Goal: Information Seeking & Learning: Find specific fact

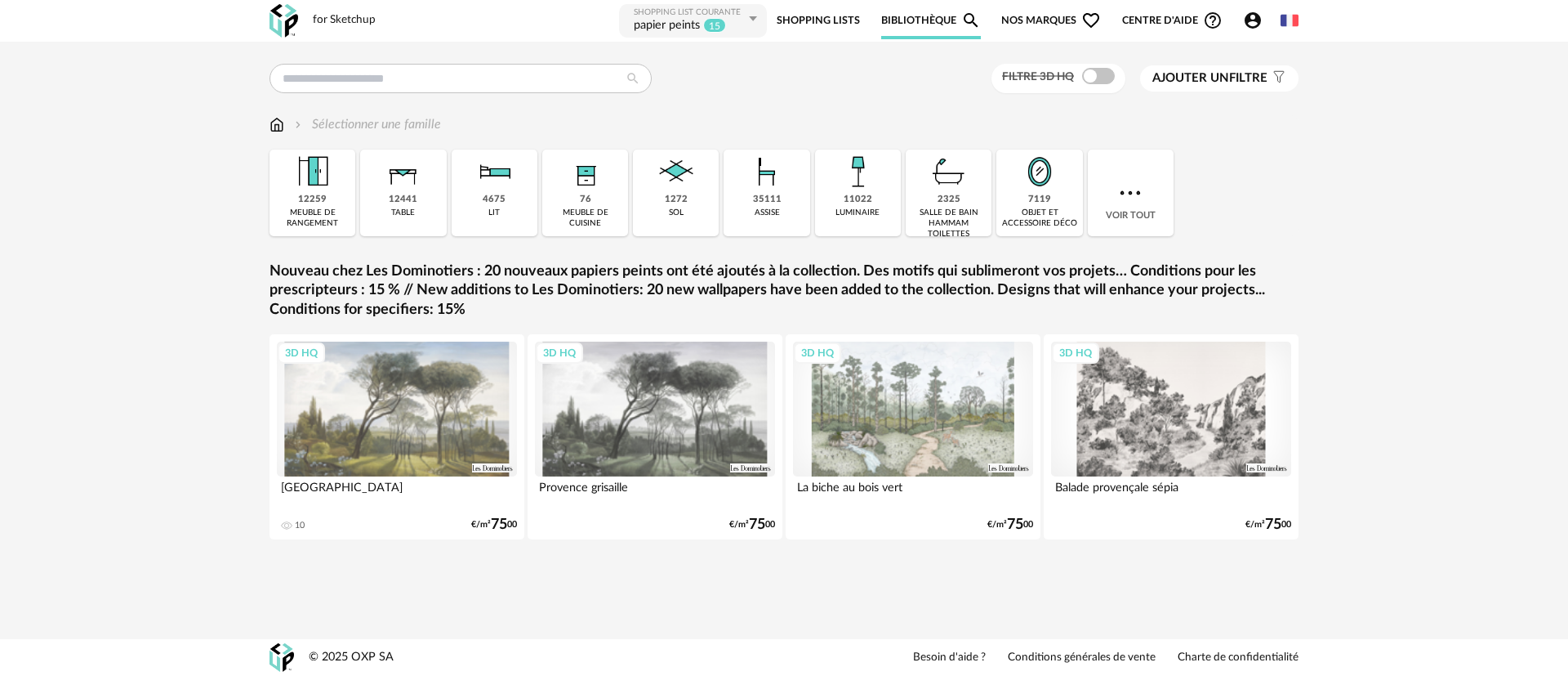
click at [1289, 25] on img at bounding box center [1289, 20] width 18 height 18
click at [1252, 28] on icon "Account Circle icon" at bounding box center [1252, 20] width 17 height 17
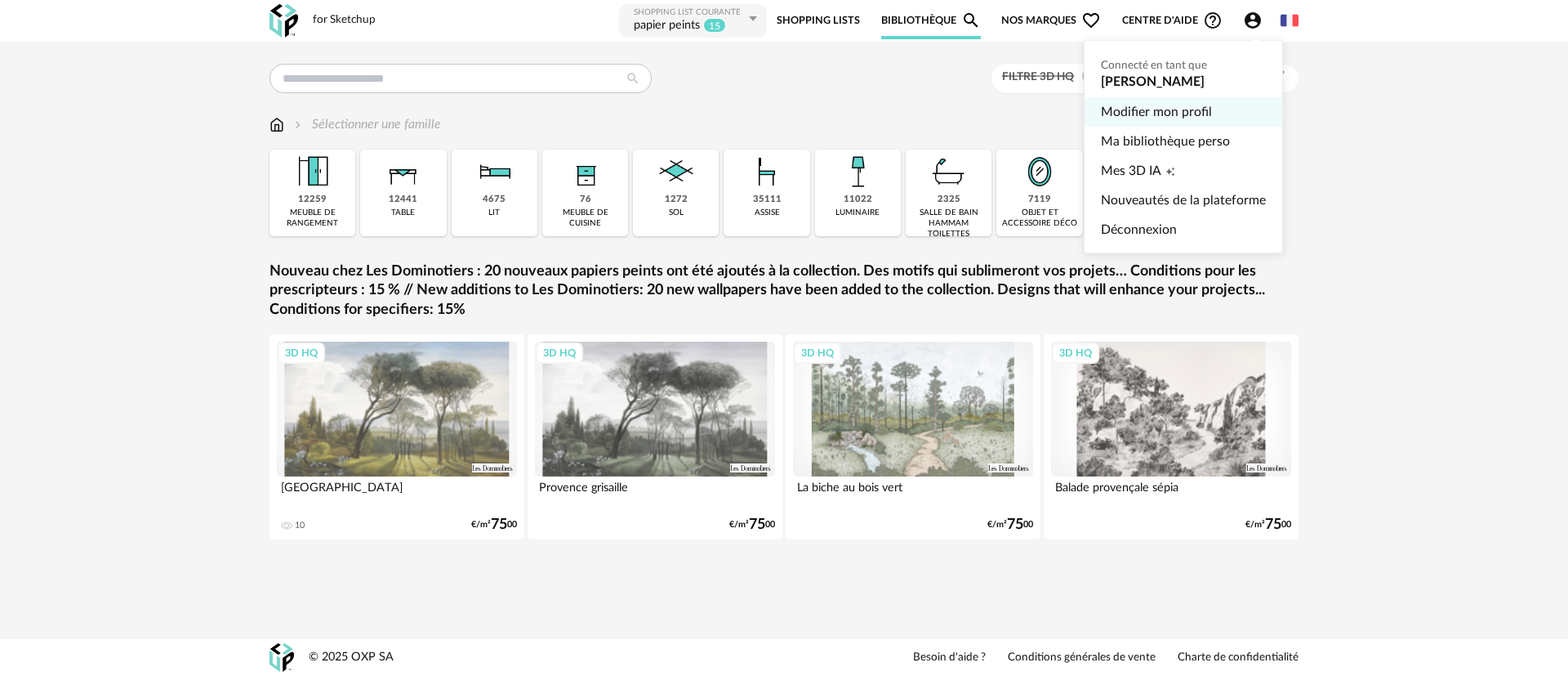
click at [1101, 118] on link "Modifier mon profil" at bounding box center [1184, 112] width 165 height 29
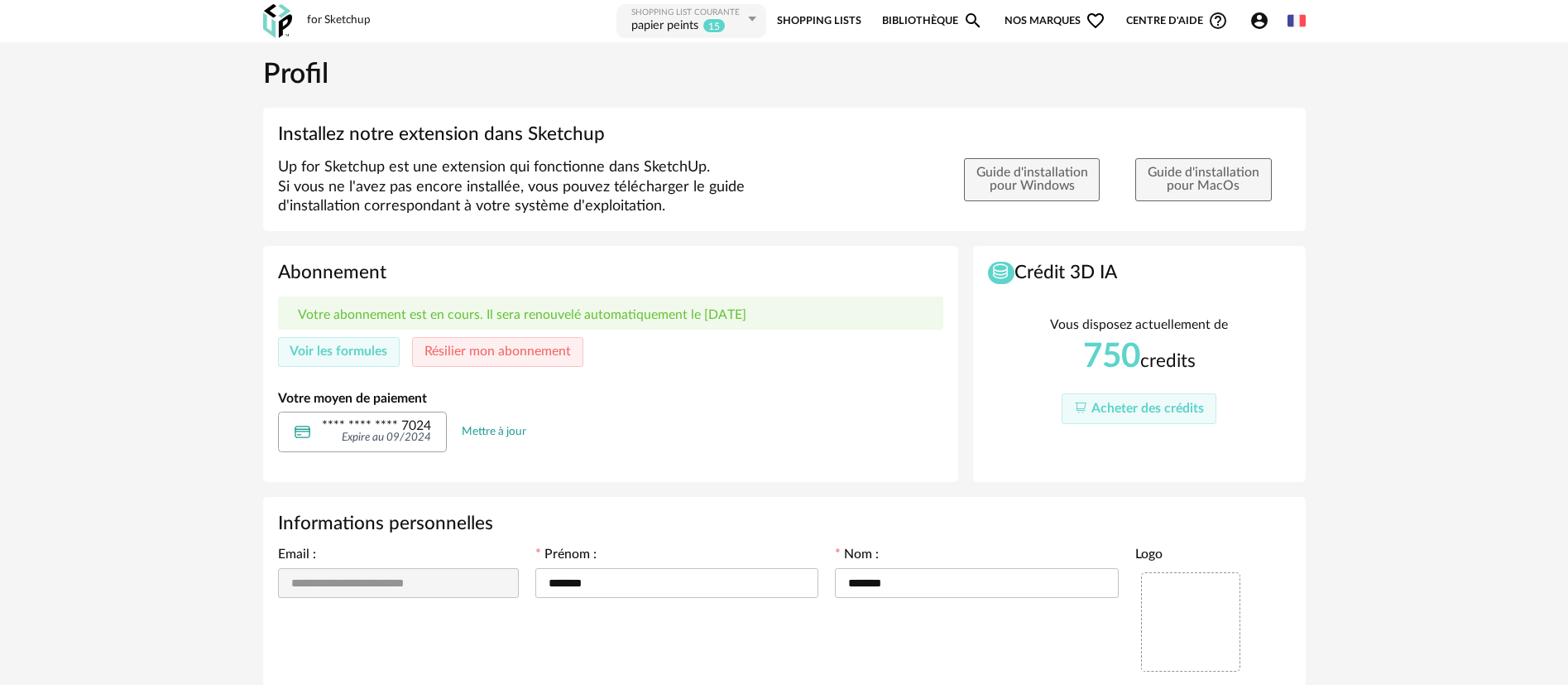
type input "**********"
click at [1115, 406] on span "Acheter des crédits" at bounding box center [1148, 408] width 112 height 13
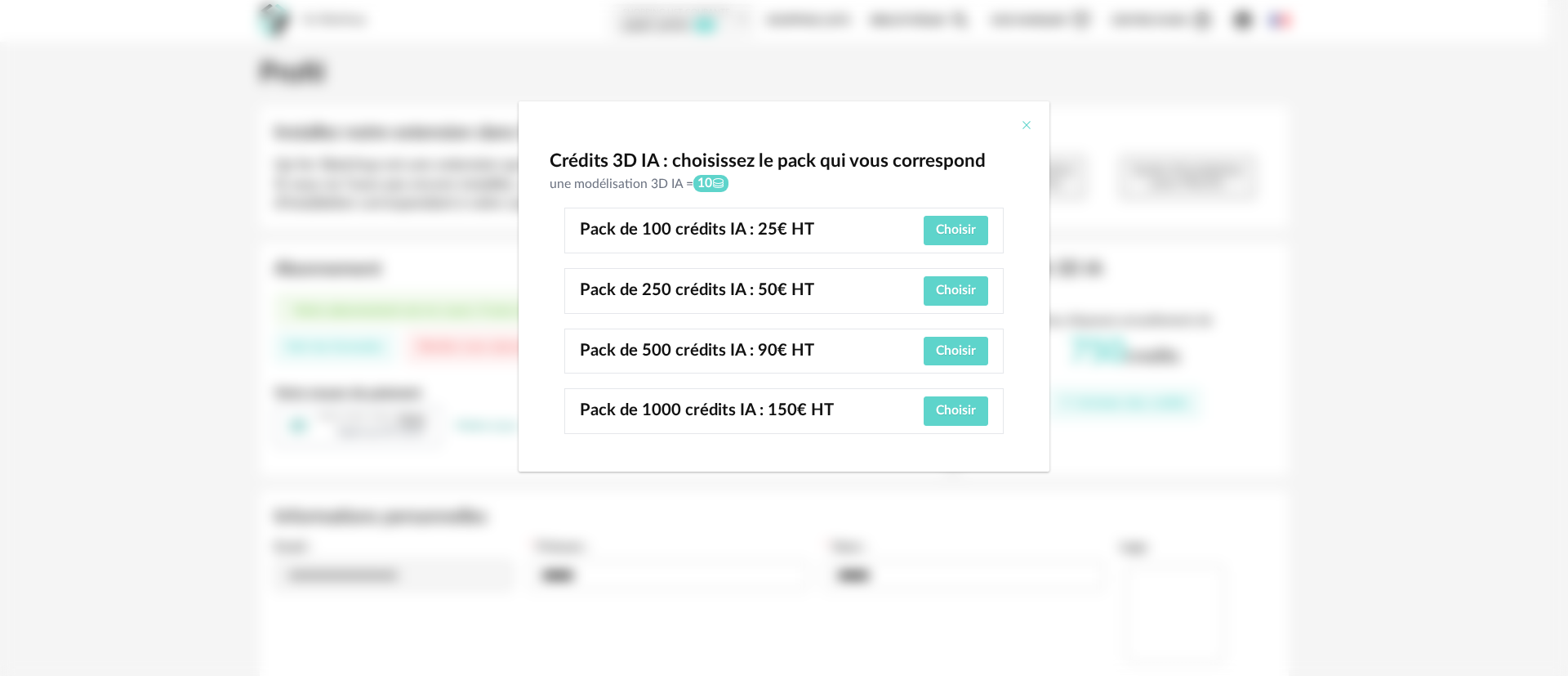
click at [1031, 121] on icon "Close" at bounding box center [1027, 125] width 13 height 13
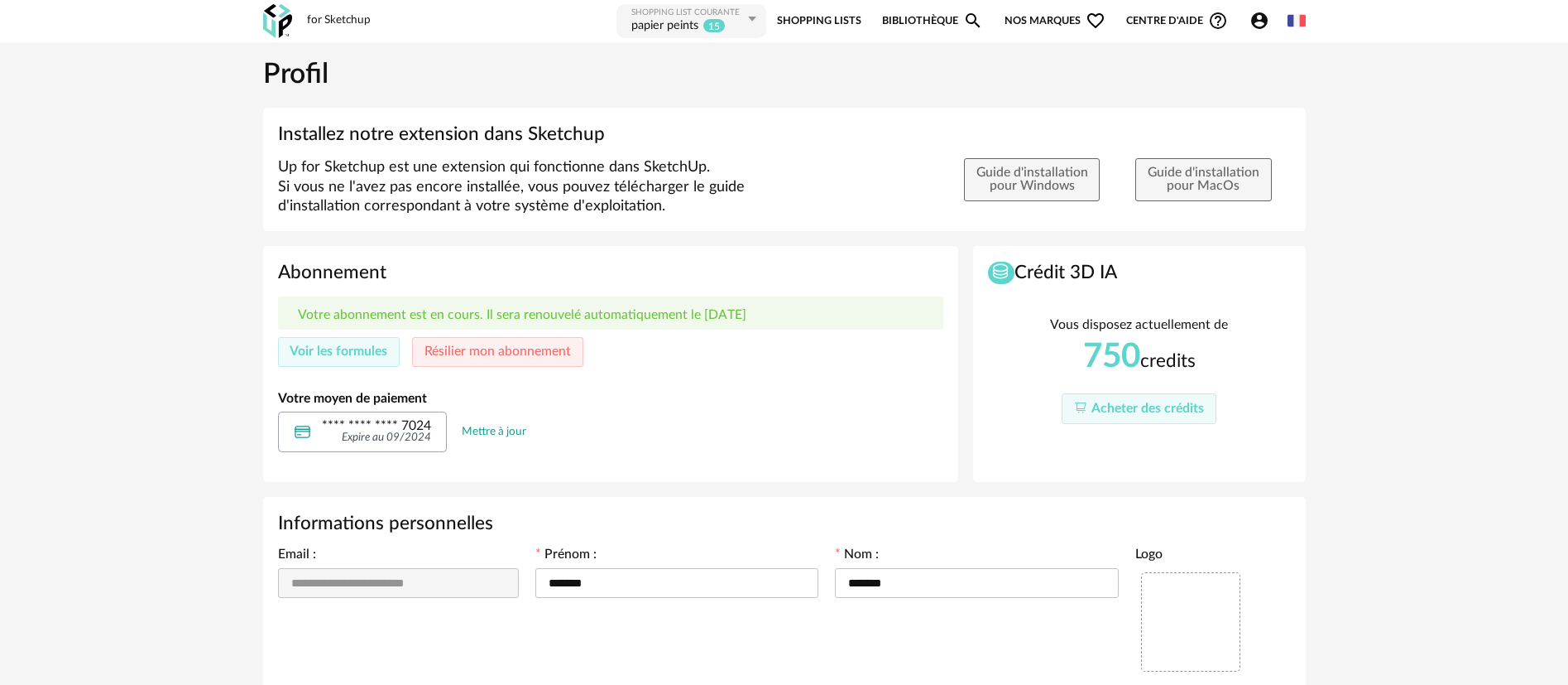
click at [798, 10] on link "Shopping Lists" at bounding box center [819, 21] width 85 height 37
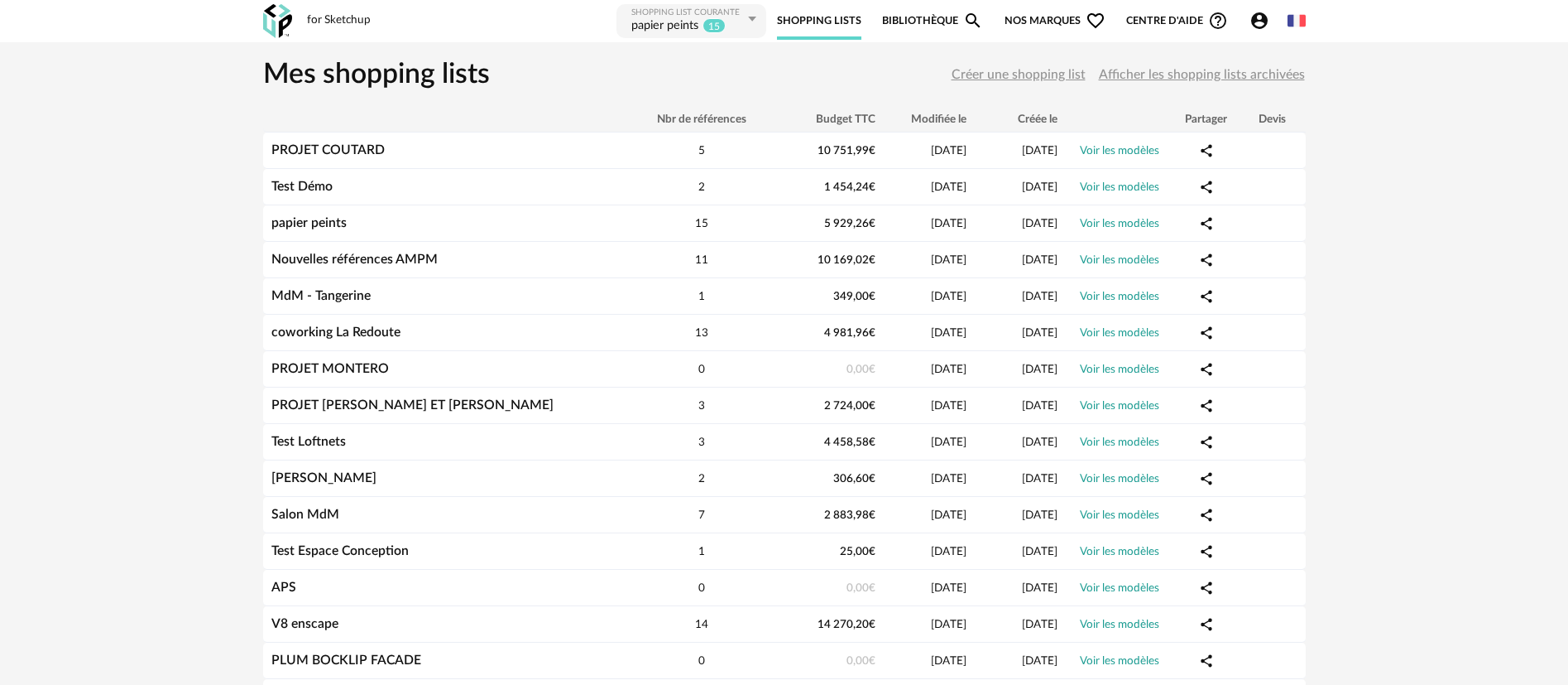
click at [922, 20] on link "Bibliothèque Magnify icon" at bounding box center [932, 21] width 101 height 37
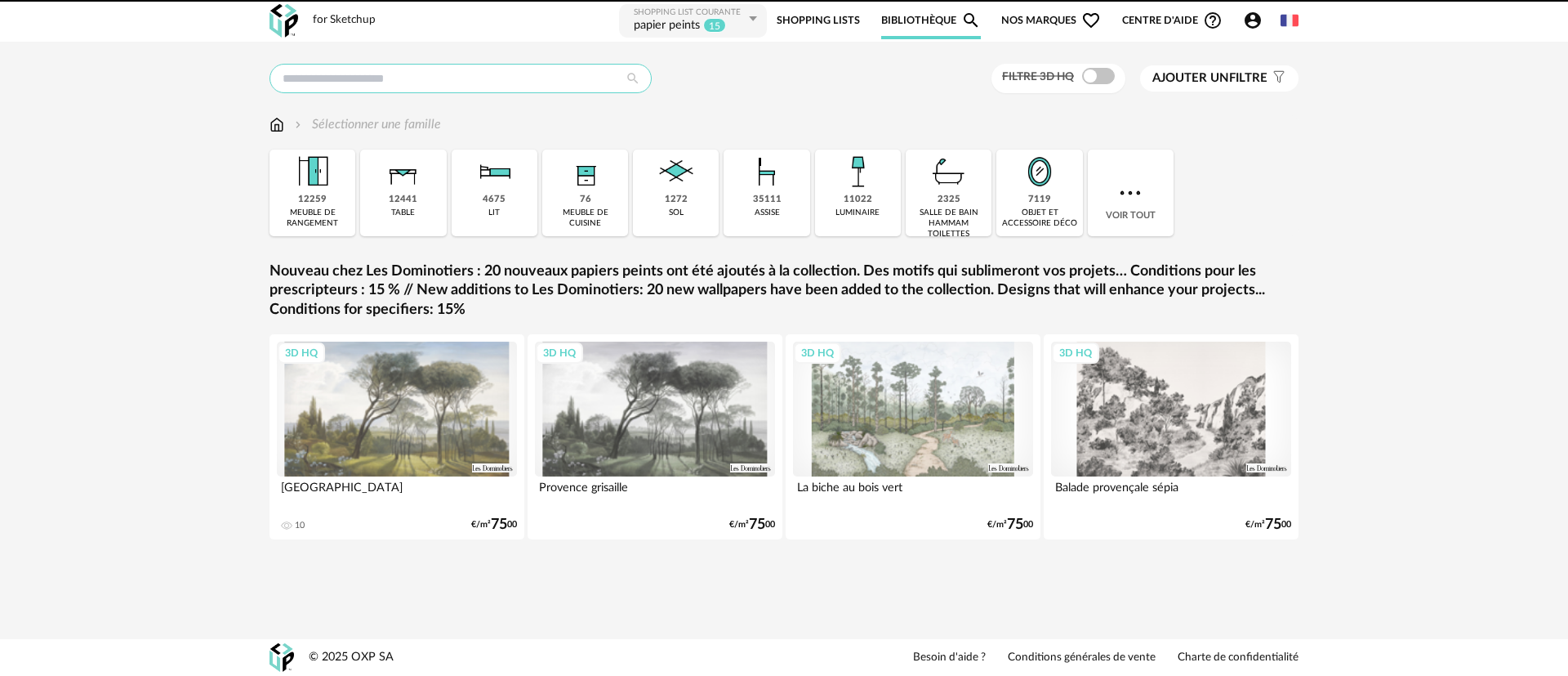
click at [546, 69] on input "text" at bounding box center [461, 77] width 382 height 29
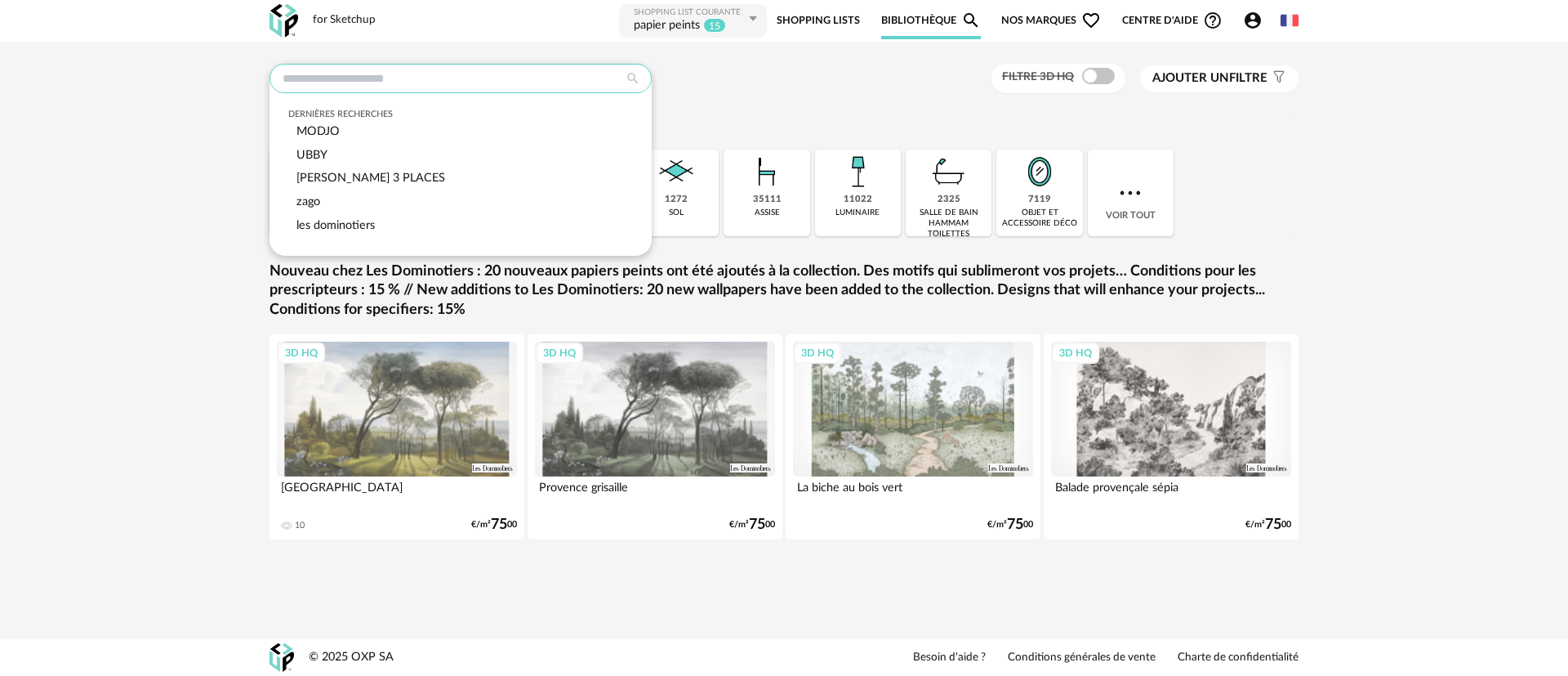
paste input "**********"
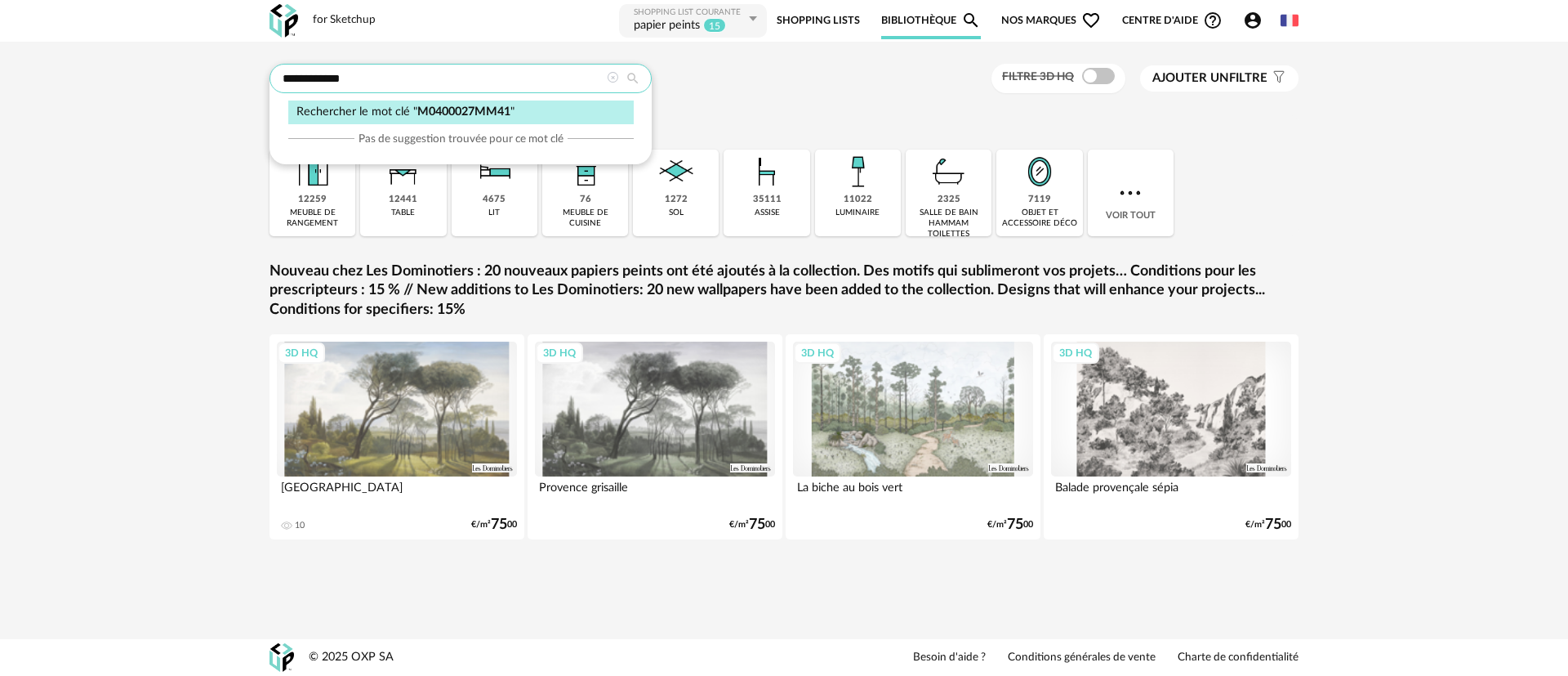
type input "**********"
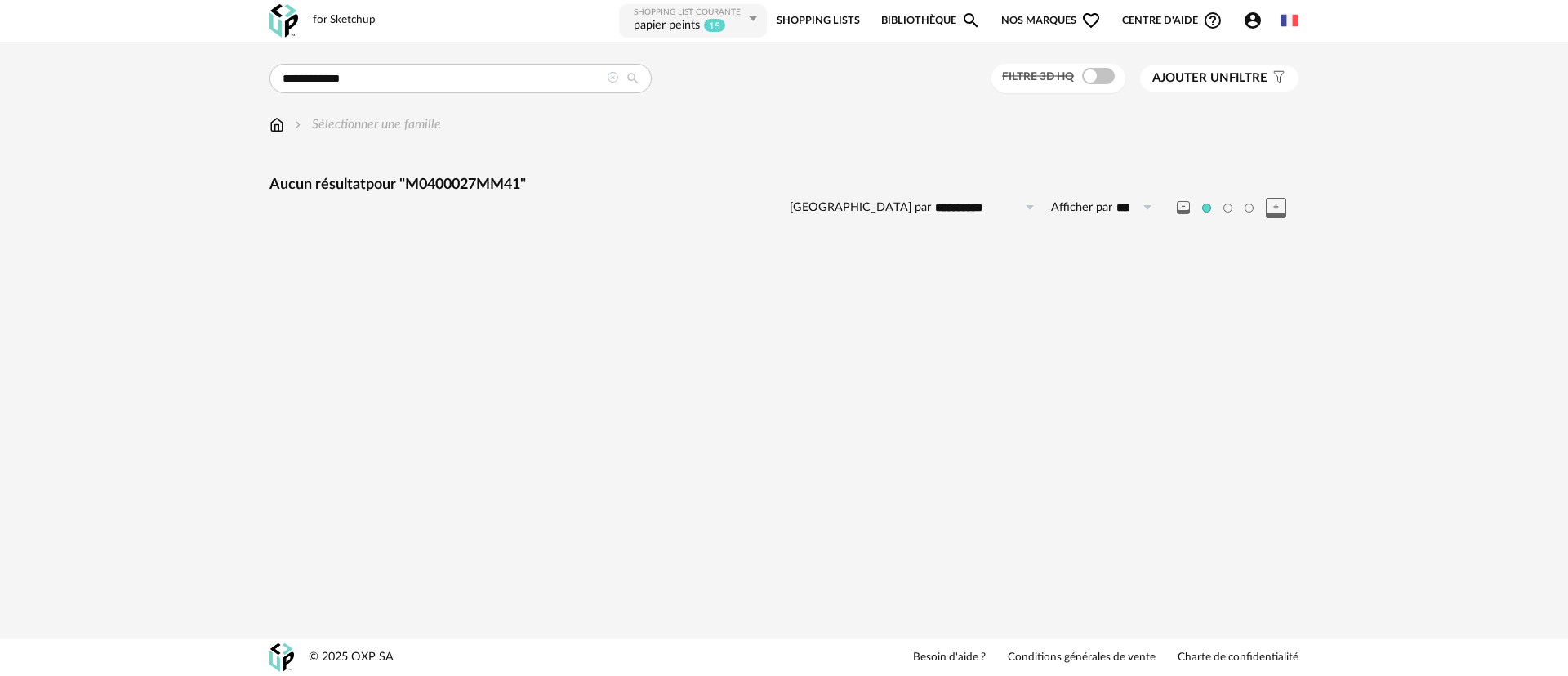
click at [614, 78] on icon at bounding box center [612, 77] width 11 height 11
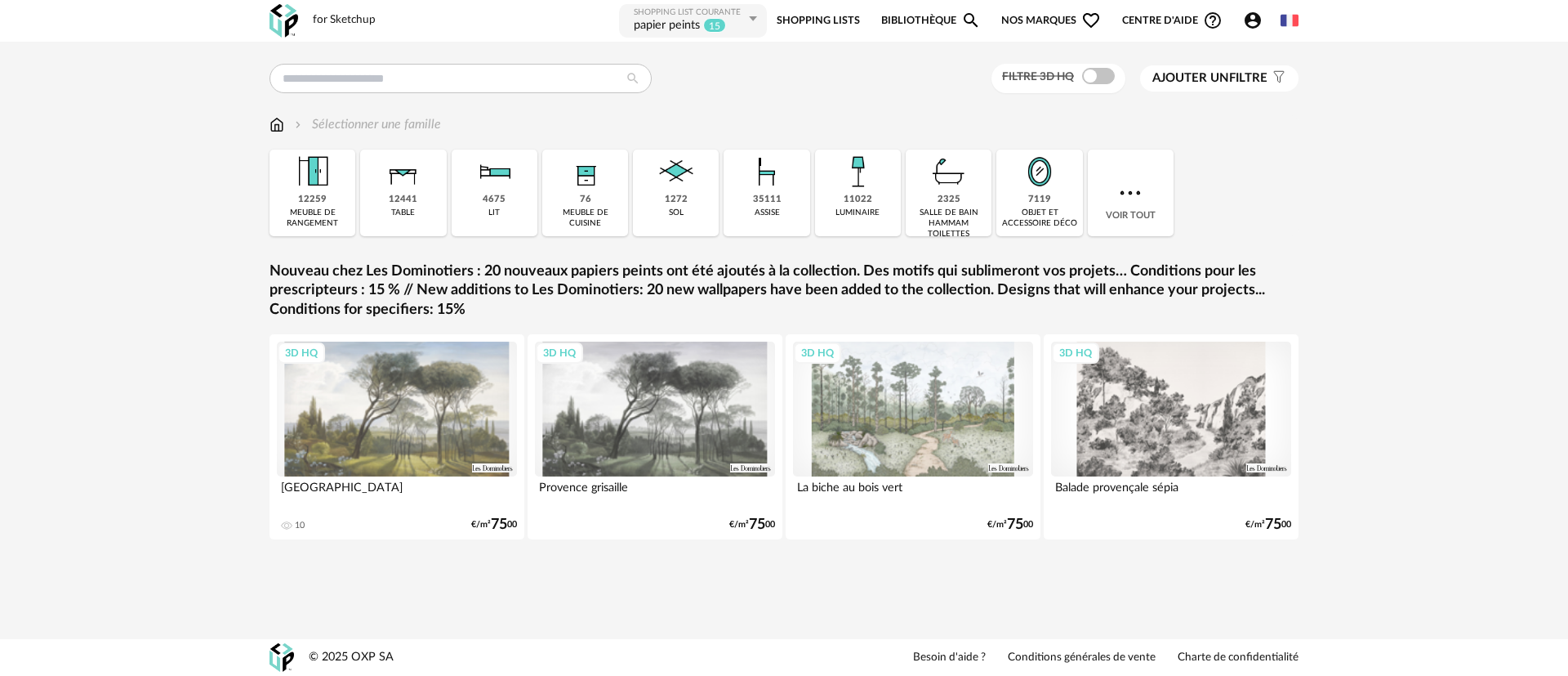
click at [1017, 22] on span "Nos marques Heart Outline icon" at bounding box center [1050, 21] width 99 height 37
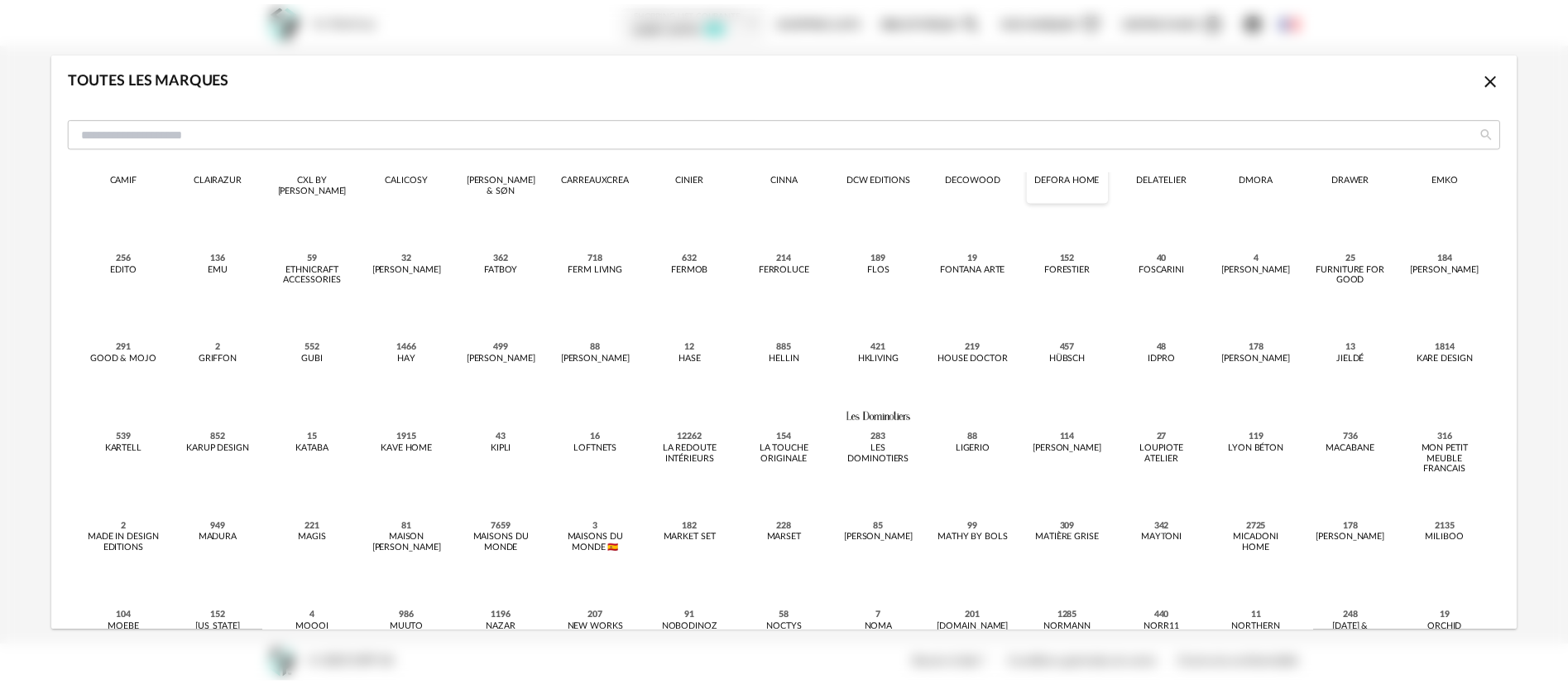
scroll to position [372, 0]
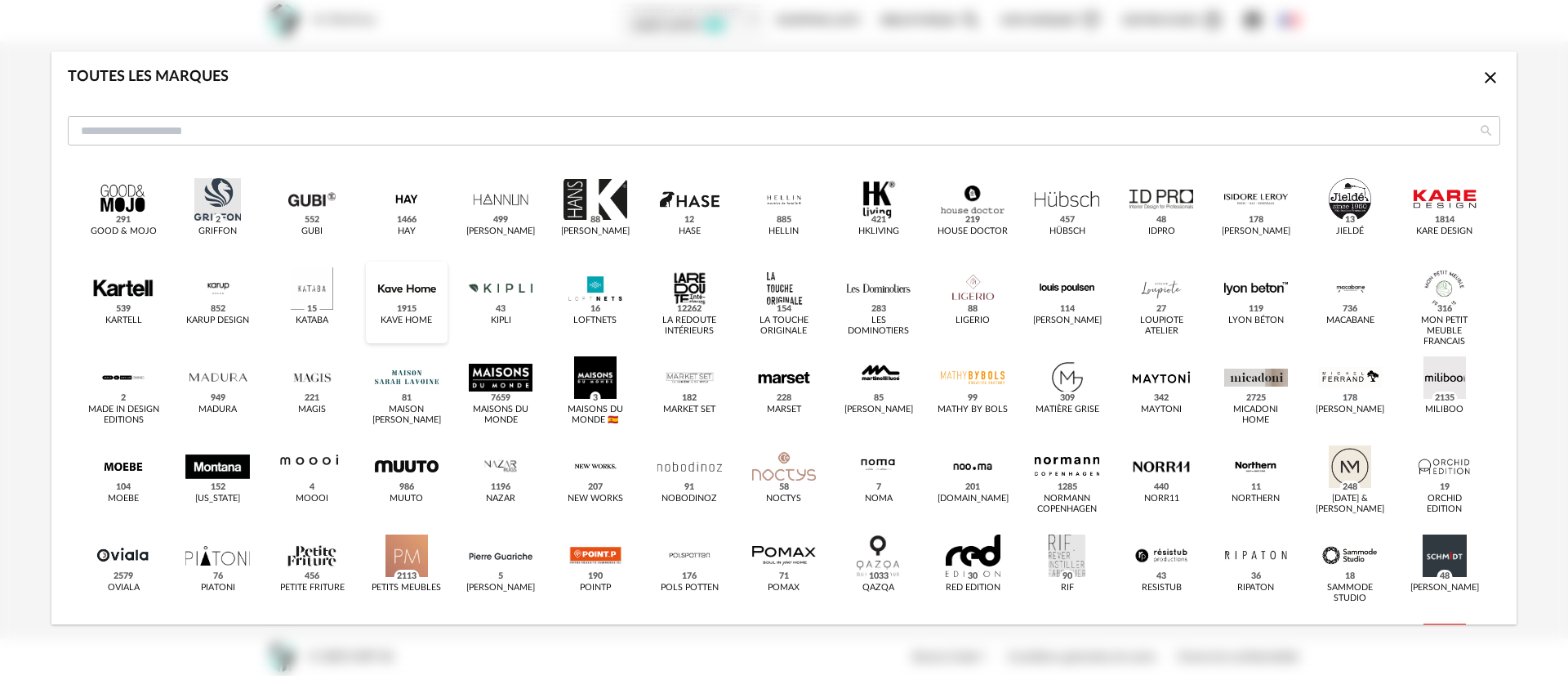
click at [388, 306] on div "dialog" at bounding box center [407, 288] width 63 height 42
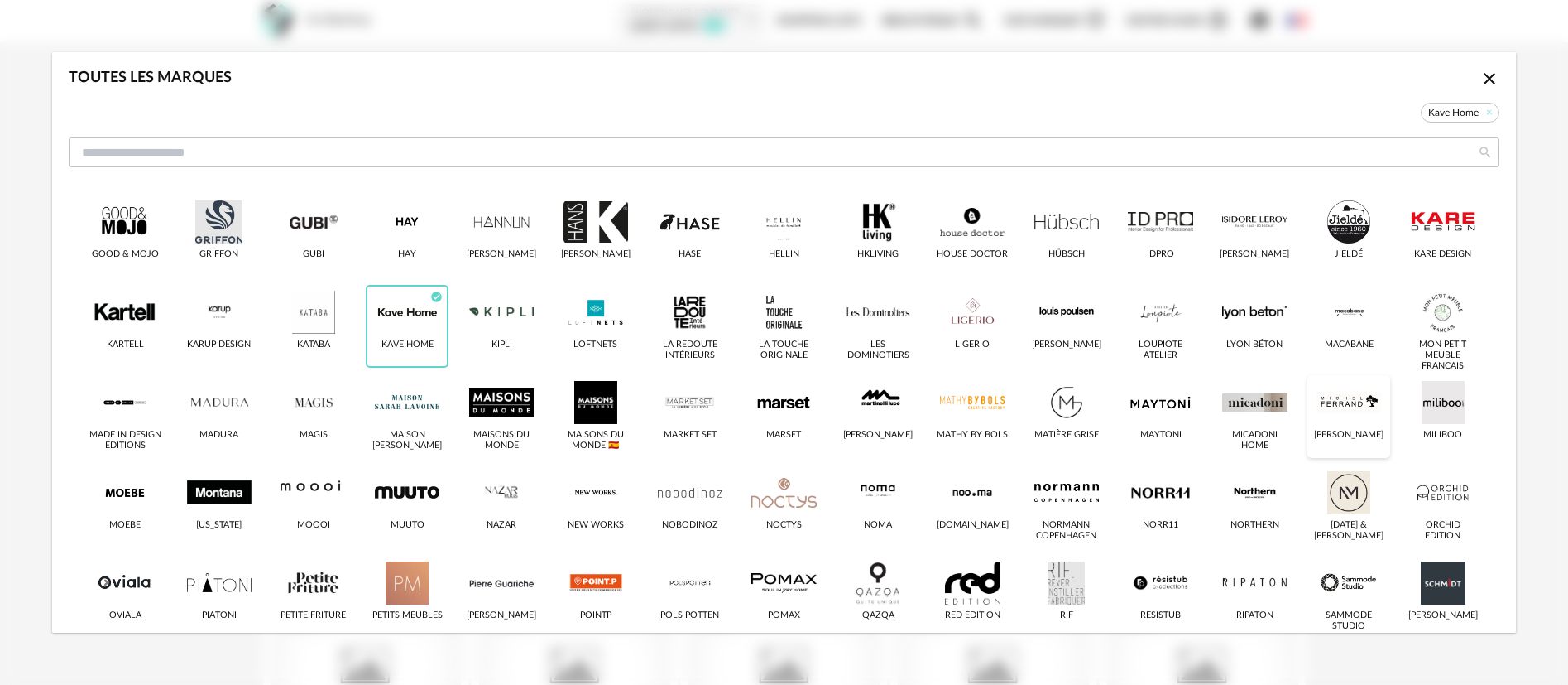
scroll to position [393, 0]
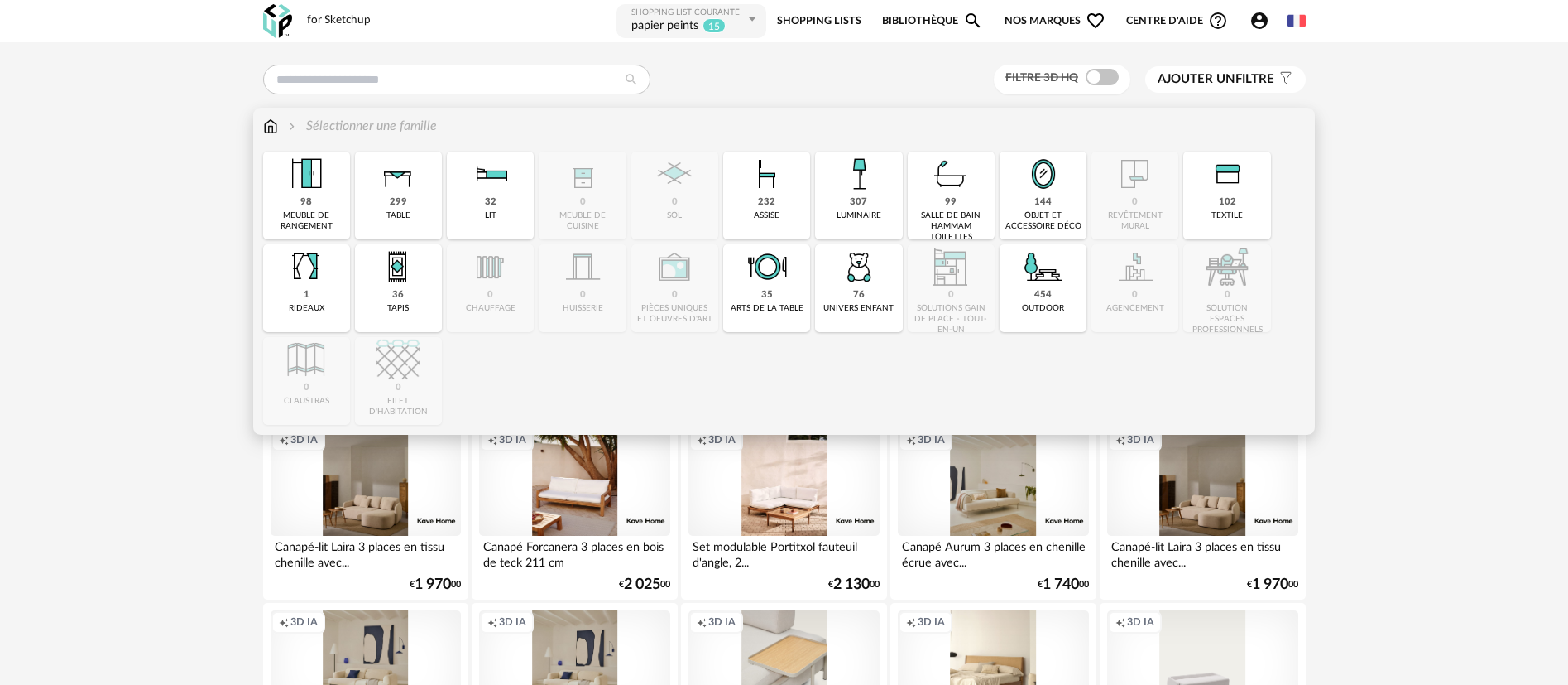
click at [270, 127] on img at bounding box center [271, 126] width 15 height 19
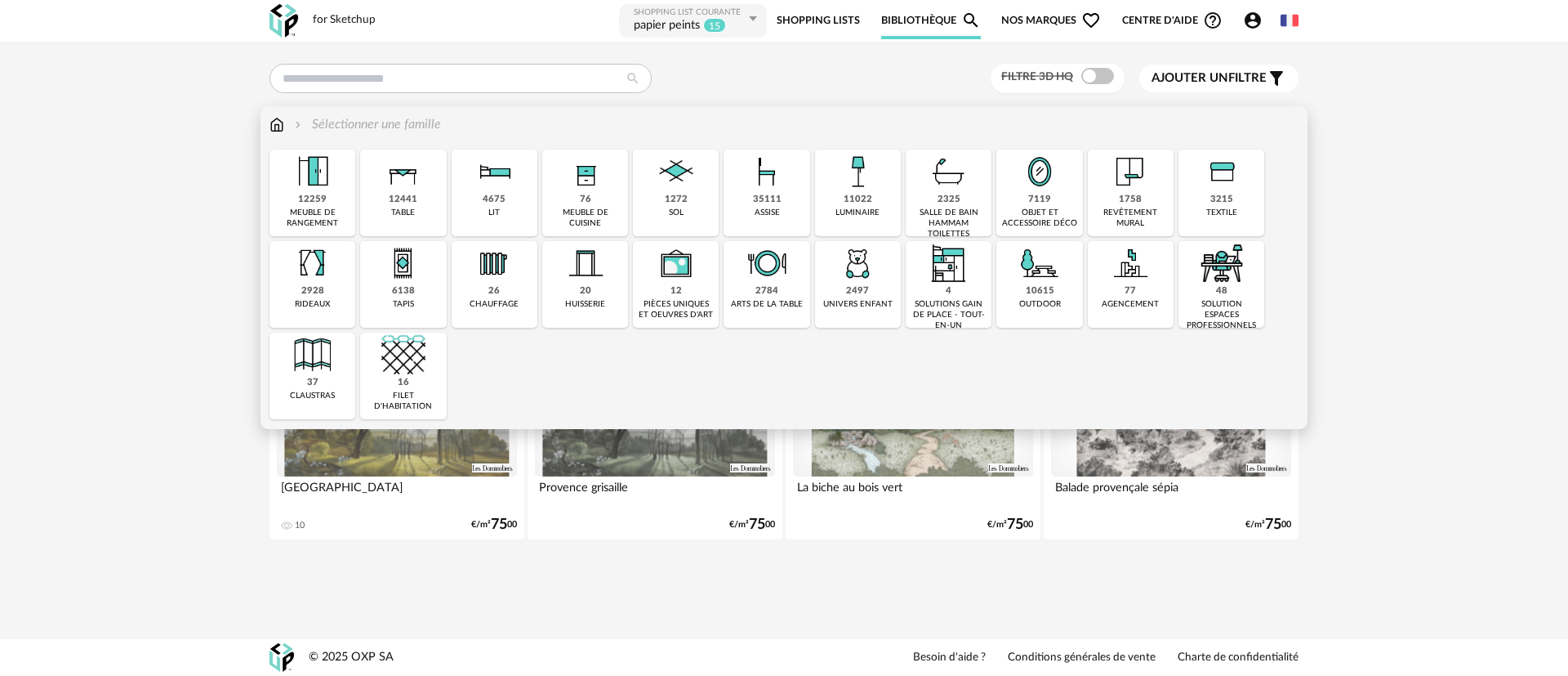
click at [315, 190] on img at bounding box center [313, 171] width 44 height 44
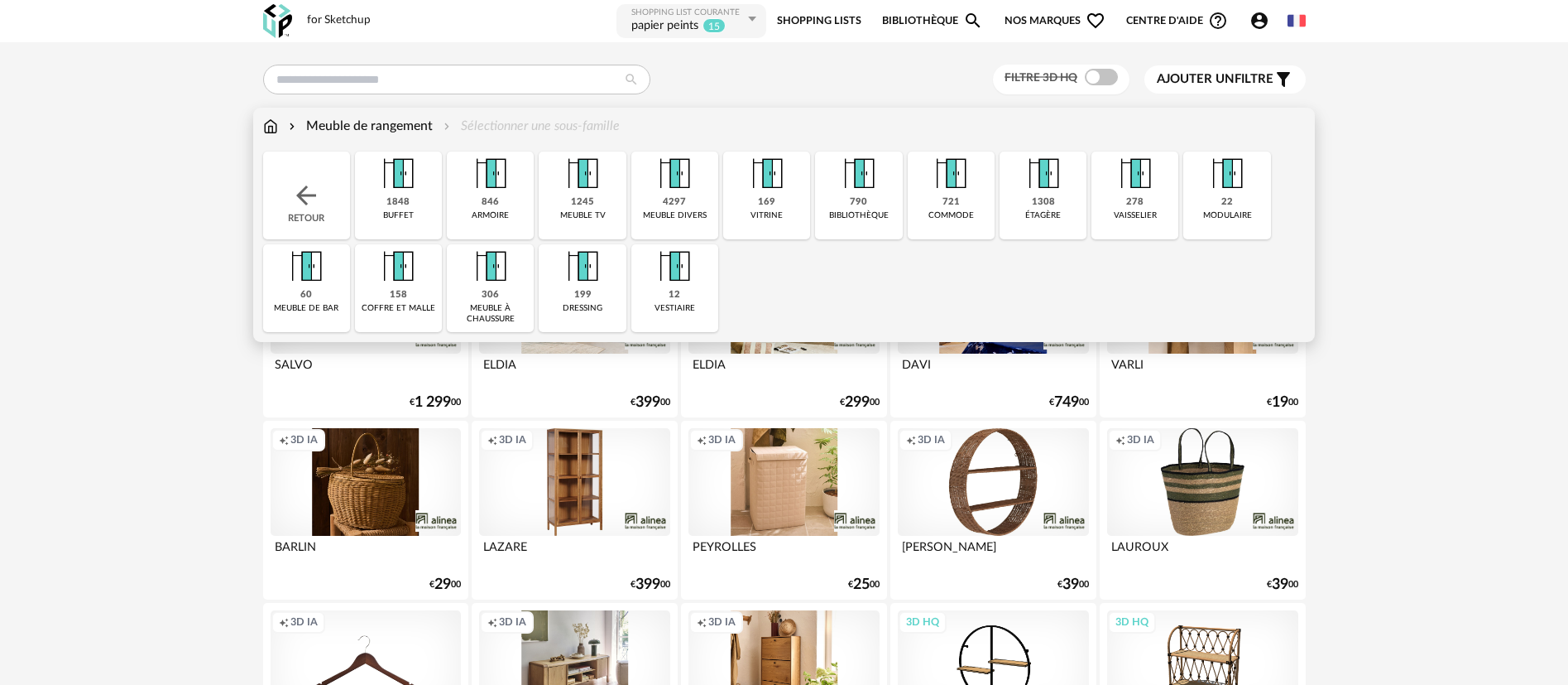
click at [957, 199] on div "721" at bounding box center [952, 202] width 18 height 12
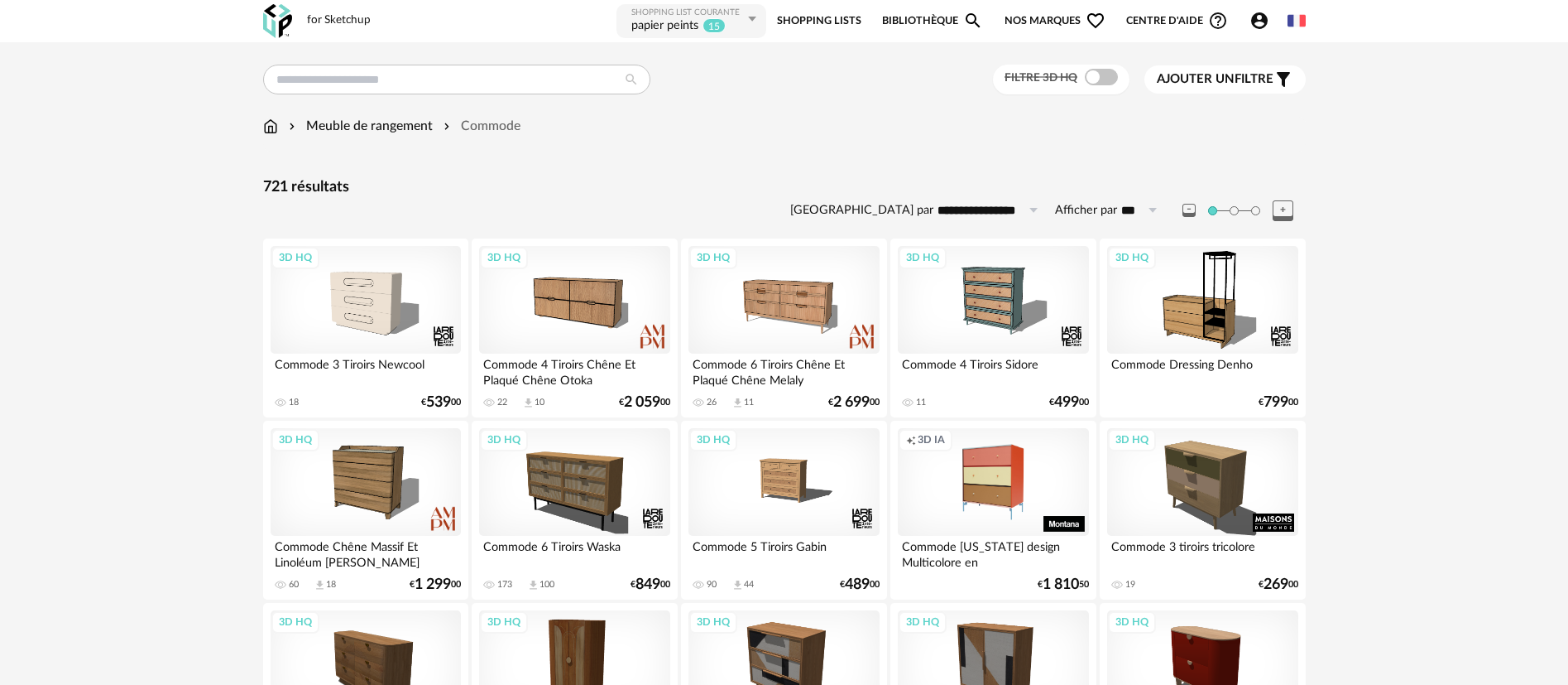
click at [1055, 6] on span "Nos marques Heart Outline icon" at bounding box center [1054, 21] width 101 height 37
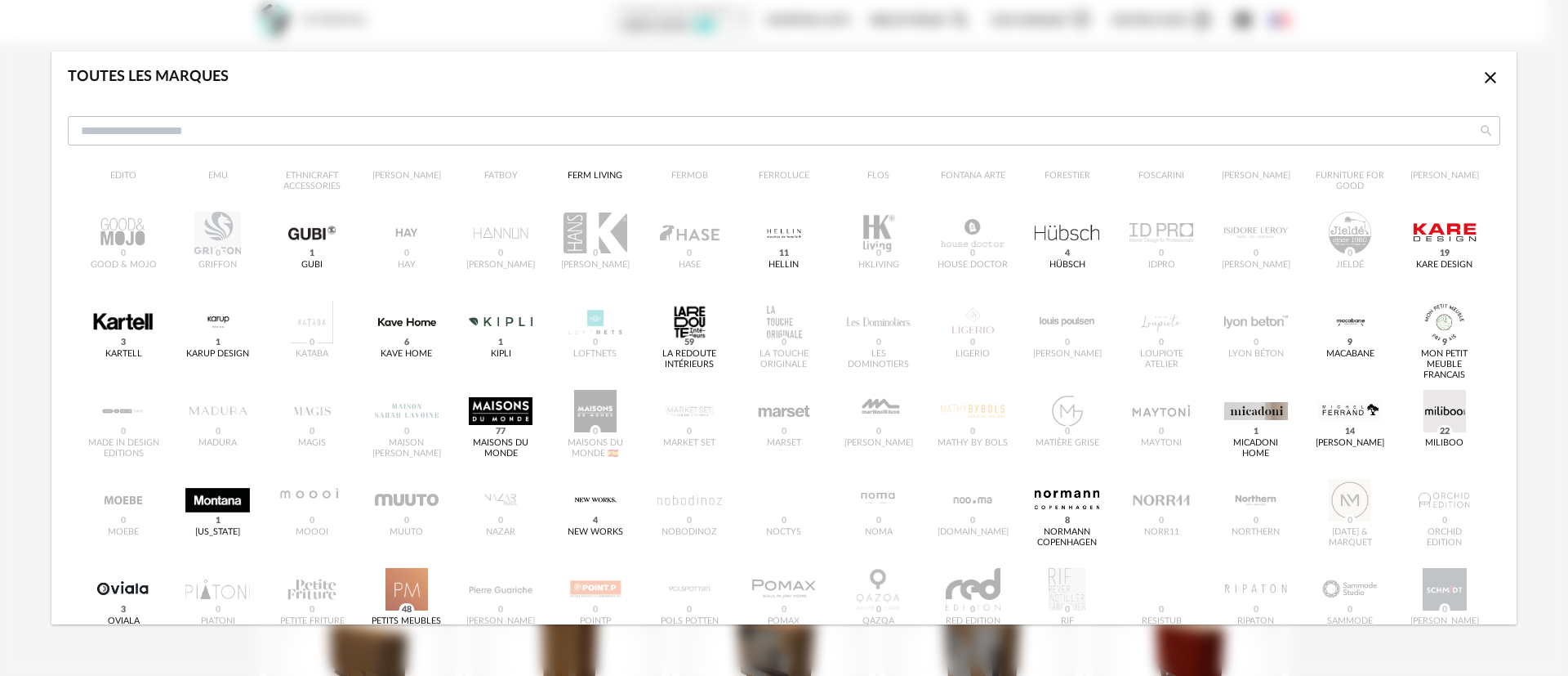
scroll to position [367, 0]
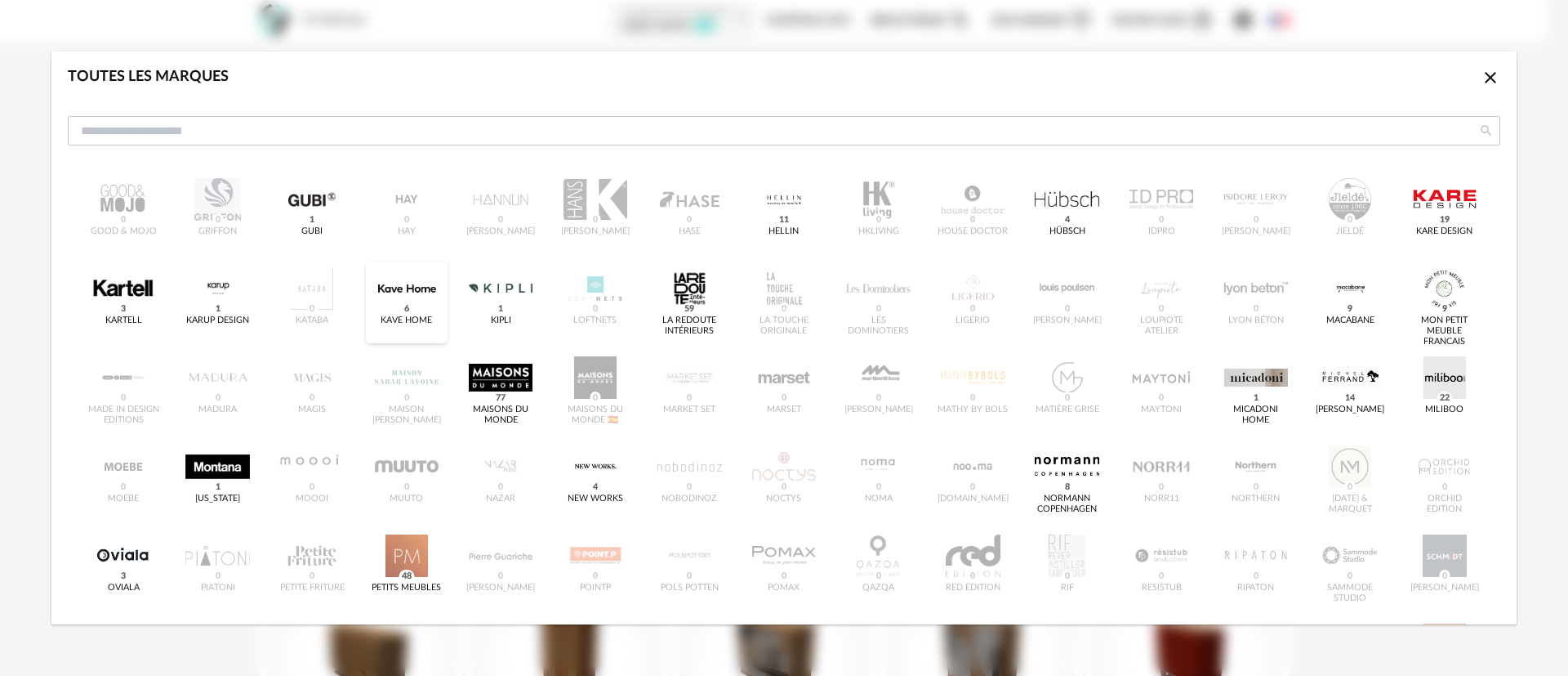
click at [400, 299] on div "dialog" at bounding box center [407, 288] width 63 height 42
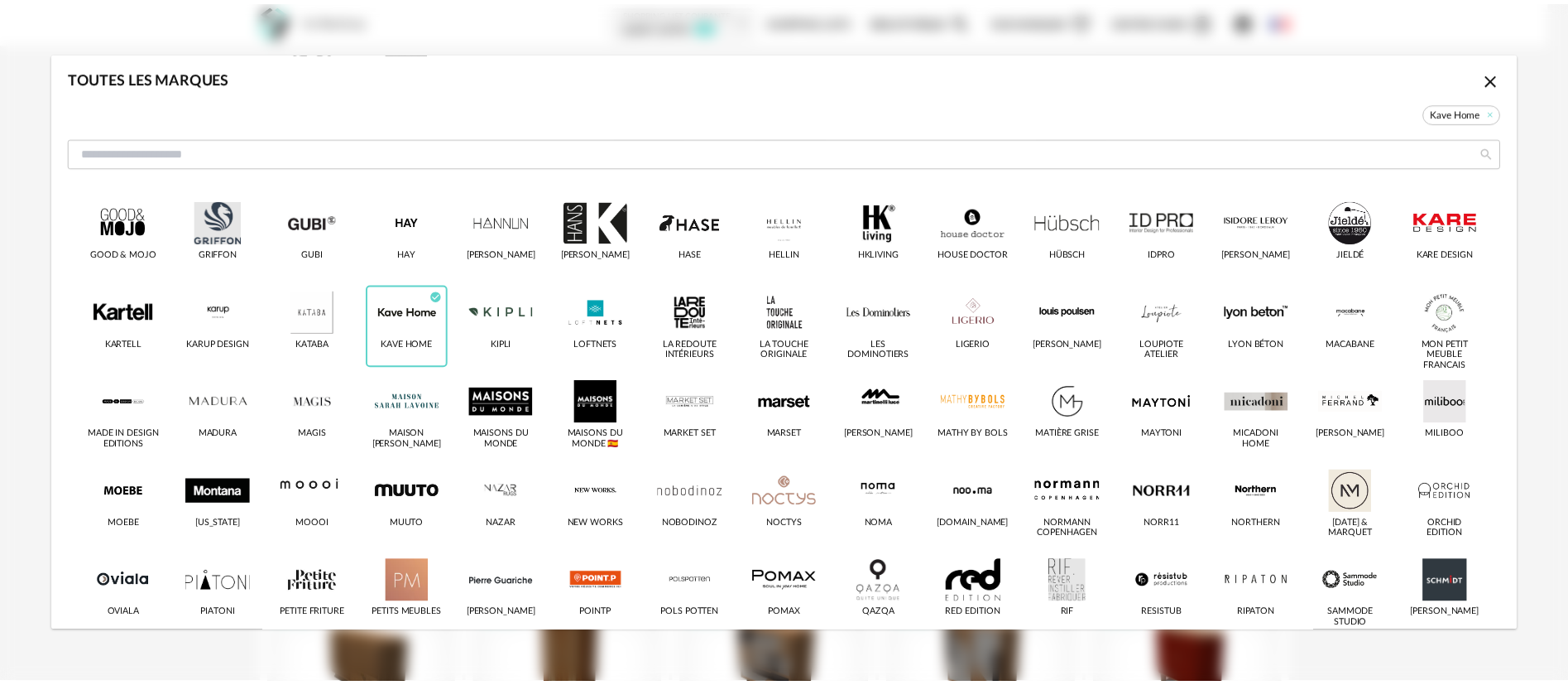
scroll to position [393, 0]
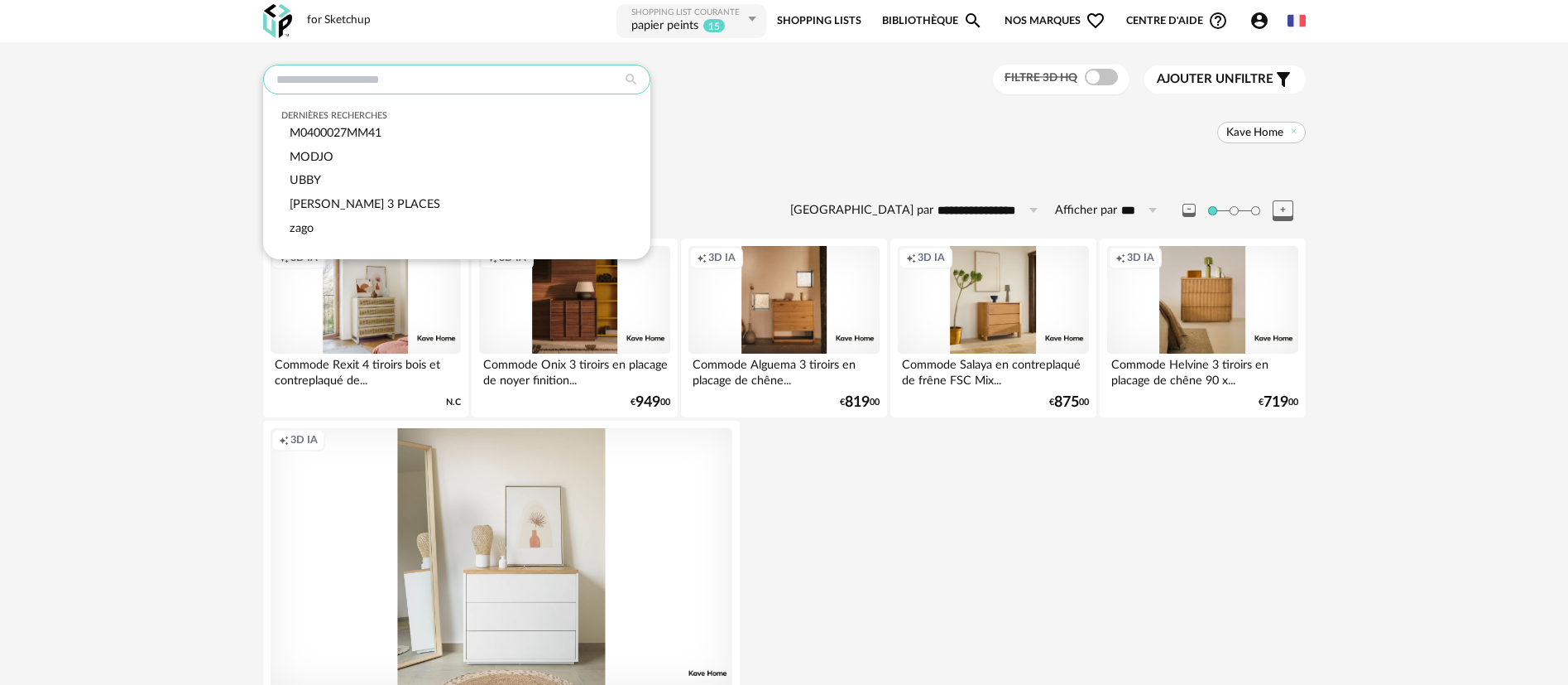
click at [411, 76] on input "text" at bounding box center [457, 78] width 387 height 29
paste input "**********"
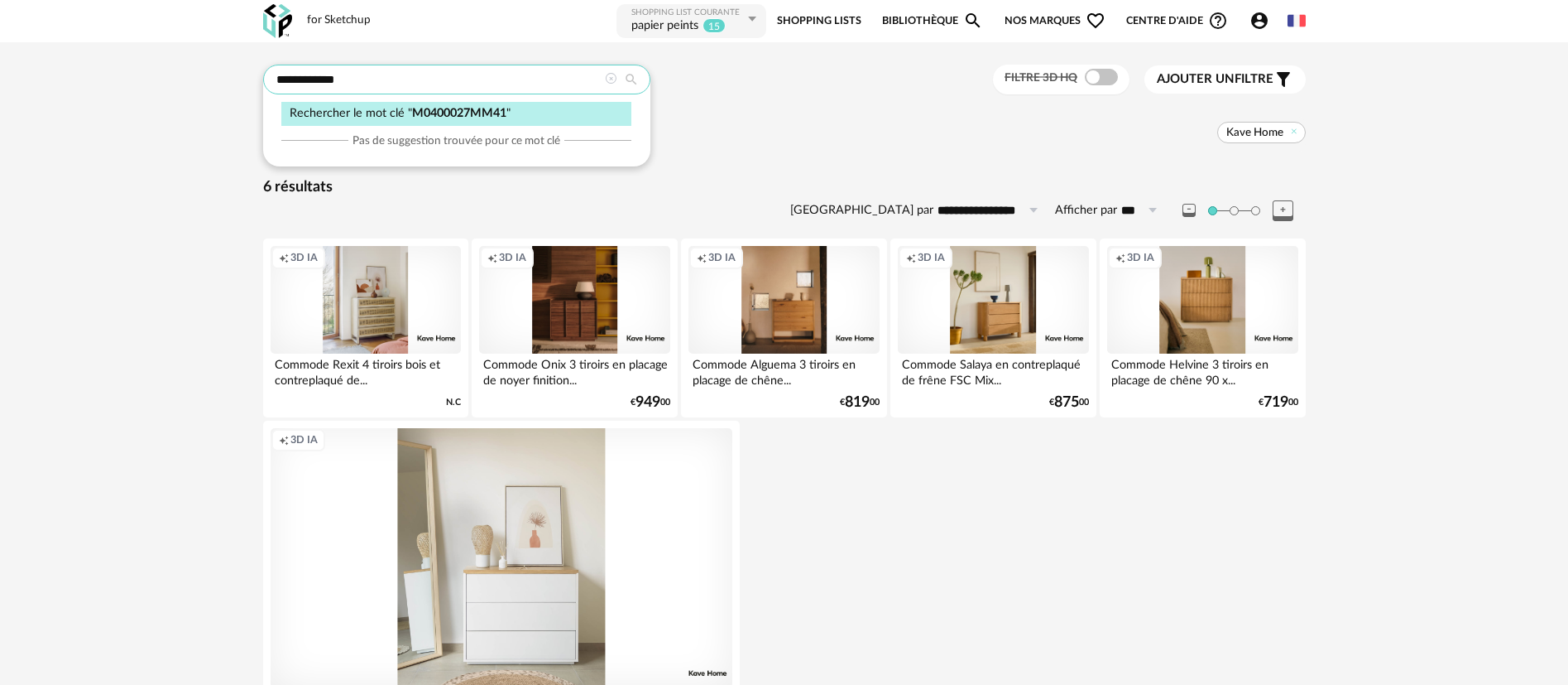
type input "**********"
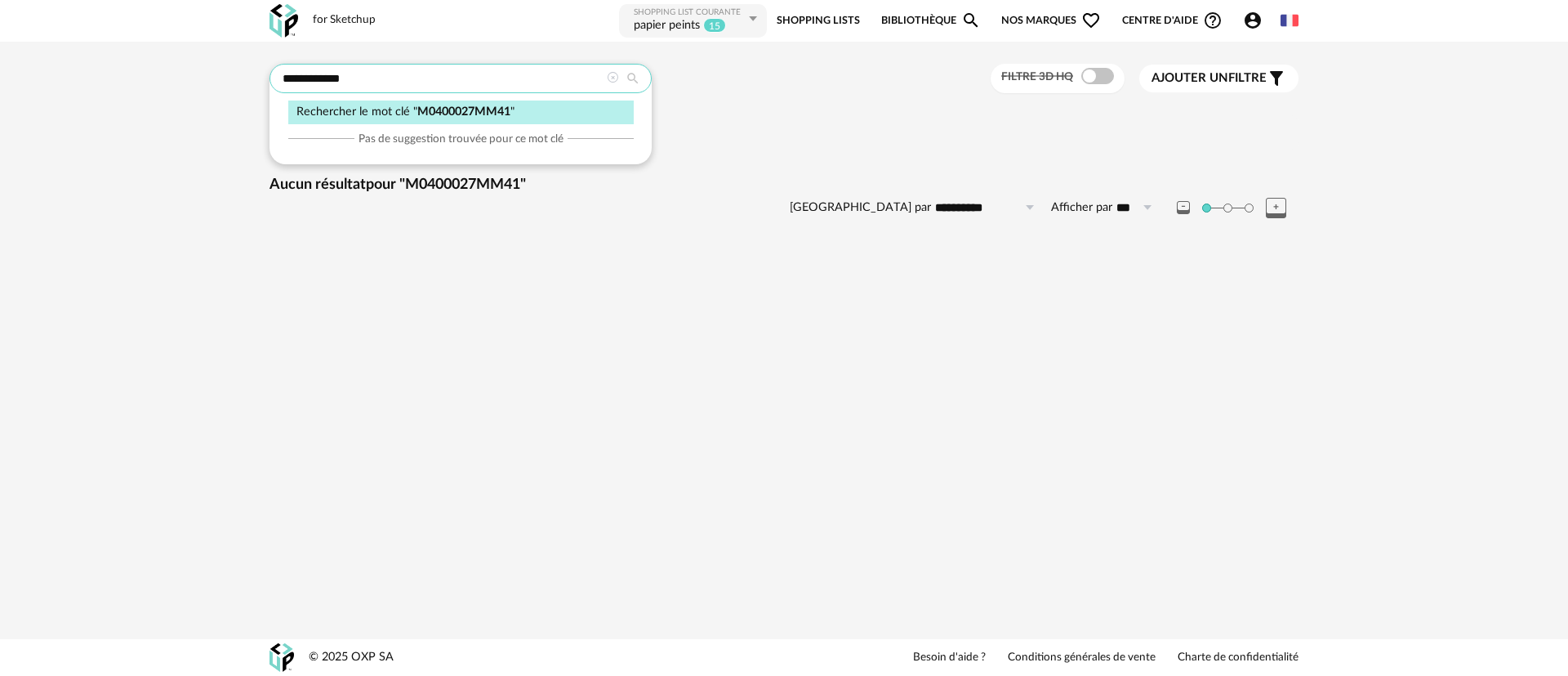
drag, startPoint x: 483, startPoint y: 78, endPoint x: 208, endPoint y: 77, distance: 275.0
click at [208, 77] on div "**********" at bounding box center [784, 153] width 1568 height 224
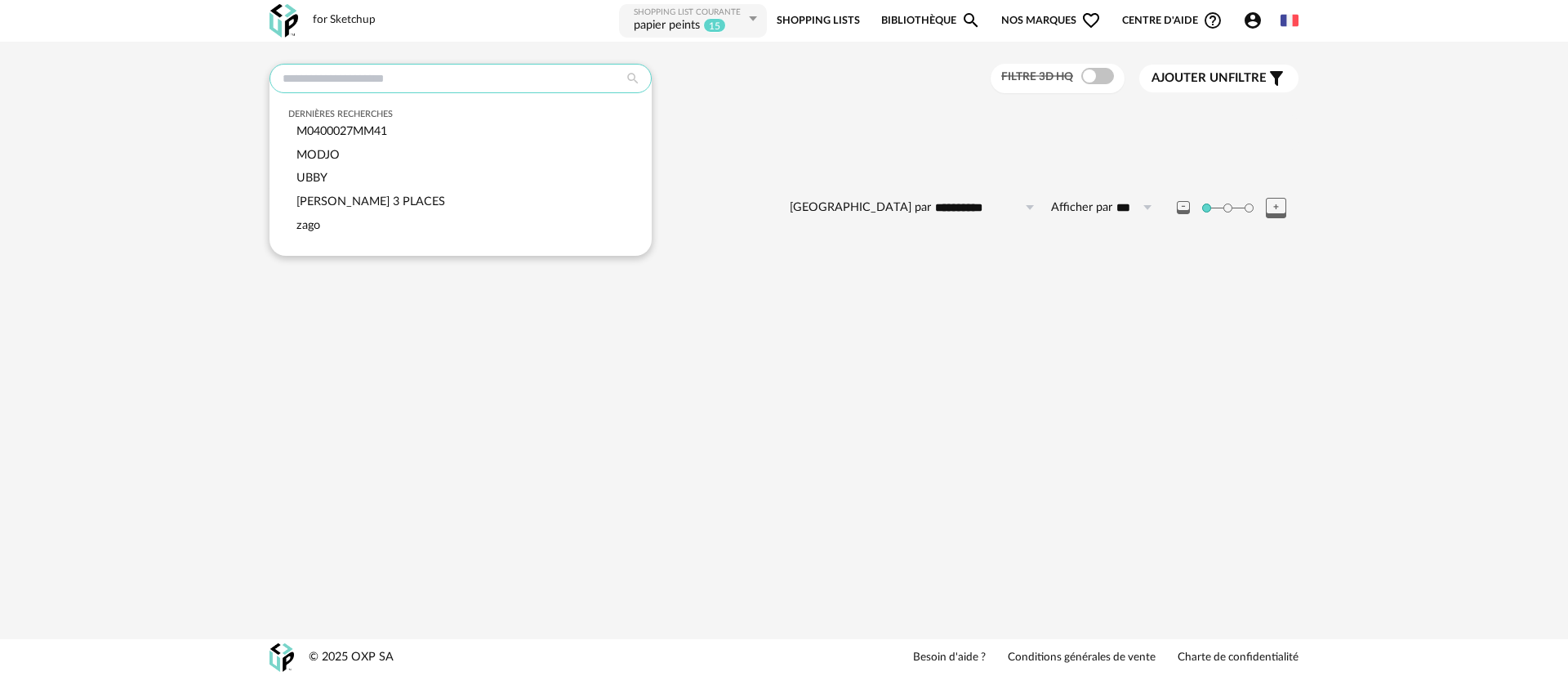
paste input "**********"
type input "**********"
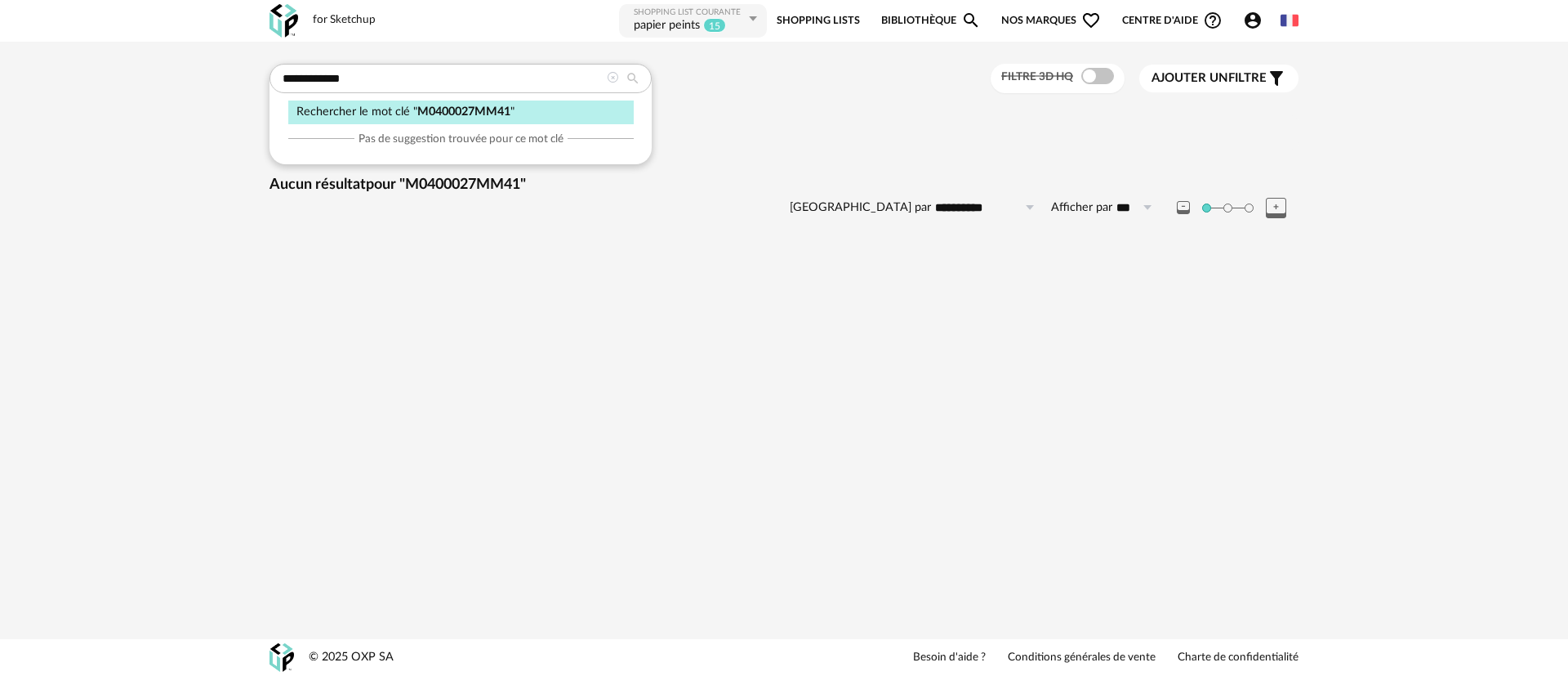
click at [782, 185] on div "Aucun résultat pour "M0400027MM41"" at bounding box center [784, 185] width 1029 height 18
click at [468, 76] on input "text" at bounding box center [461, 77] width 382 height 29
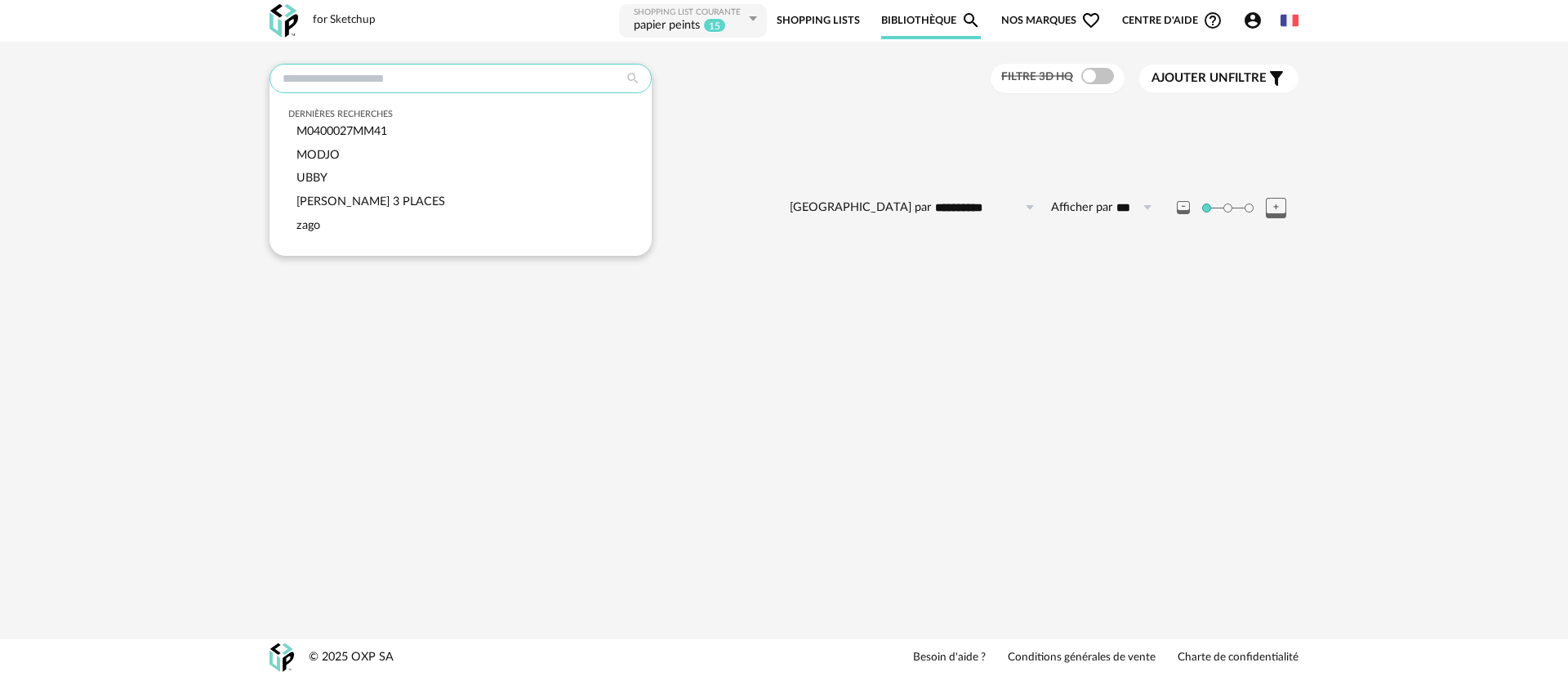
click at [381, 79] on input "text" at bounding box center [461, 77] width 382 height 29
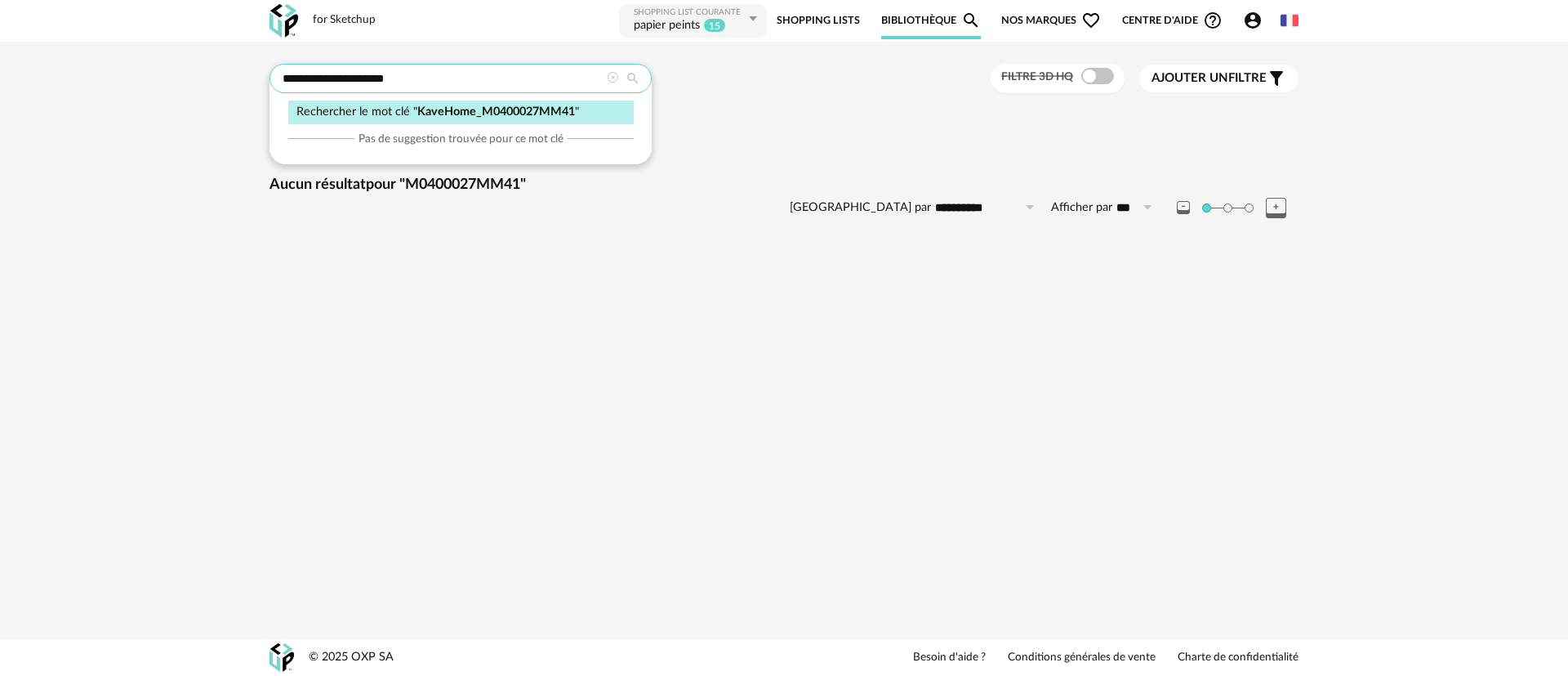
type input "**********"
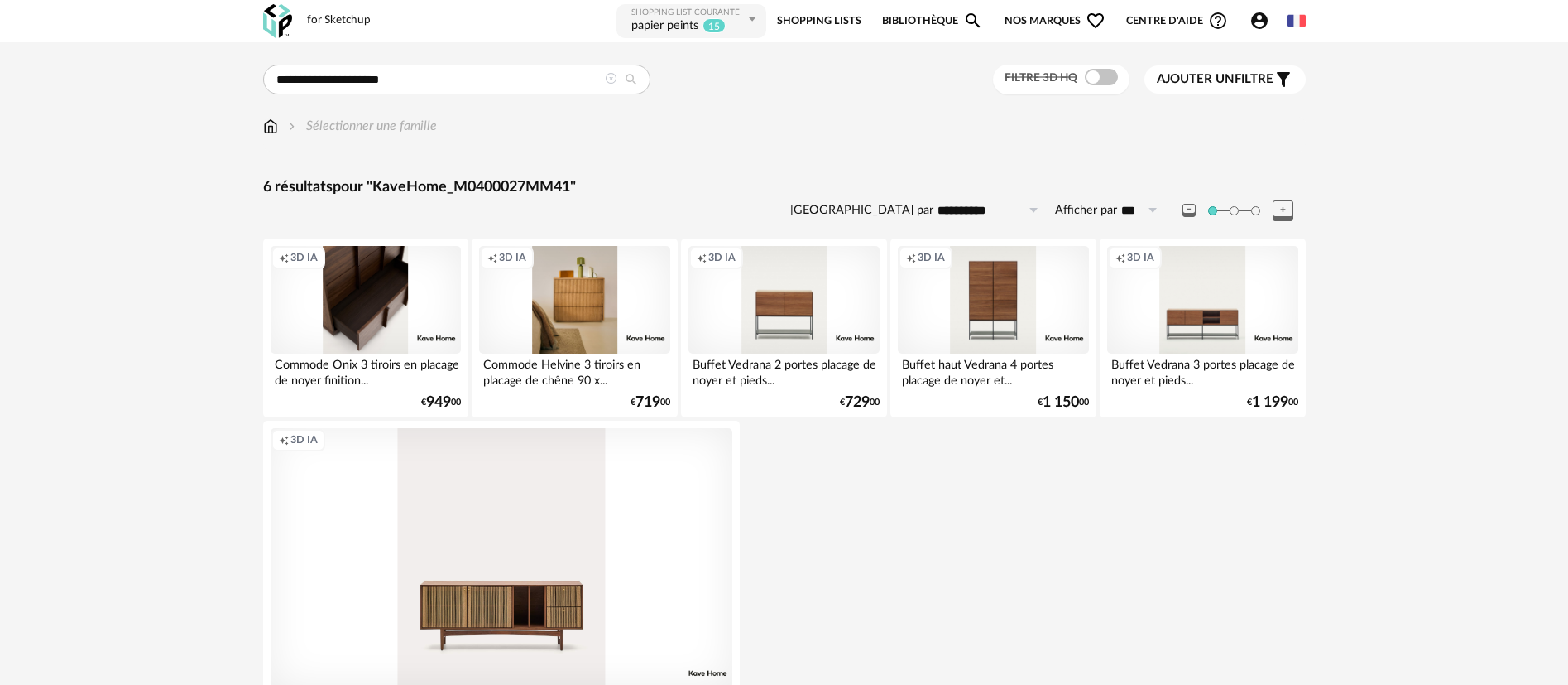
click at [387, 281] on div "Creation icon 3D IA" at bounding box center [366, 299] width 191 height 108
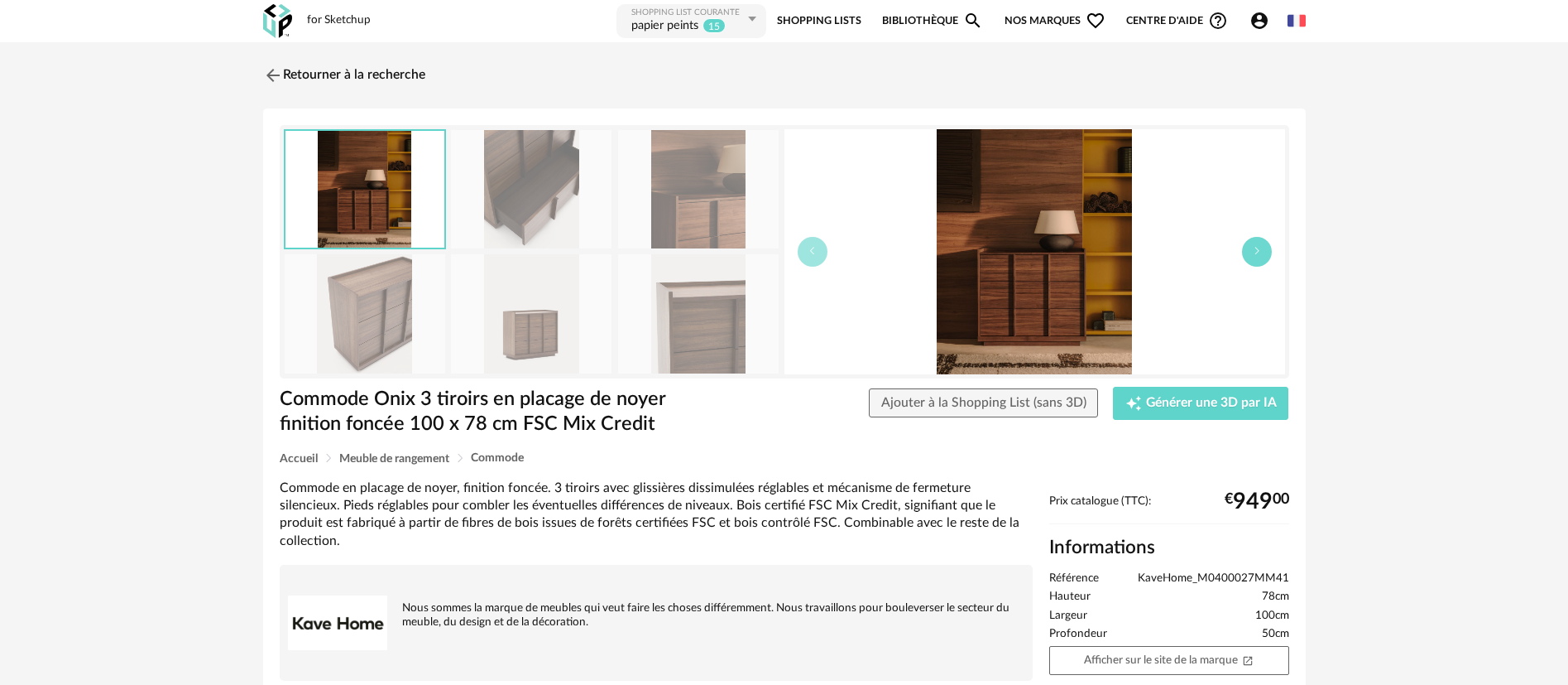
click at [1256, 251] on icon "button" at bounding box center [1256, 250] width 10 height 10
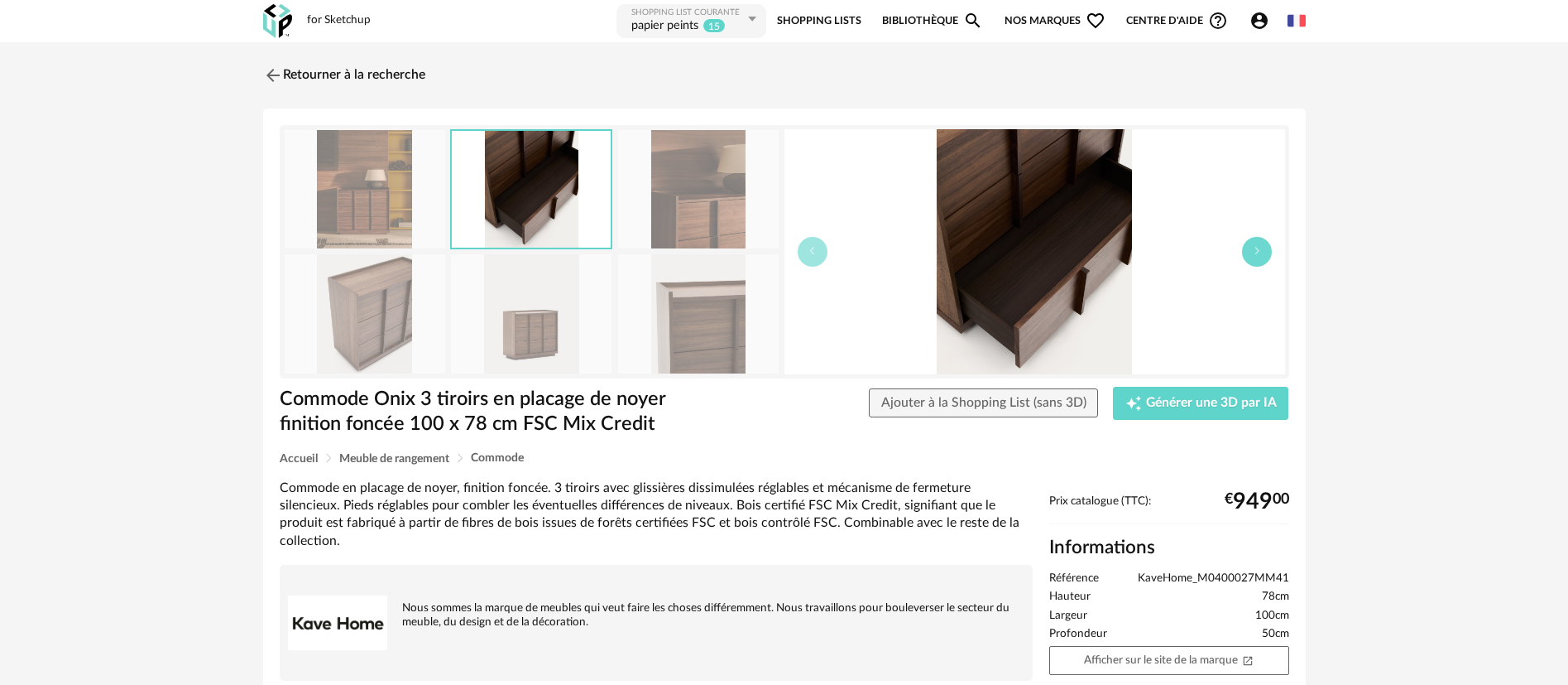
click at [1256, 251] on icon "button" at bounding box center [1256, 250] width 10 height 10
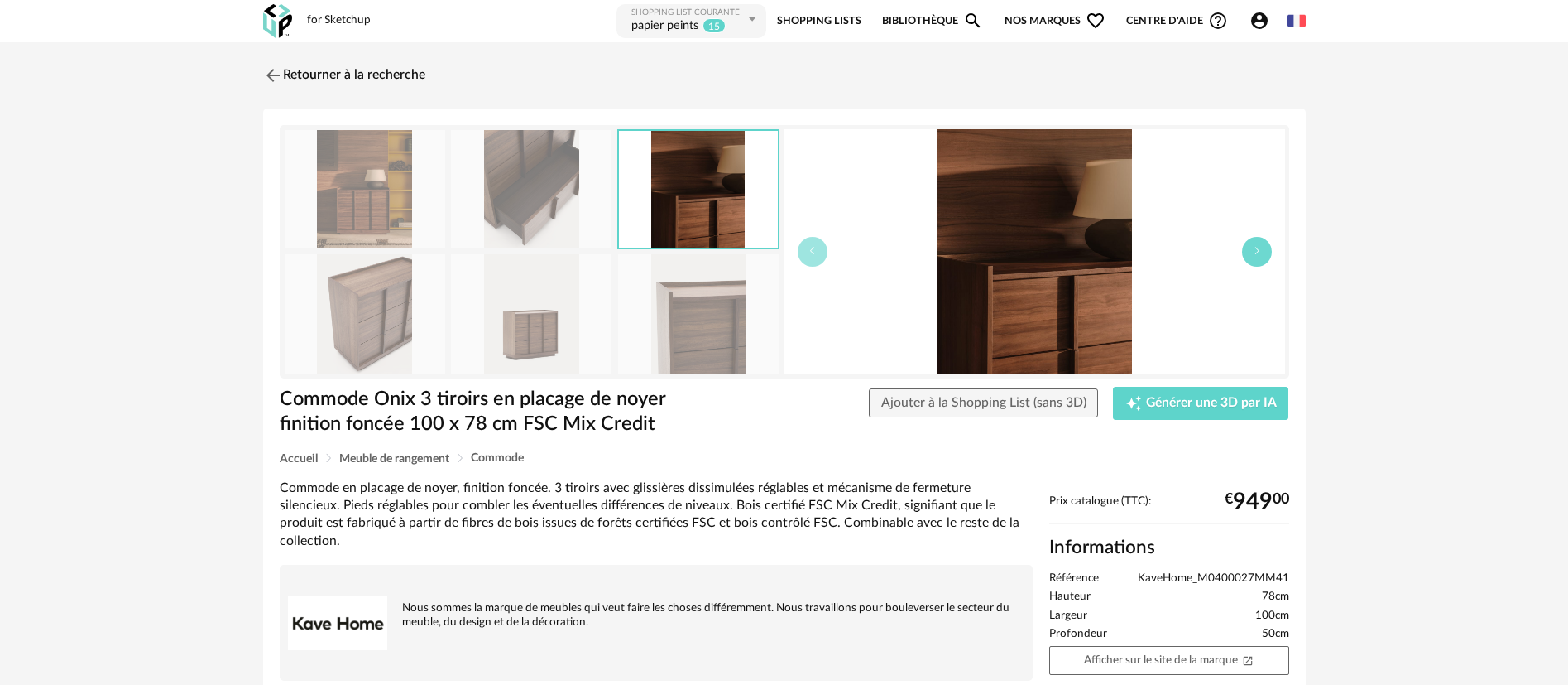
click at [1256, 251] on icon "button" at bounding box center [1256, 250] width 10 height 10
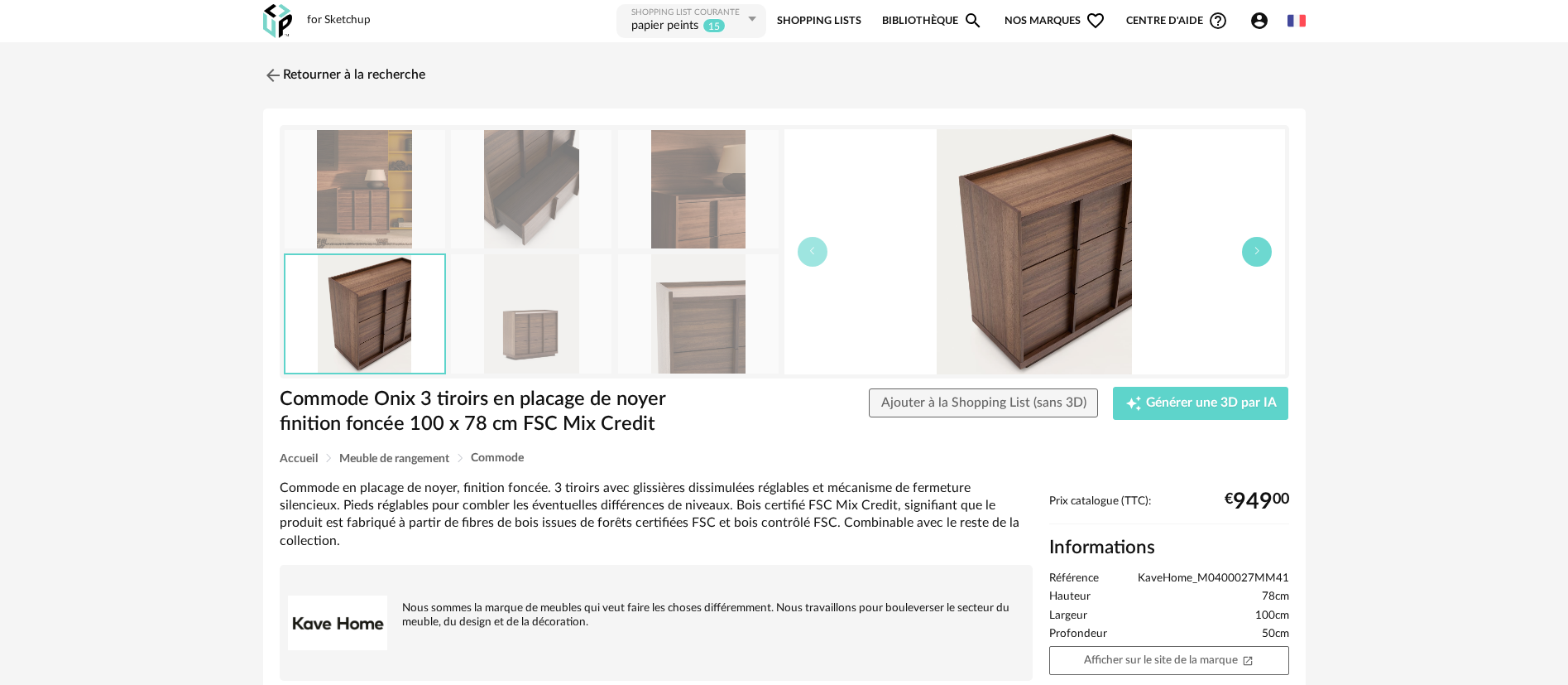
click at [1256, 251] on icon "button" at bounding box center [1256, 250] width 10 height 10
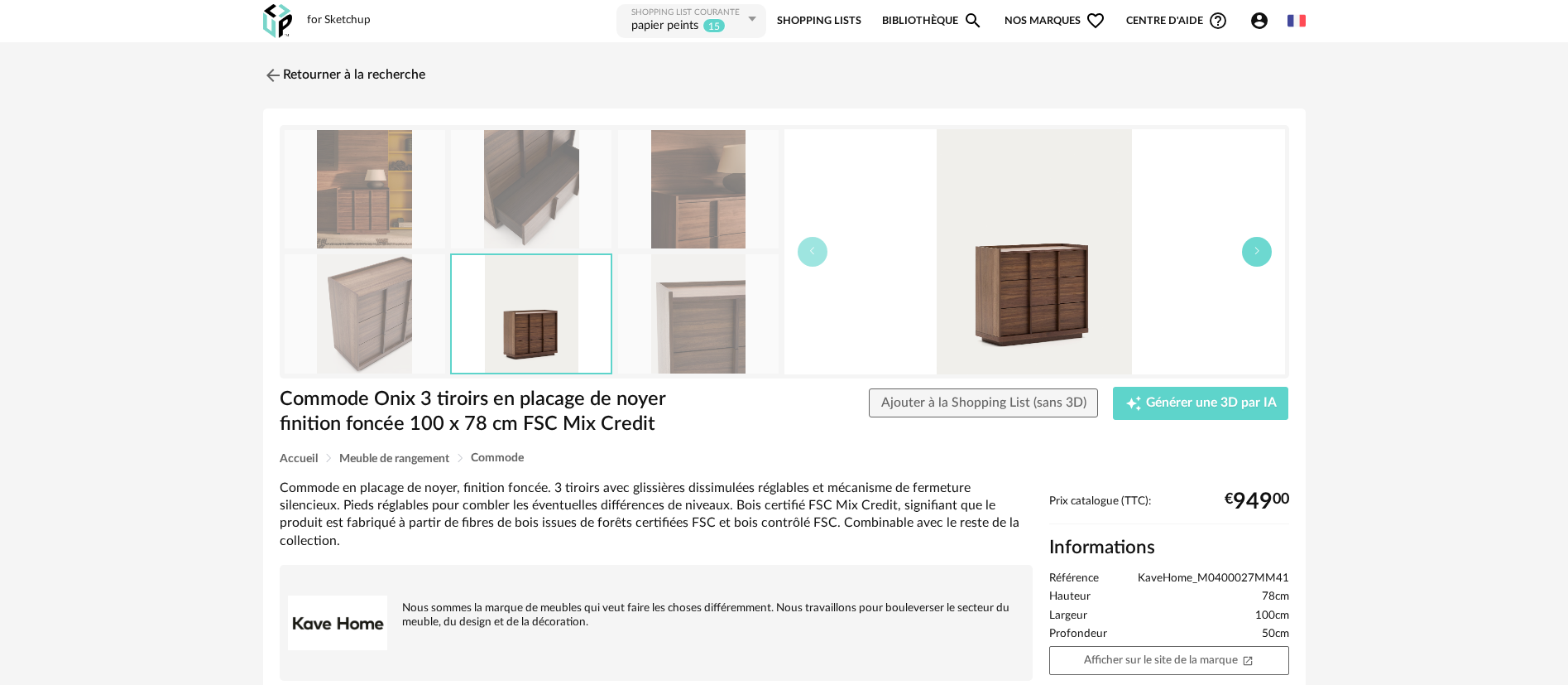
click at [1256, 251] on icon "button" at bounding box center [1256, 250] width 10 height 10
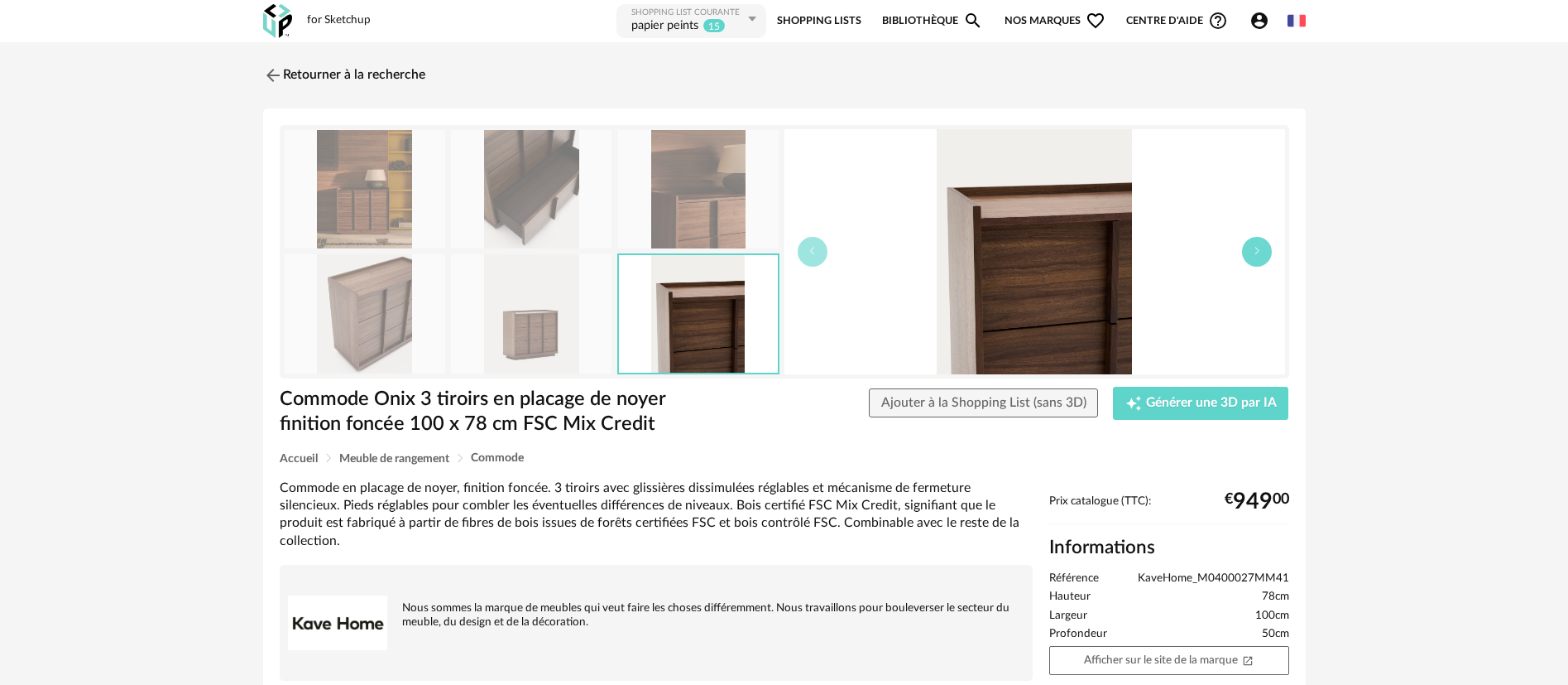
click at [1256, 251] on icon "button" at bounding box center [1256, 250] width 10 height 10
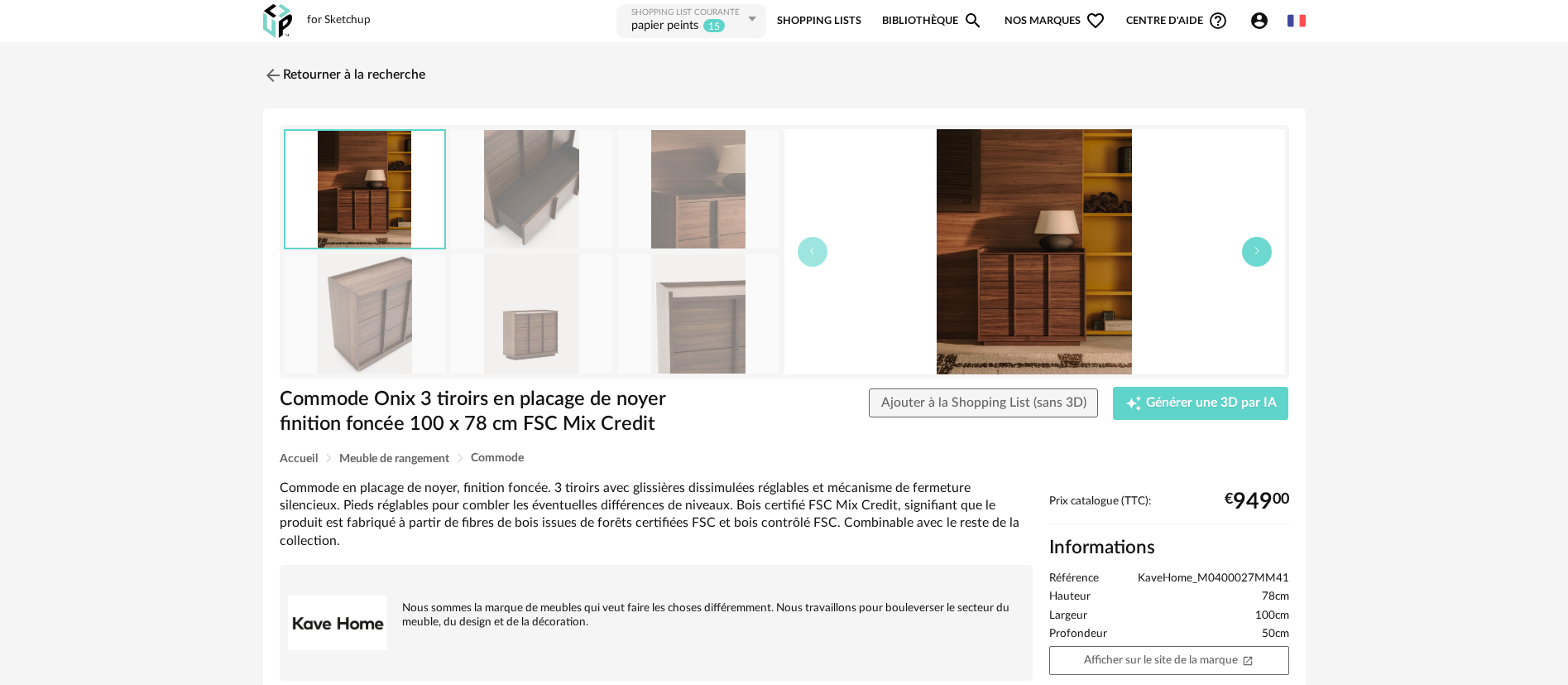
click at [1256, 251] on icon "button" at bounding box center [1256, 250] width 10 height 10
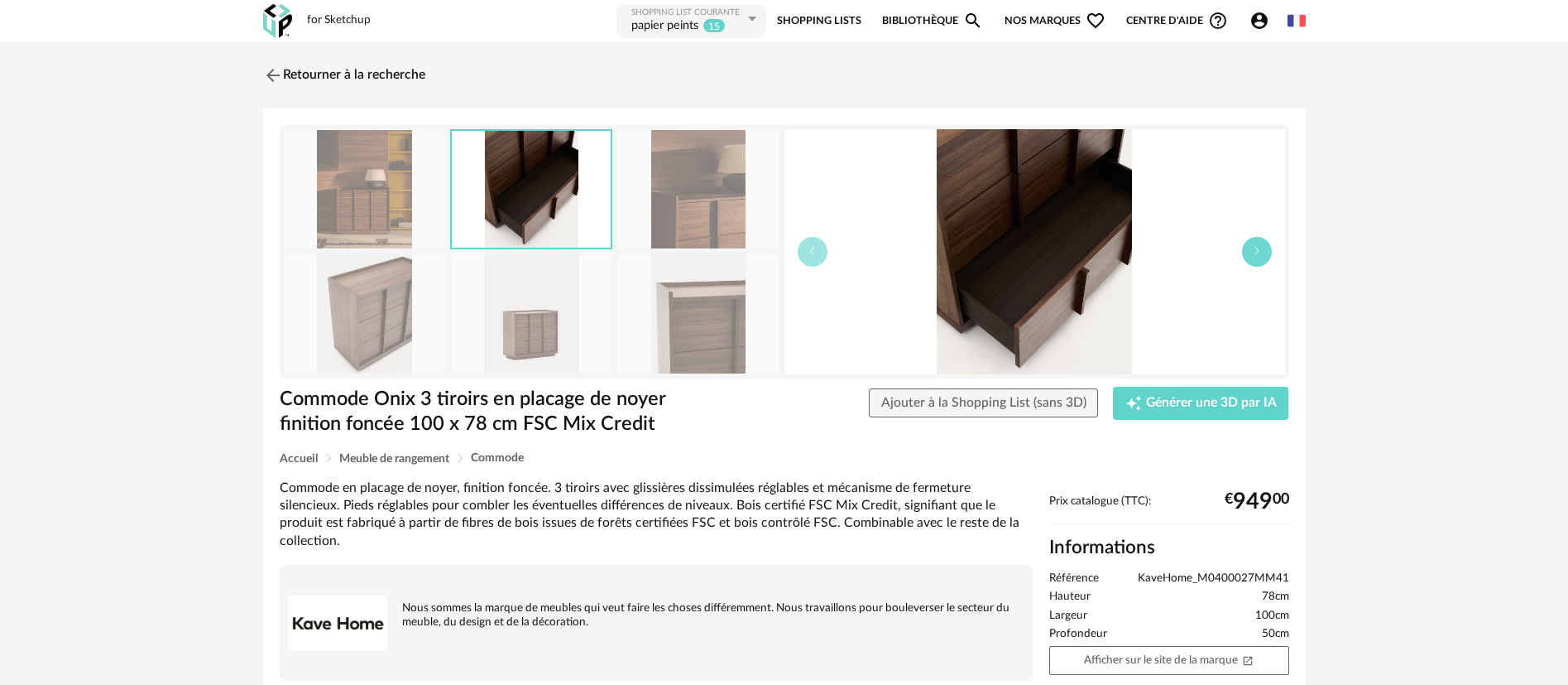
click at [1256, 251] on icon "button" at bounding box center [1256, 250] width 10 height 10
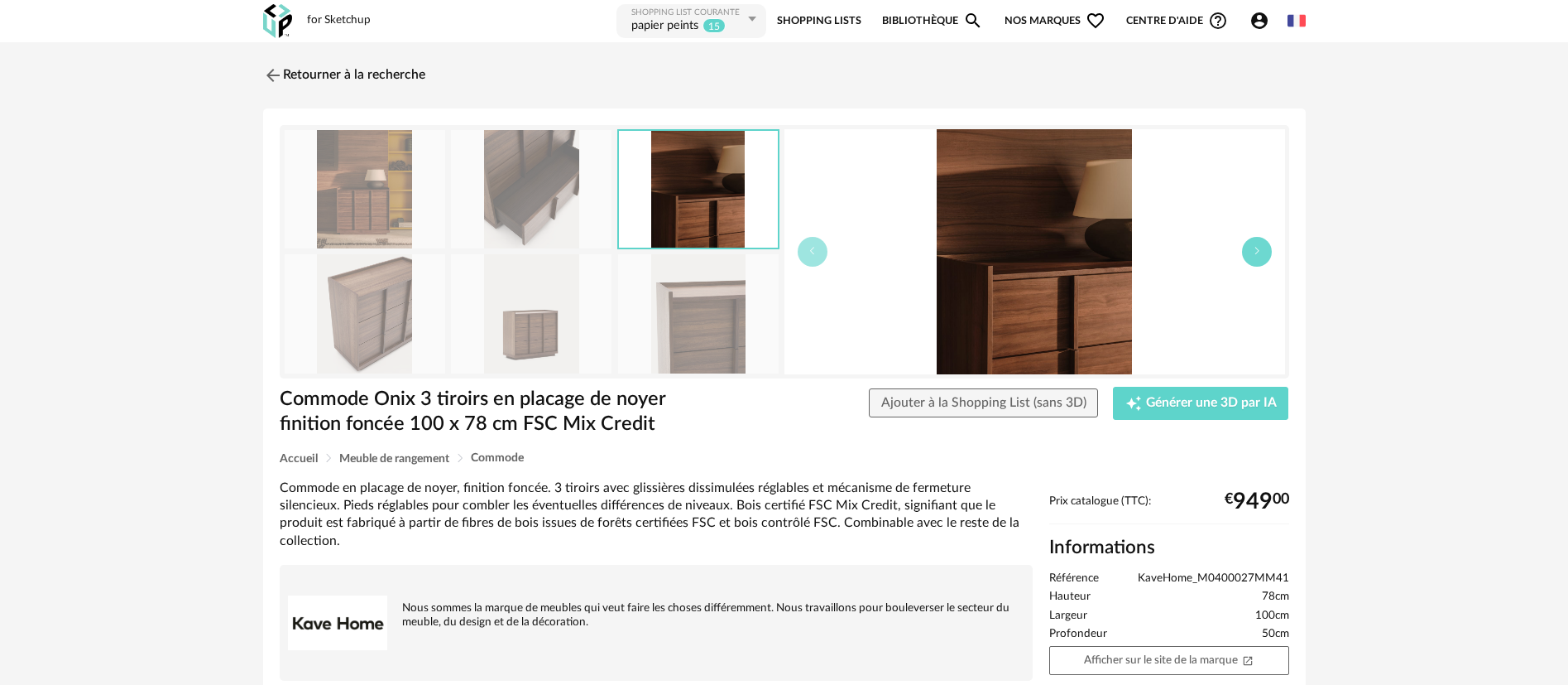
click at [1255, 250] on icon "button" at bounding box center [1256, 250] width 10 height 10
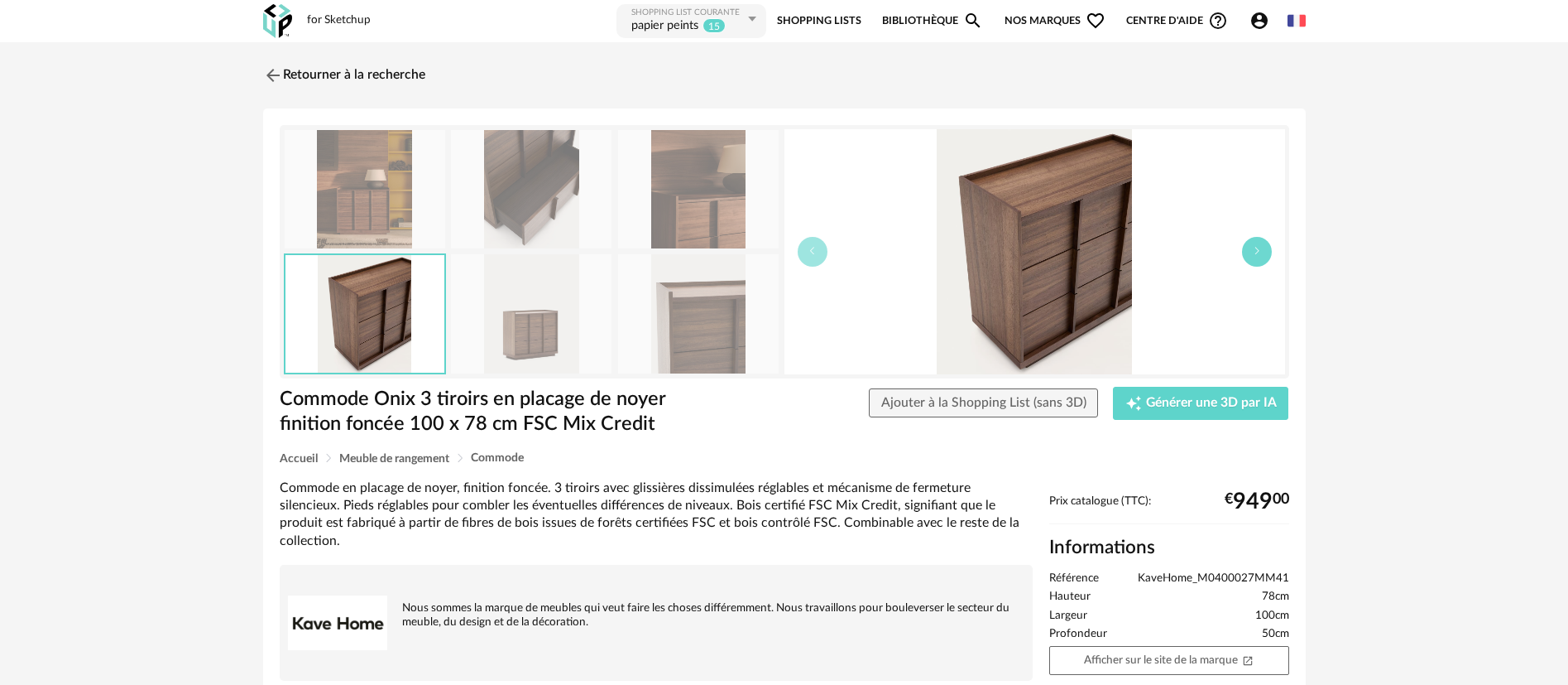
click at [1255, 250] on icon "button" at bounding box center [1256, 250] width 10 height 10
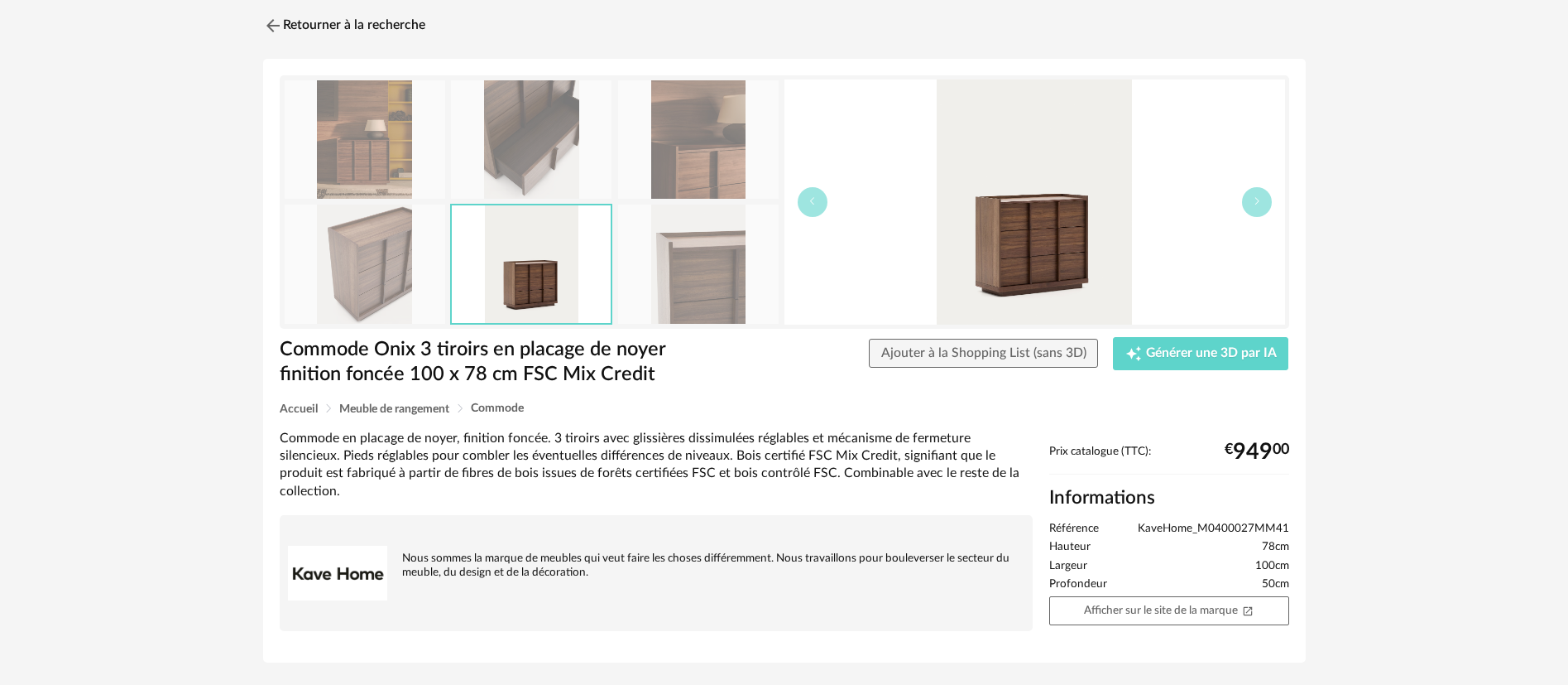
scroll to position [76, 0]
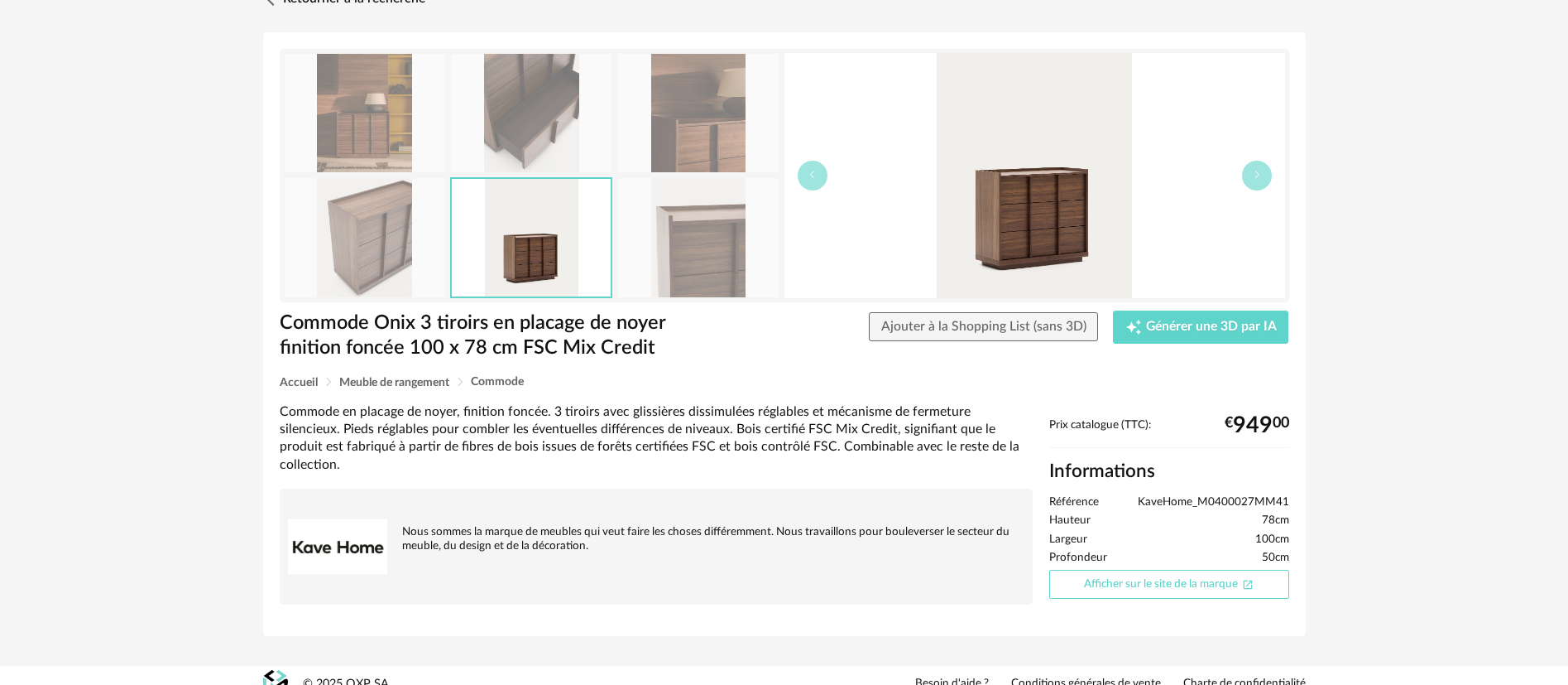
click at [1189, 589] on link "Afficher sur le site de la marque Open In New icon" at bounding box center [1169, 583] width 240 height 29
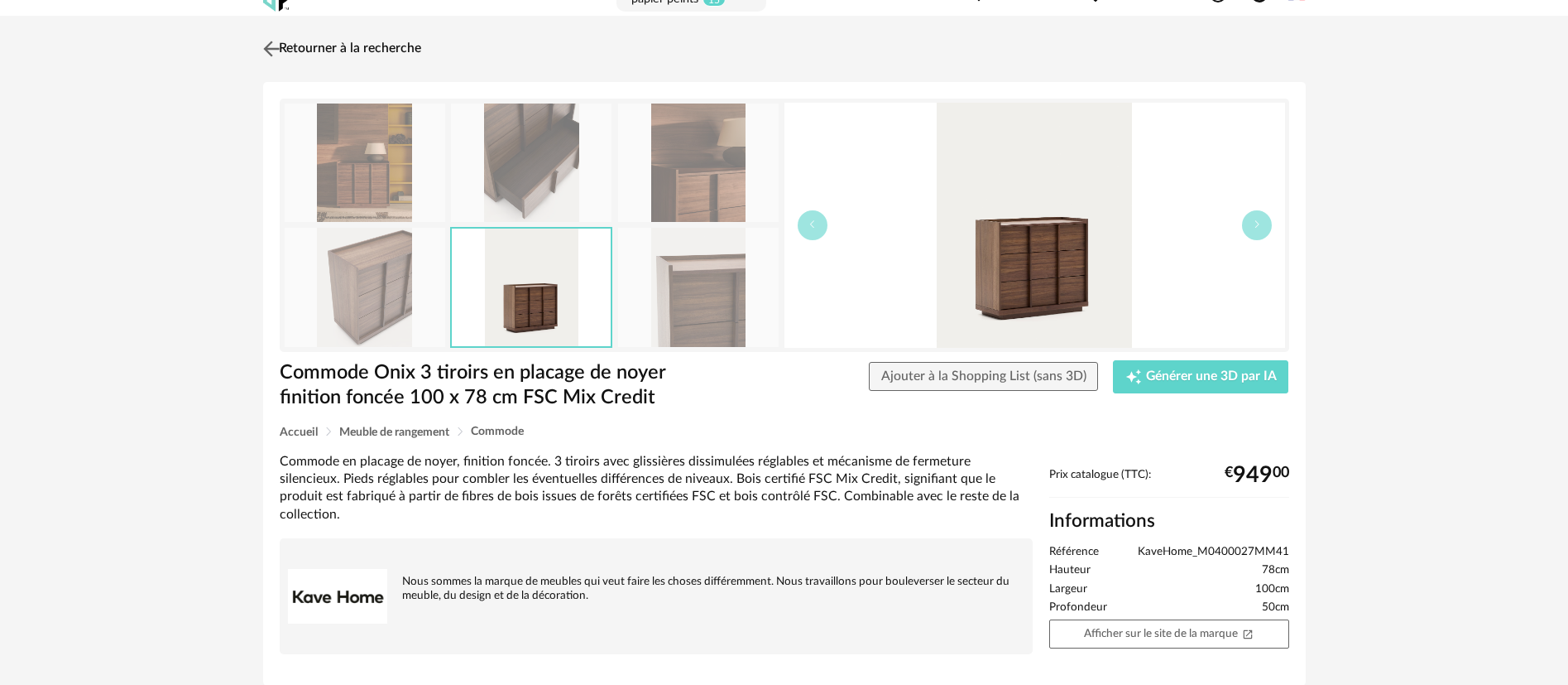
scroll to position [0, 0]
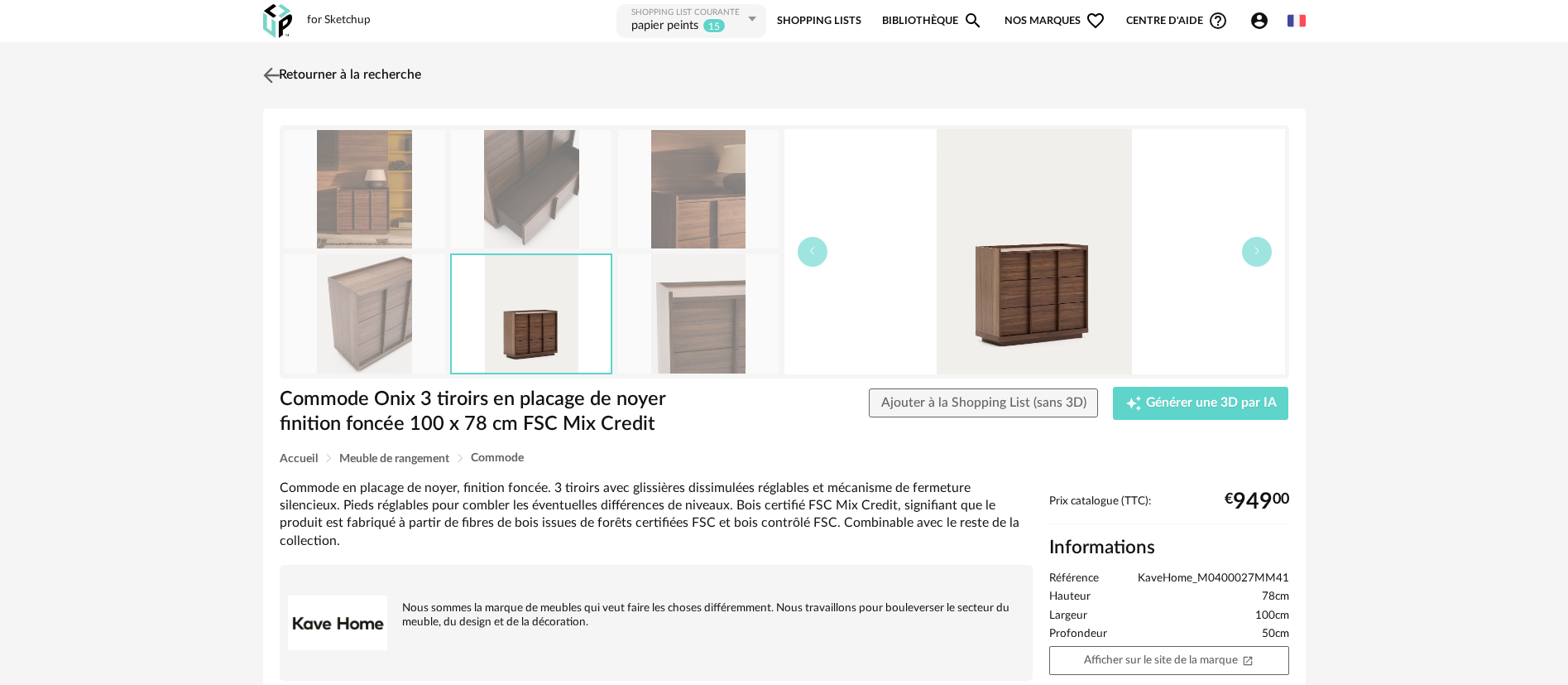
click at [377, 74] on link "Retourner à la recherche" at bounding box center [340, 75] width 162 height 37
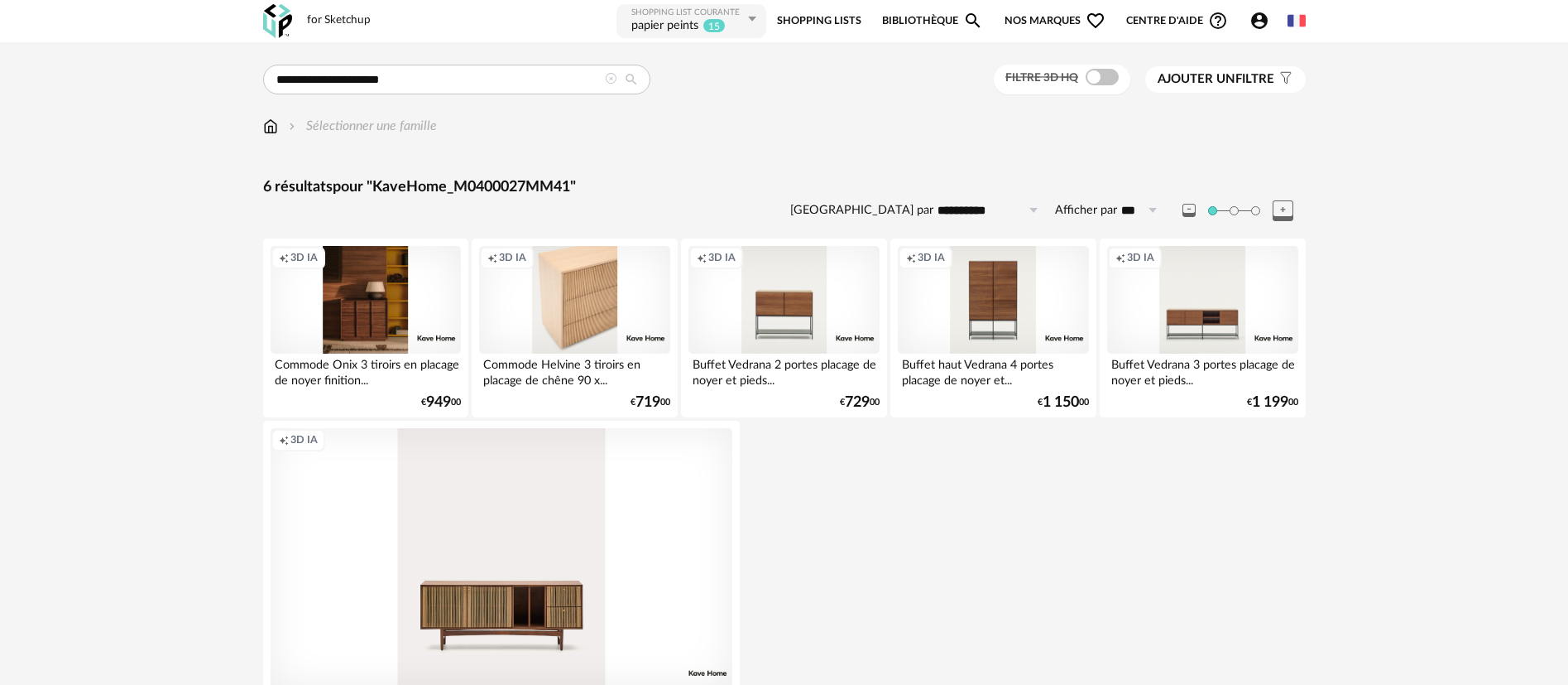
click at [577, 272] on div "Creation icon 3D IA" at bounding box center [574, 299] width 191 height 108
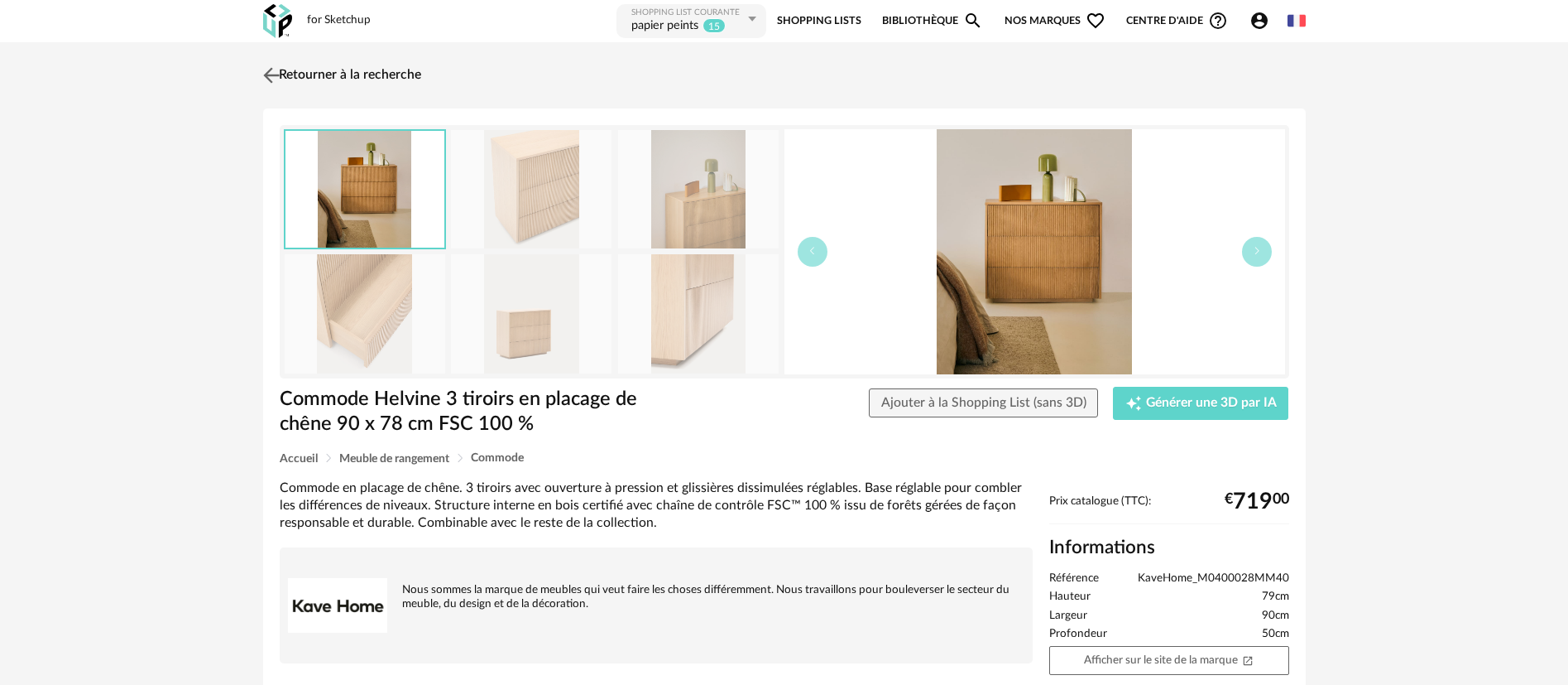
click at [371, 76] on link "Retourner à la recherche" at bounding box center [340, 75] width 162 height 37
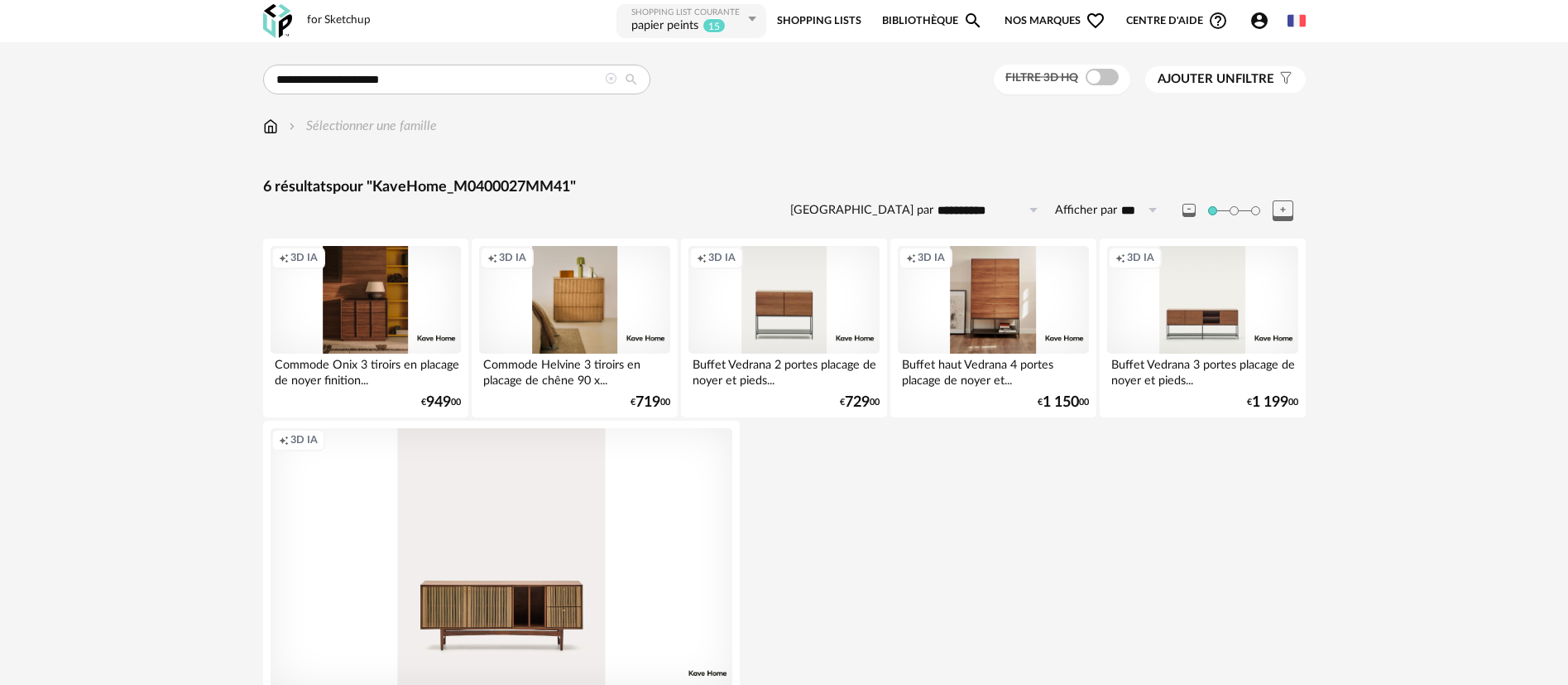
click at [991, 299] on div "Creation icon 3D IA" at bounding box center [993, 299] width 191 height 108
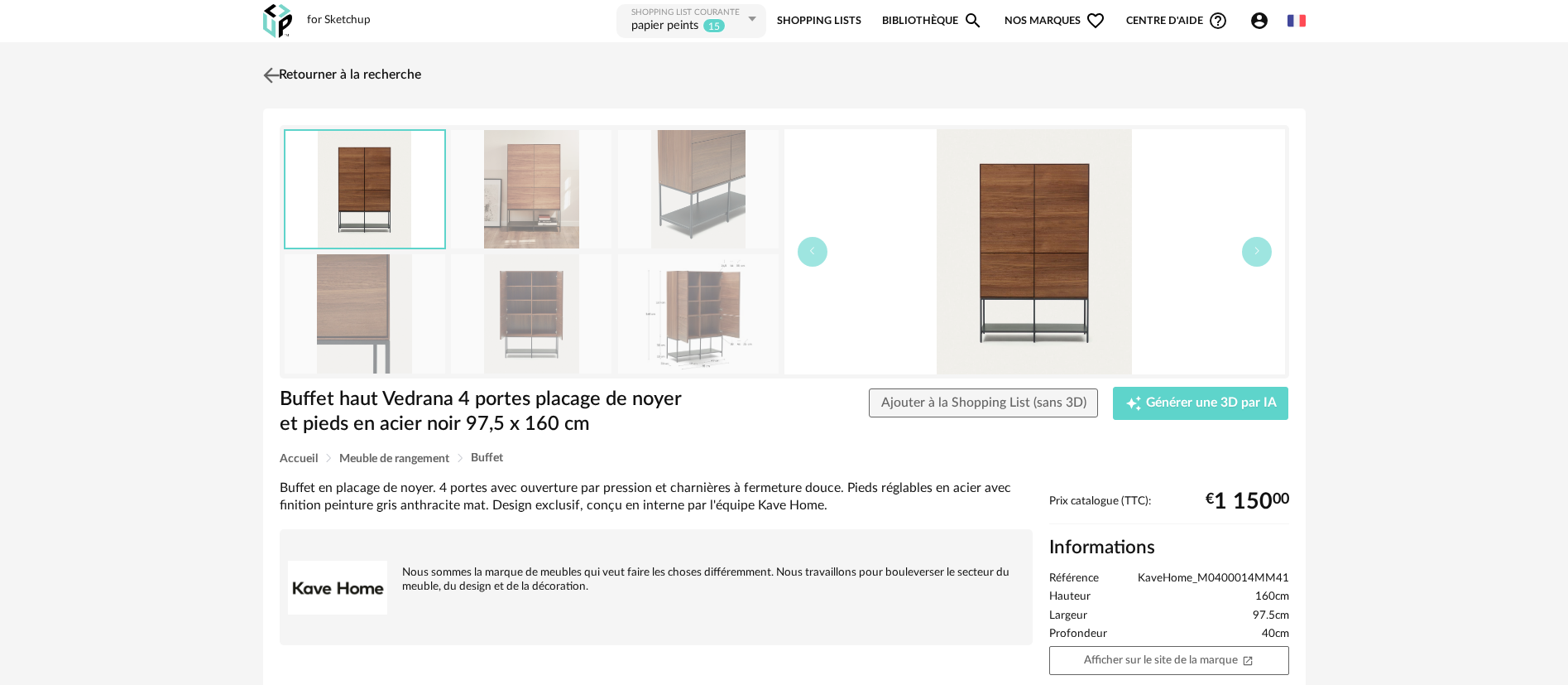
click at [416, 73] on link "Retourner à la recherche" at bounding box center [340, 75] width 162 height 37
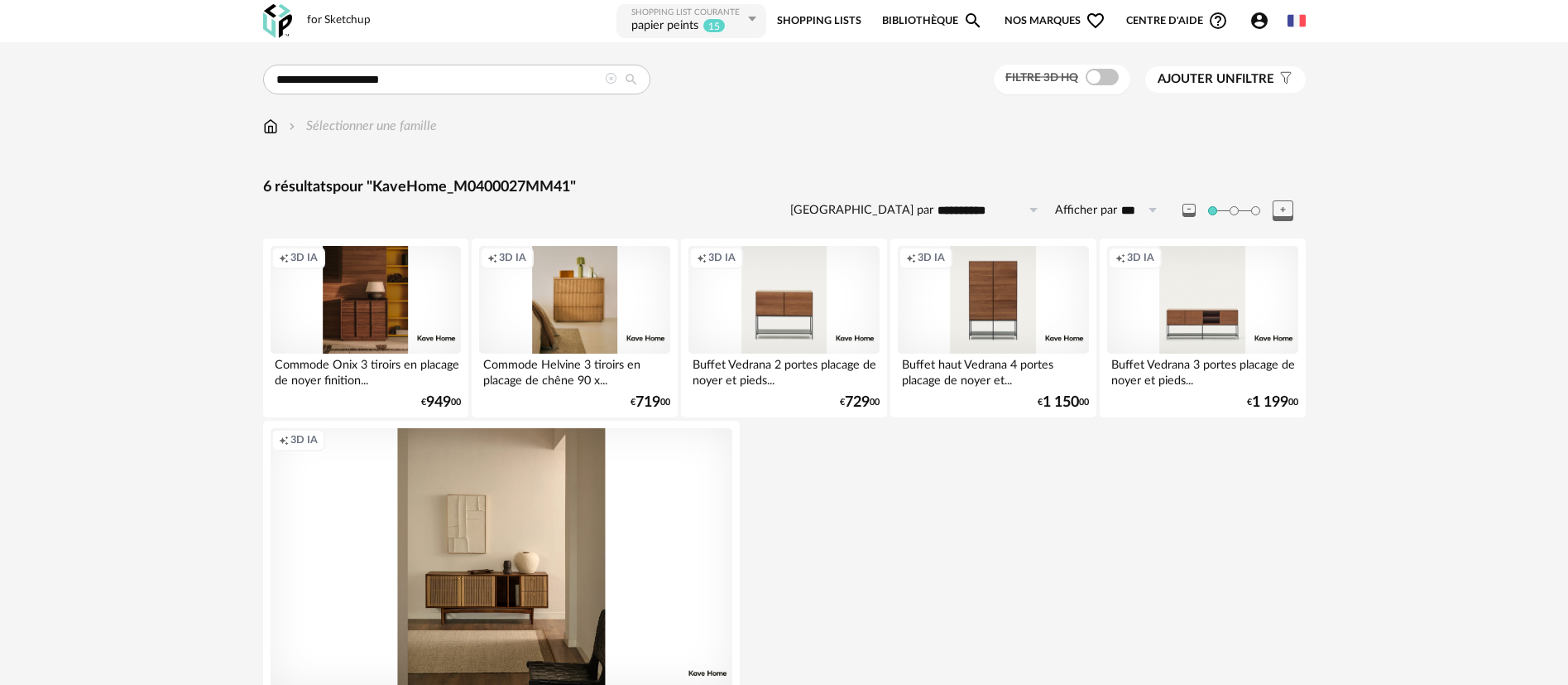
click at [535, 566] on div "Creation icon 3D IA" at bounding box center [501, 558] width 462 height 260
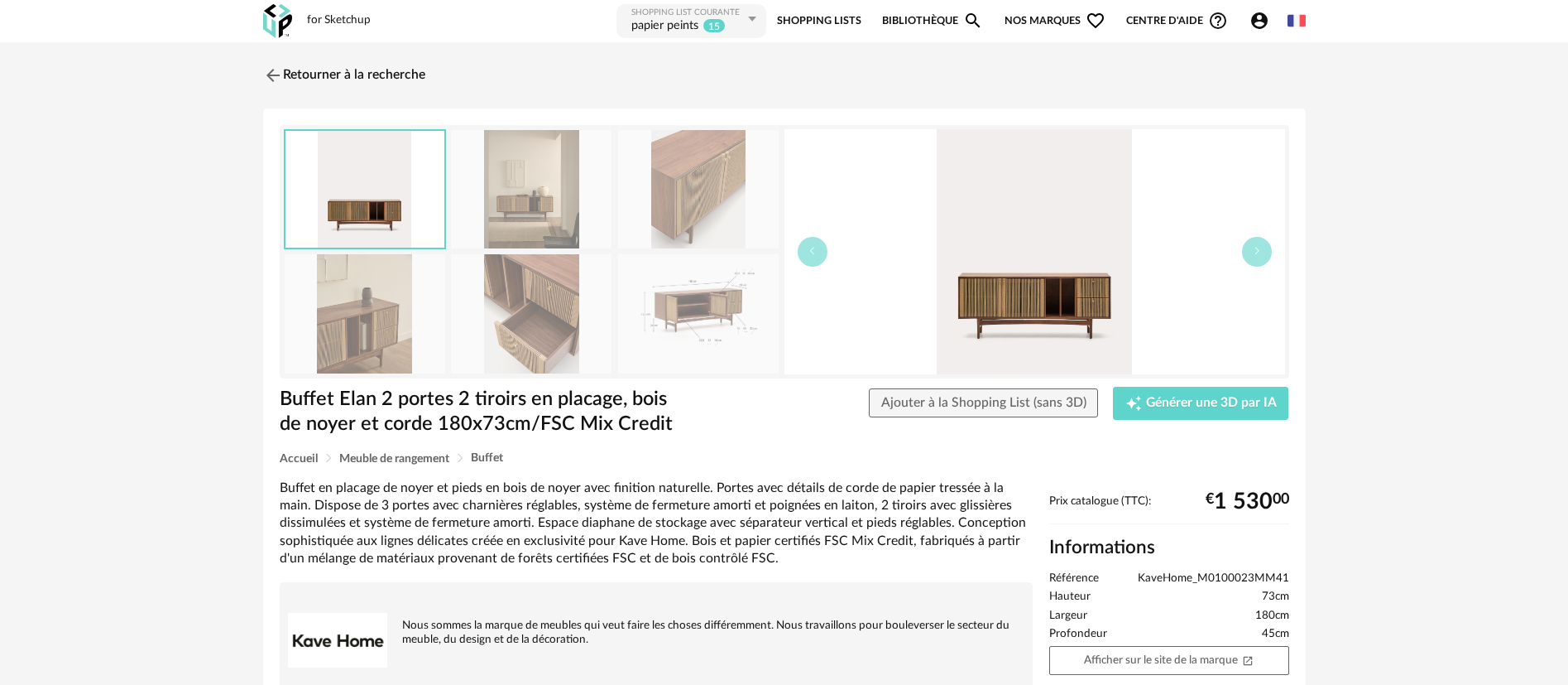
click at [550, 196] on img at bounding box center [531, 189] width 160 height 118
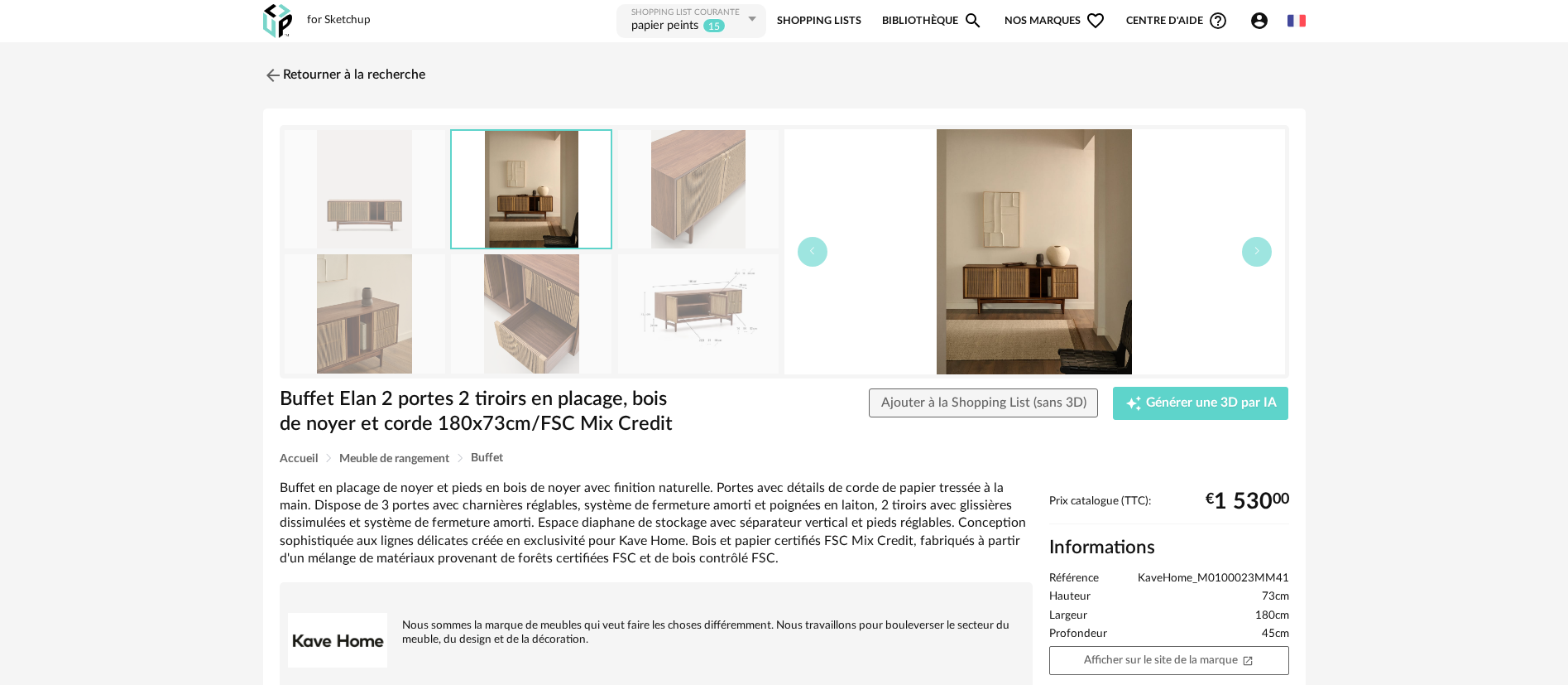
click at [666, 206] on img at bounding box center [698, 189] width 160 height 118
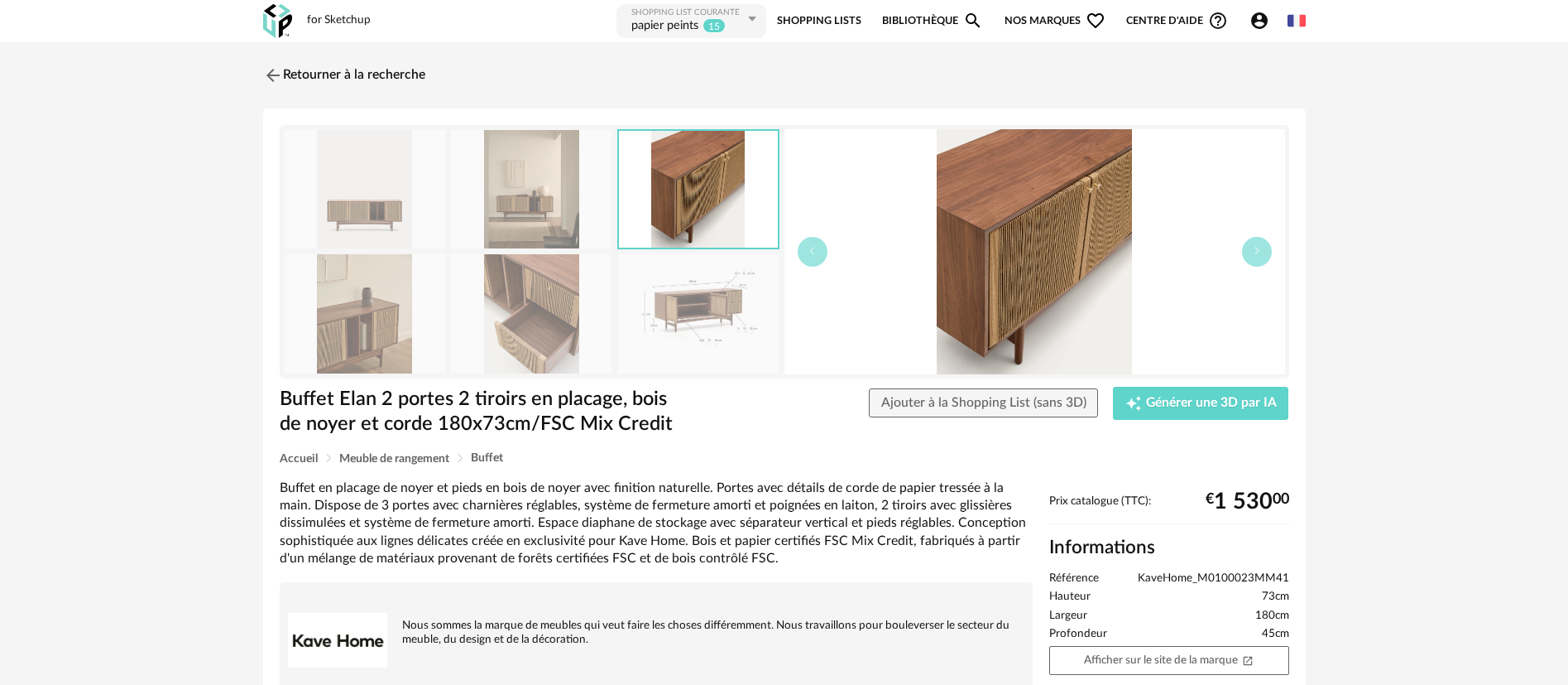
click at [680, 289] on img at bounding box center [698, 313] width 160 height 118
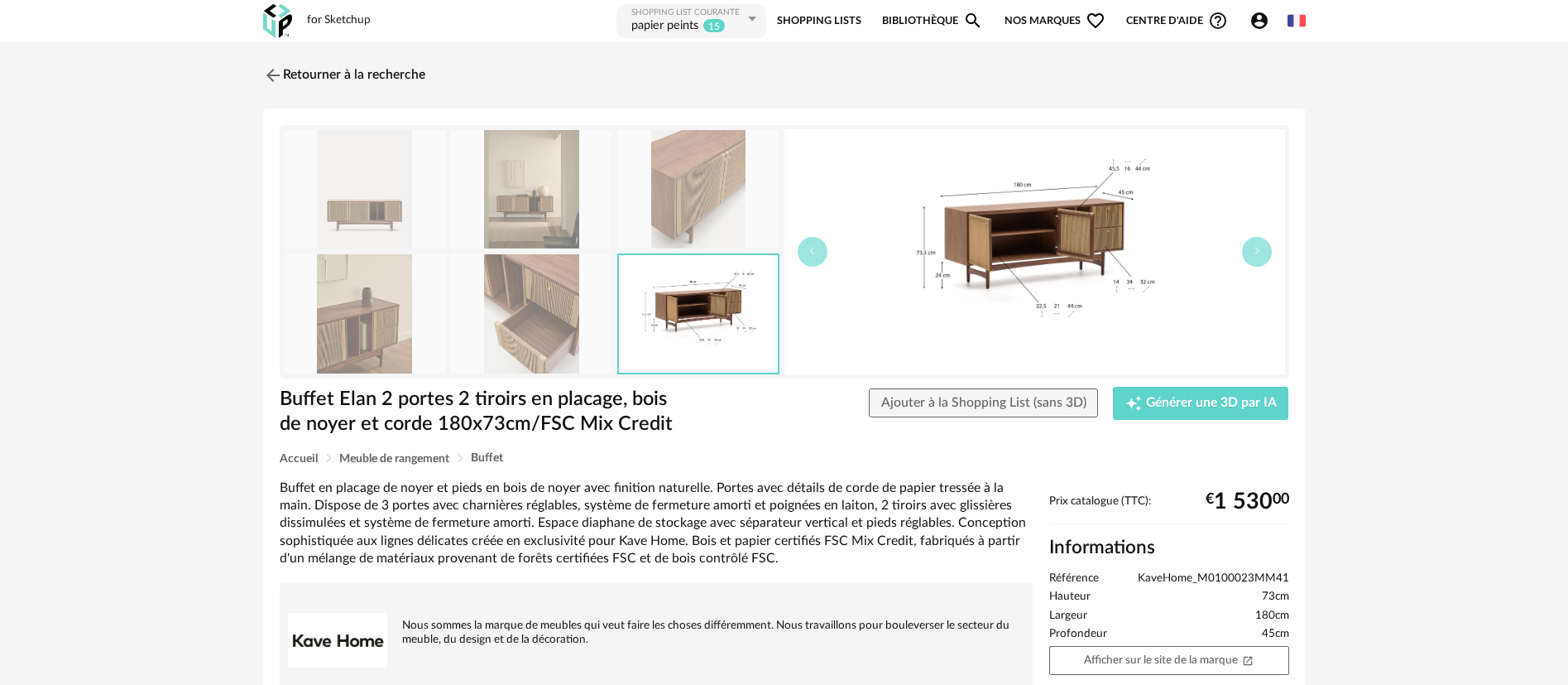
click at [605, 319] on img at bounding box center [531, 313] width 160 height 118
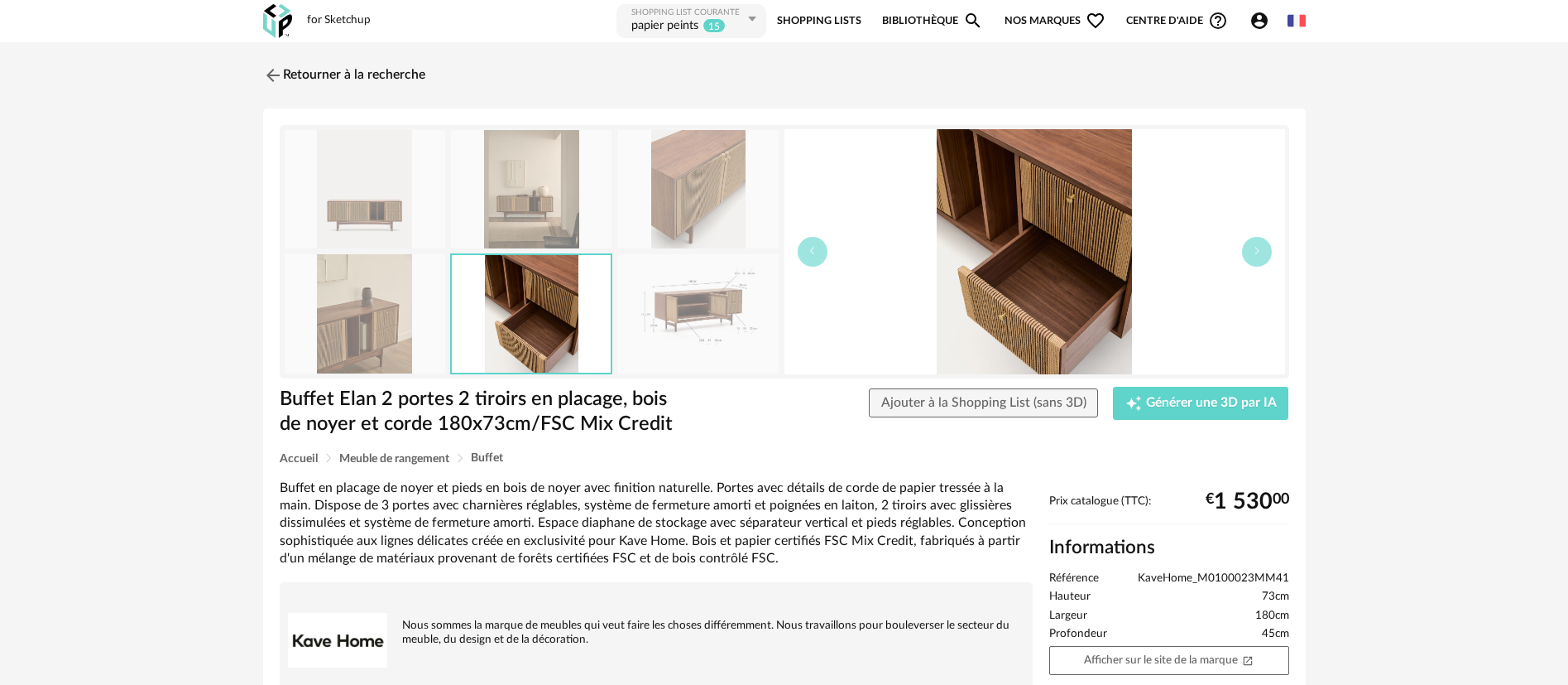
click at [405, 334] on img at bounding box center [365, 313] width 160 height 118
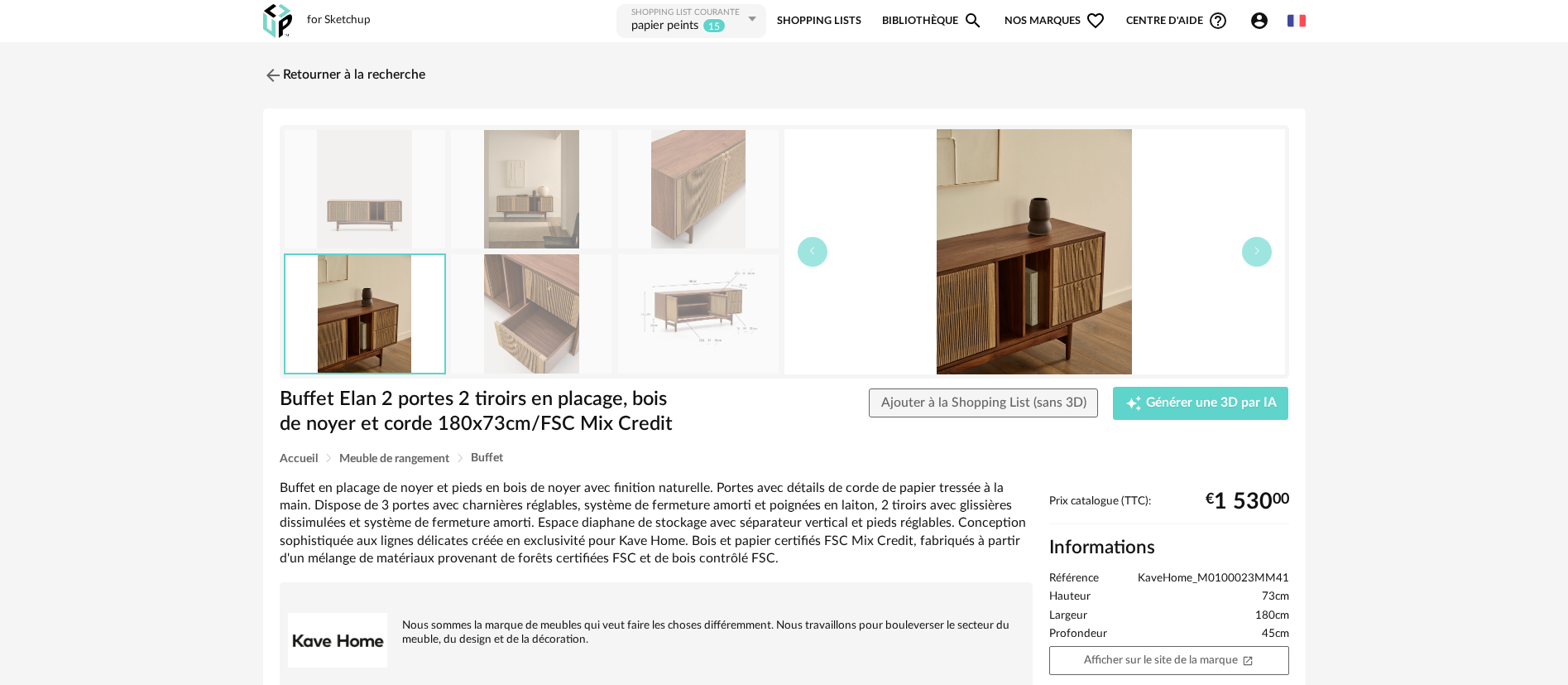
click at [750, 312] on img at bounding box center [698, 313] width 160 height 118
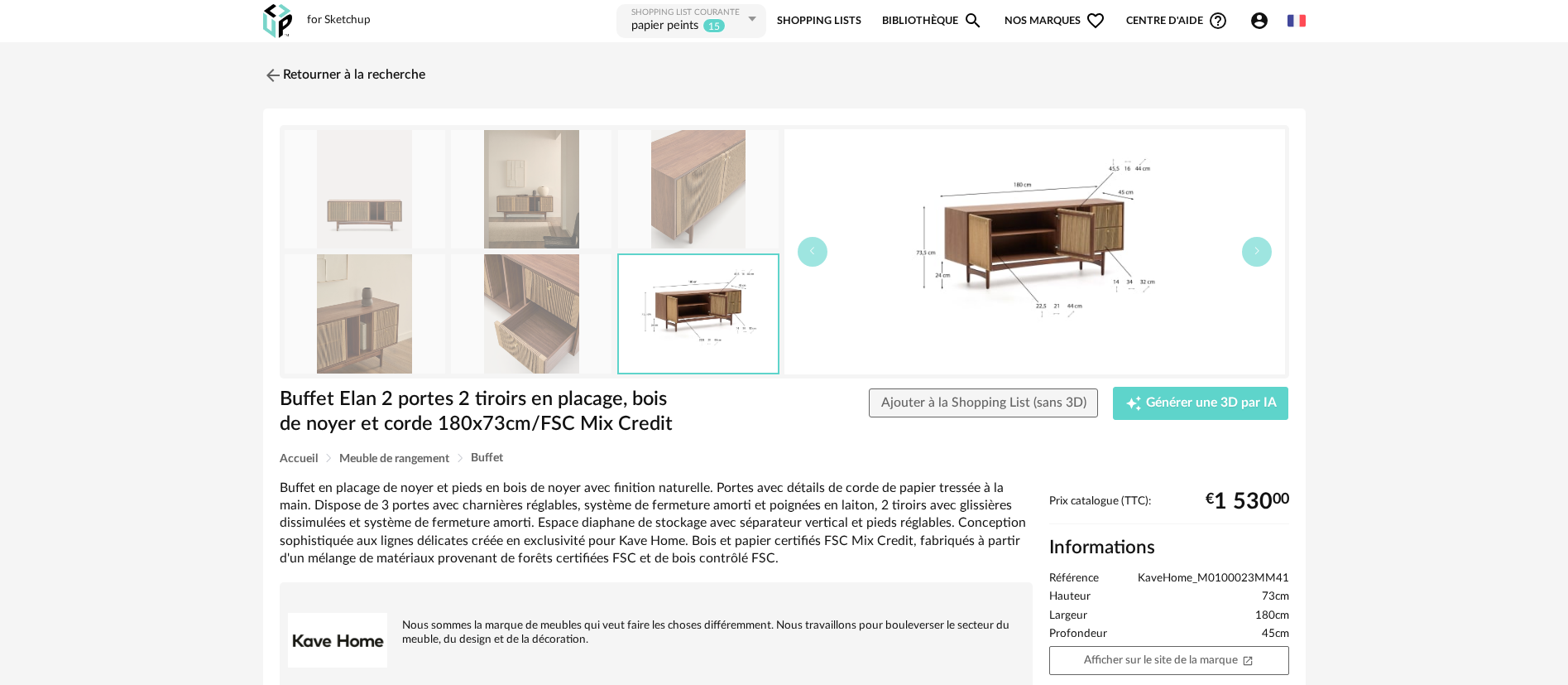
click at [552, 322] on img at bounding box center [531, 313] width 160 height 118
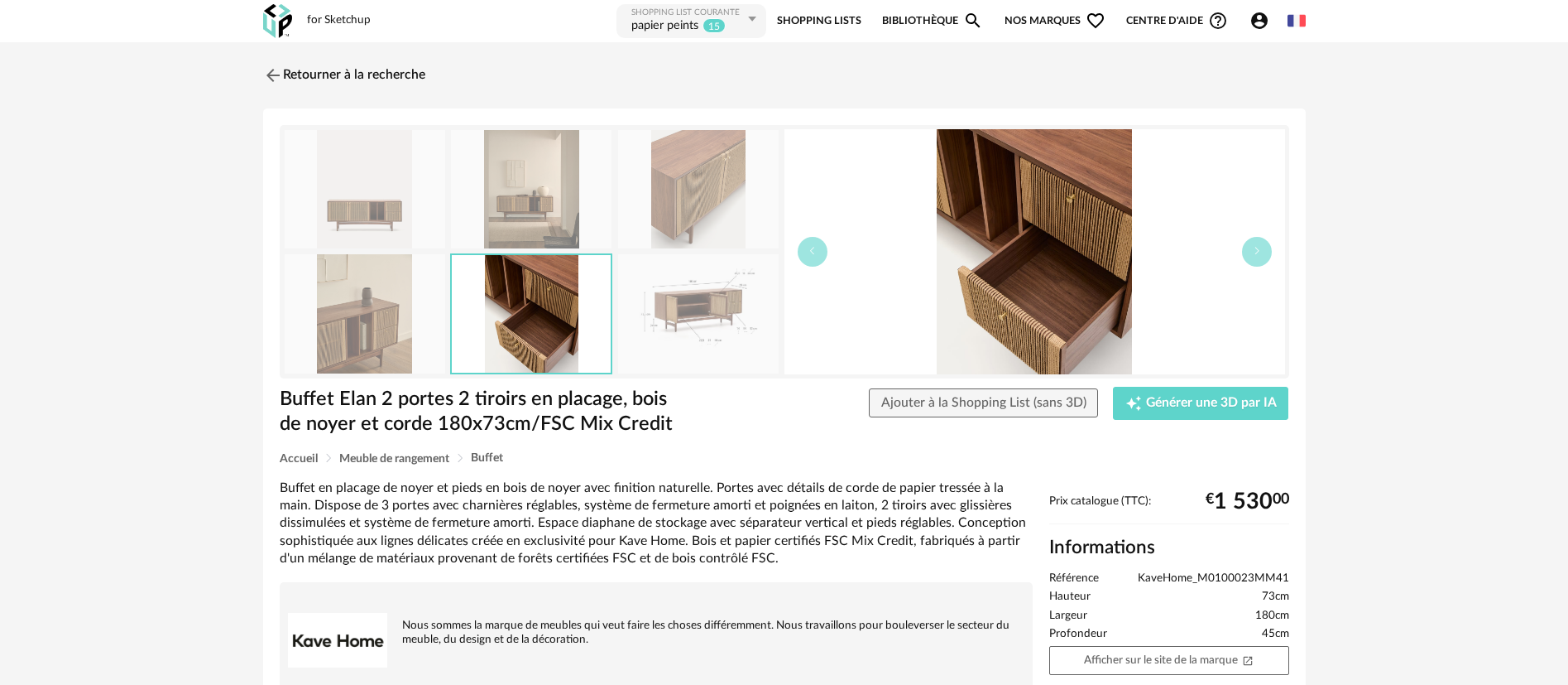
click at [356, 304] on img at bounding box center [365, 313] width 160 height 118
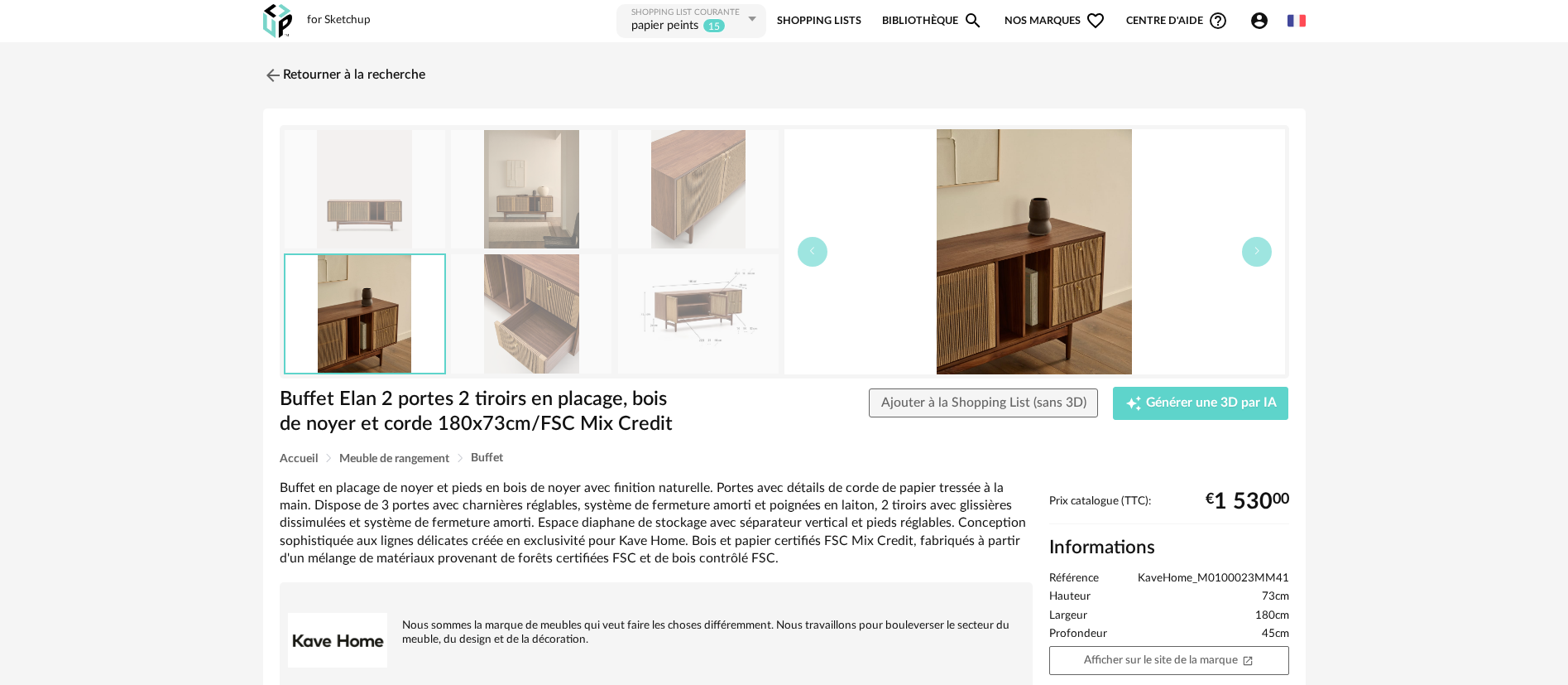
click at [703, 185] on img at bounding box center [698, 189] width 160 height 118
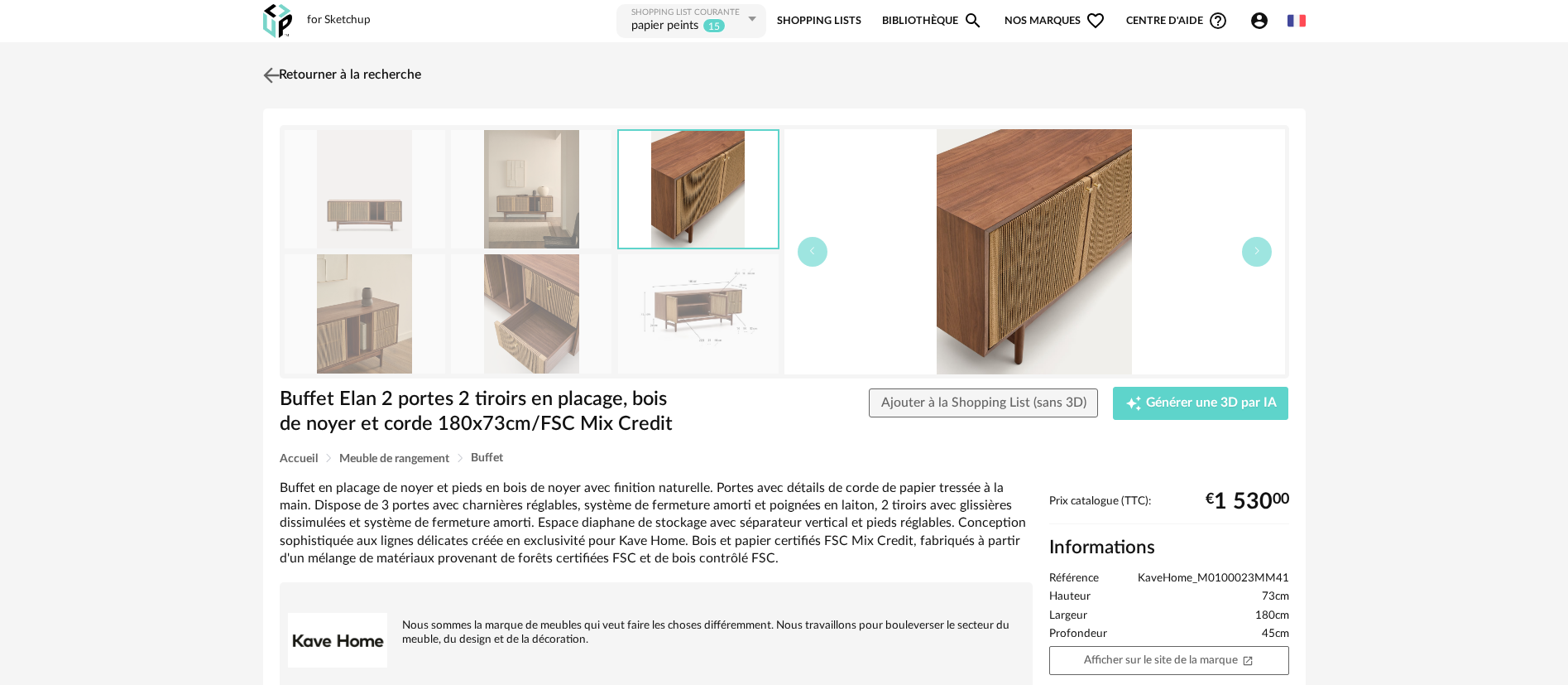
click at [287, 83] on link "Retourner à la recherche" at bounding box center [340, 75] width 162 height 37
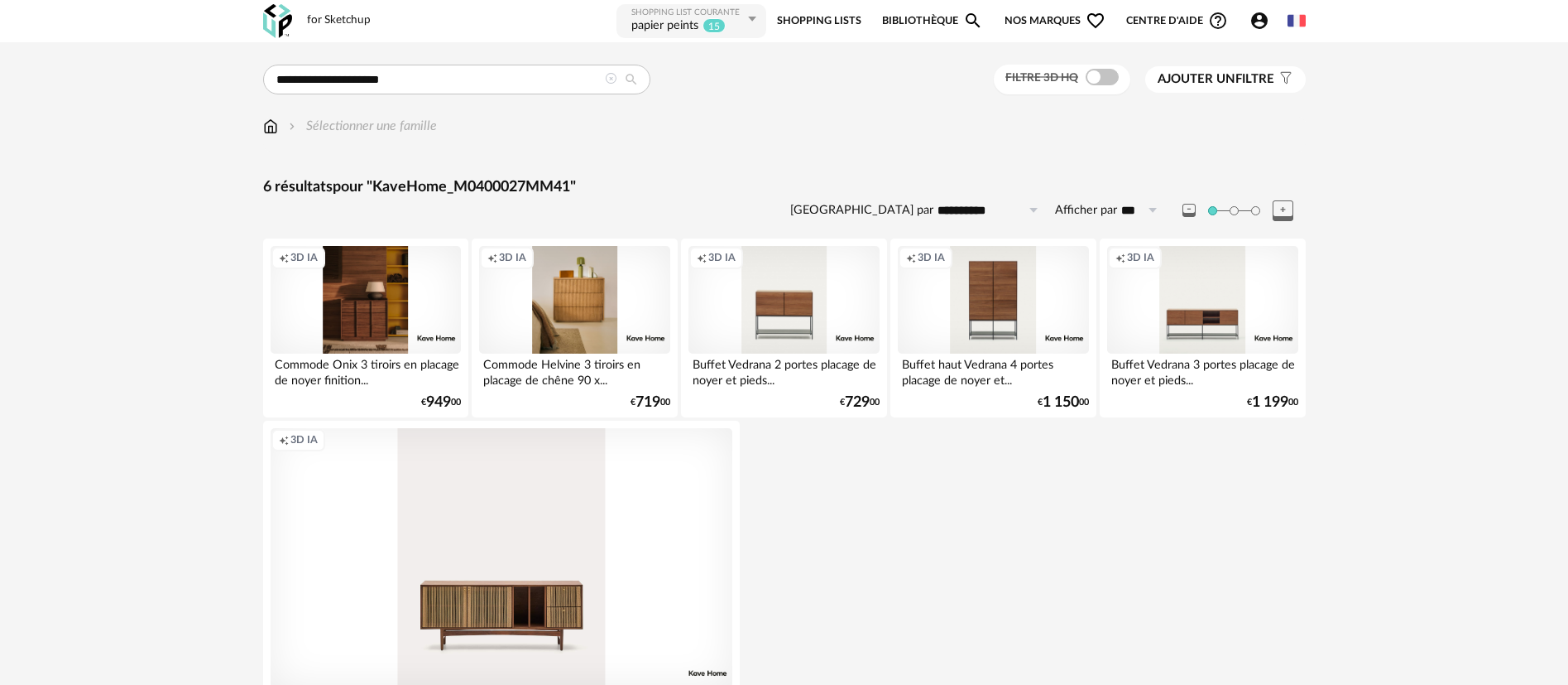
click at [614, 80] on icon at bounding box center [610, 78] width 12 height 12
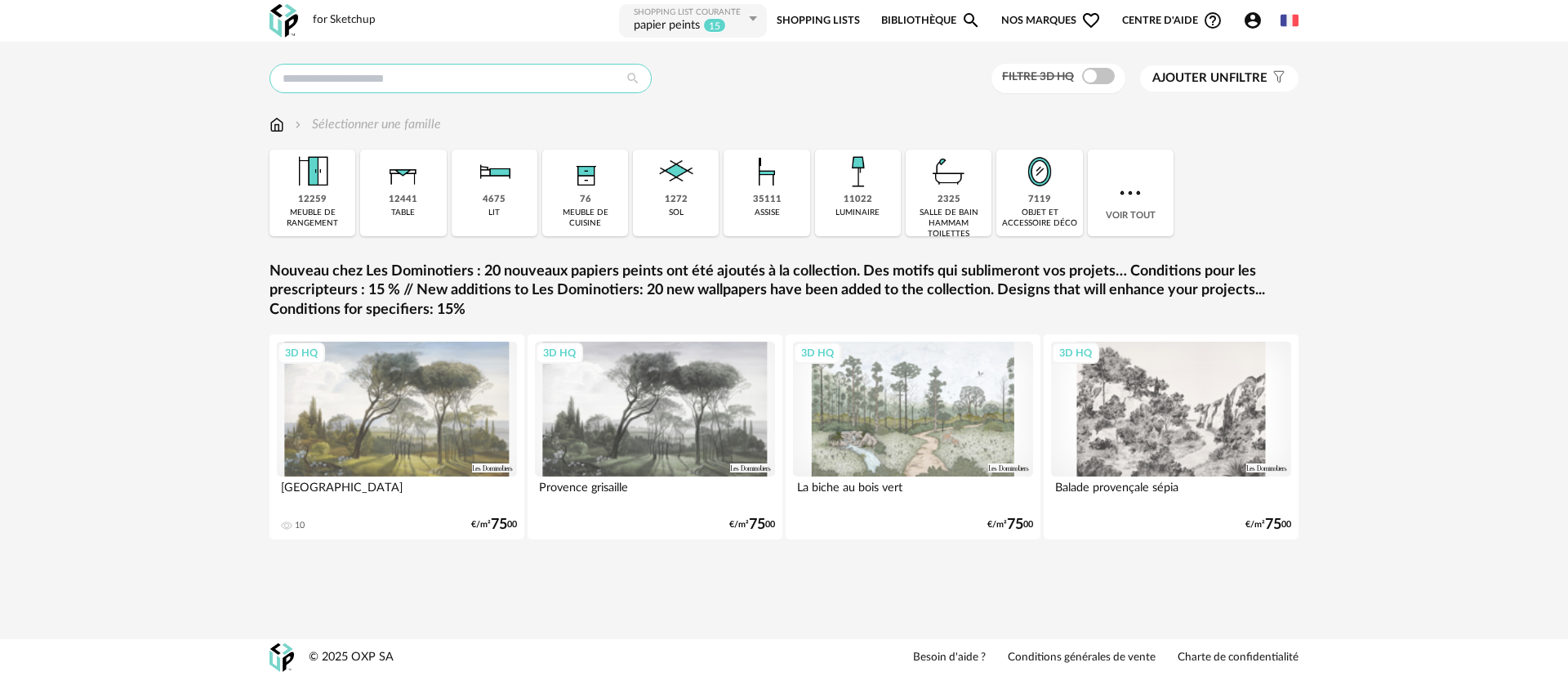
click at [318, 70] on input "text" at bounding box center [461, 77] width 382 height 29
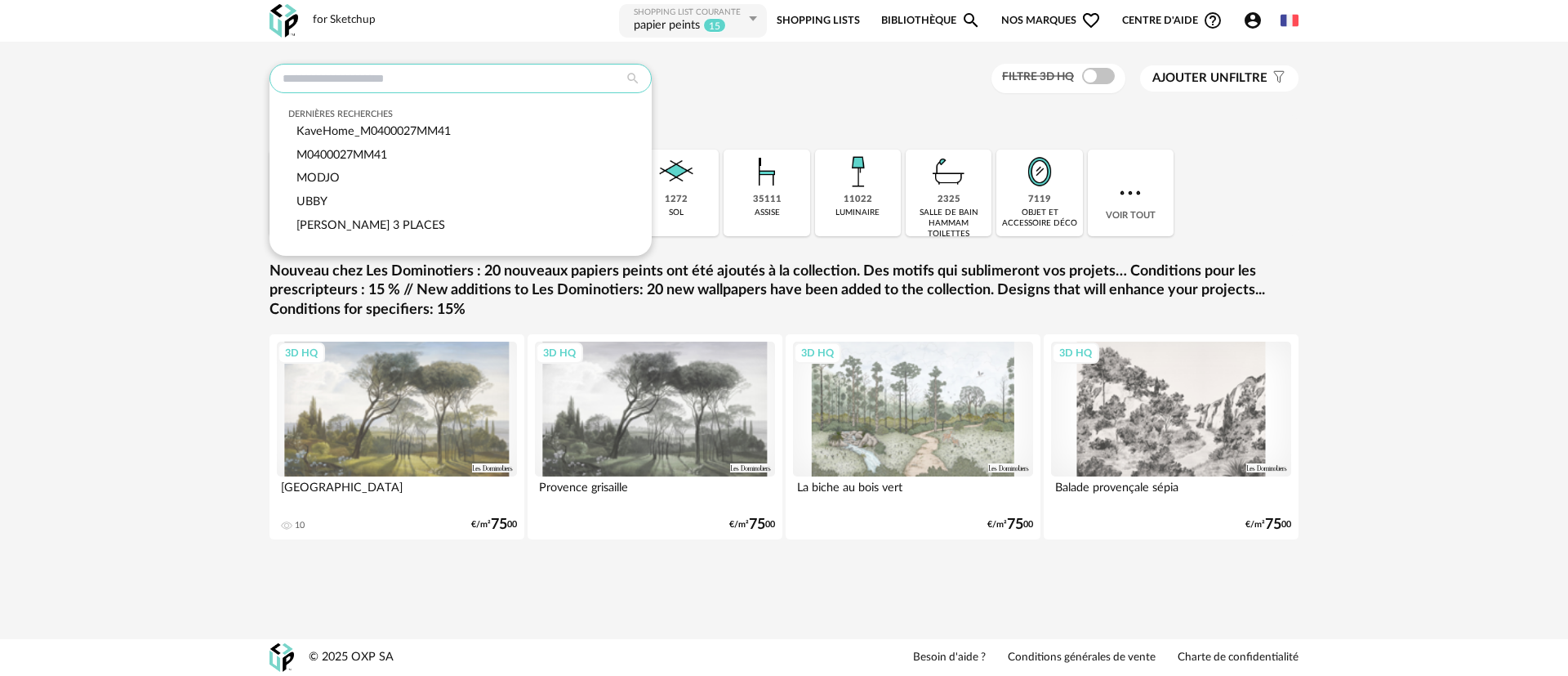
click at [516, 85] on input "text" at bounding box center [461, 77] width 382 height 29
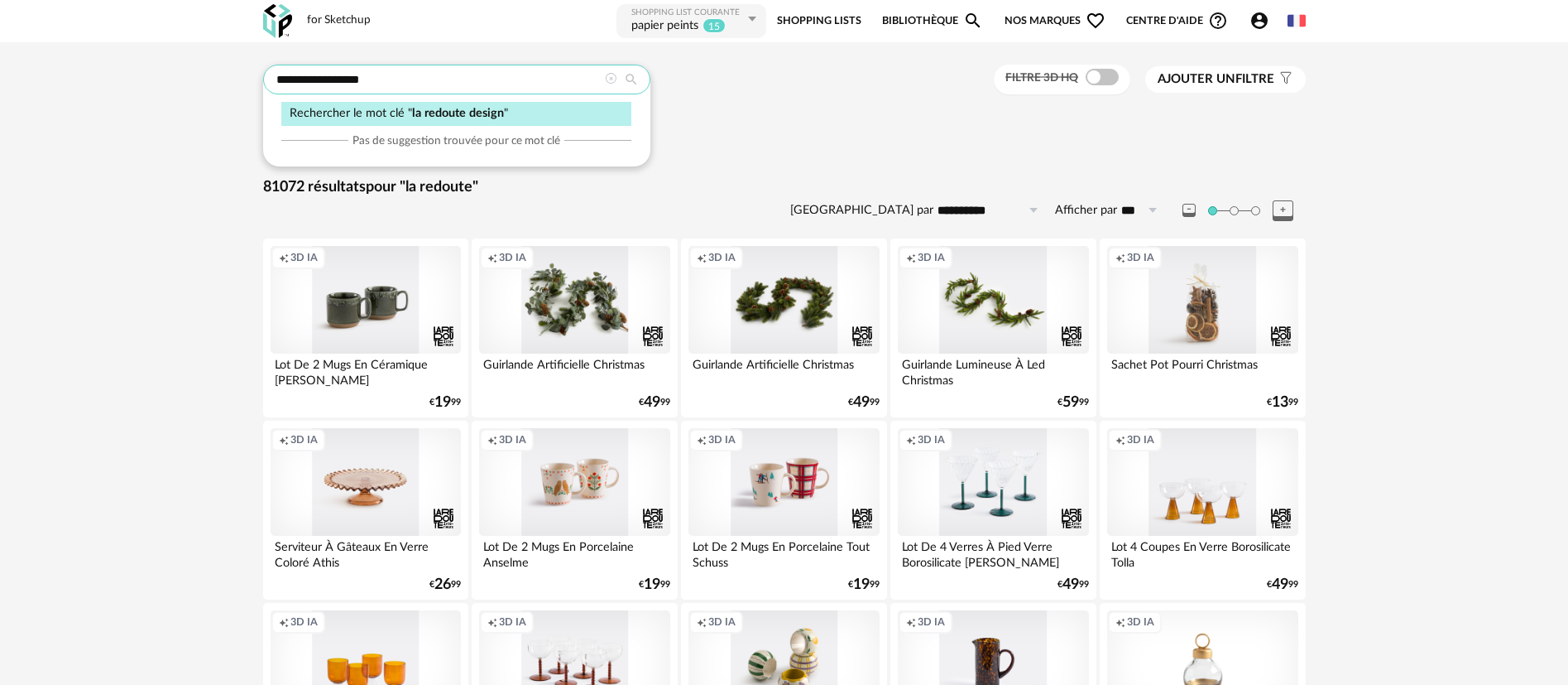
type input "**********"
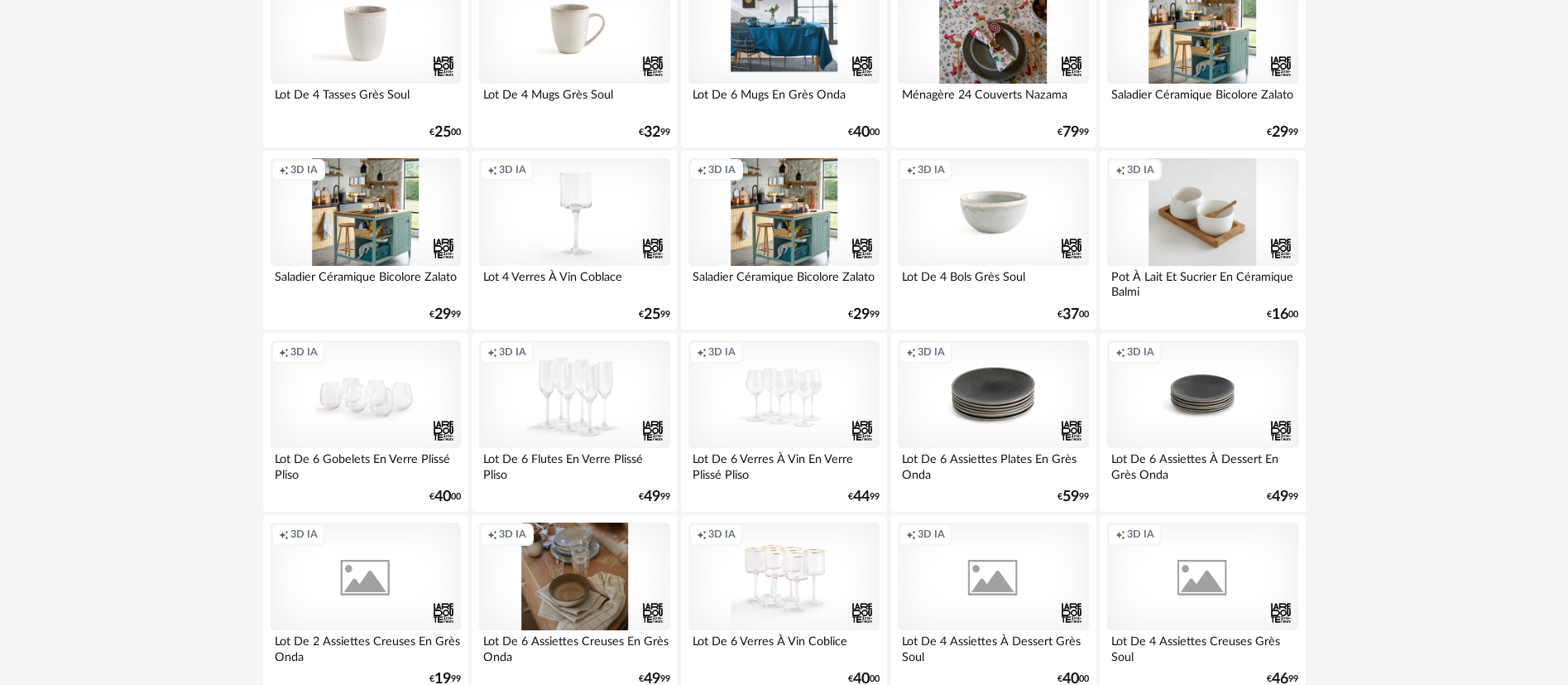
scroll to position [1739, 0]
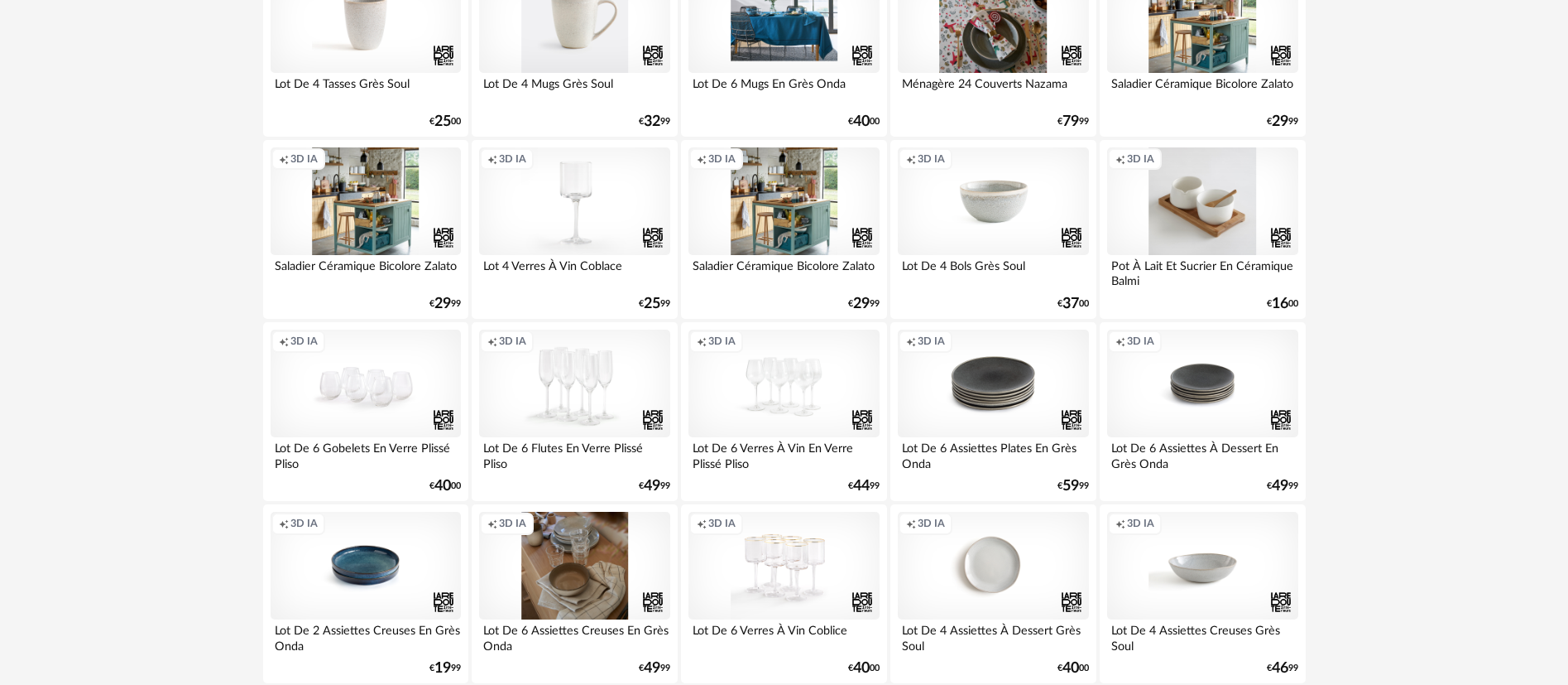
click at [549, 41] on div "Creation icon 3D IA" at bounding box center [574, 19] width 191 height 108
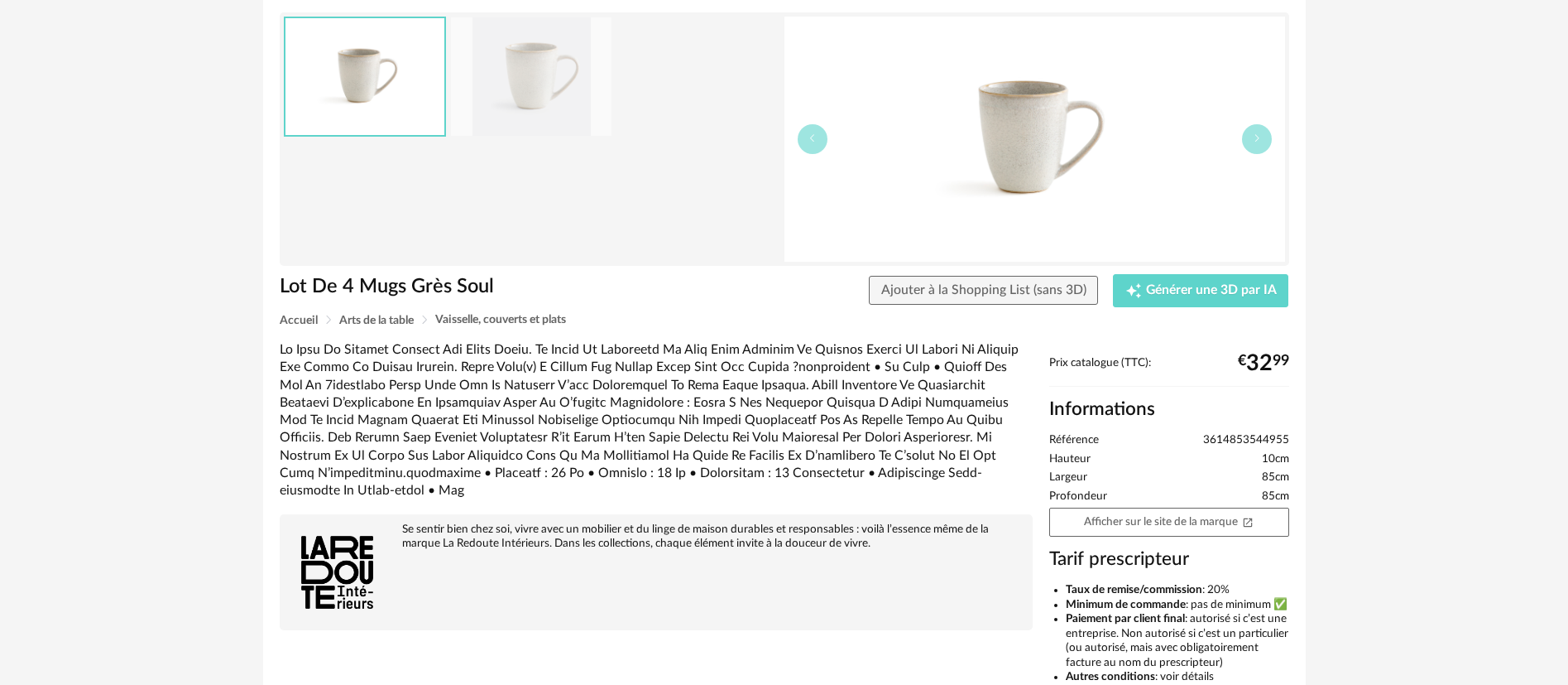
scroll to position [372, 0]
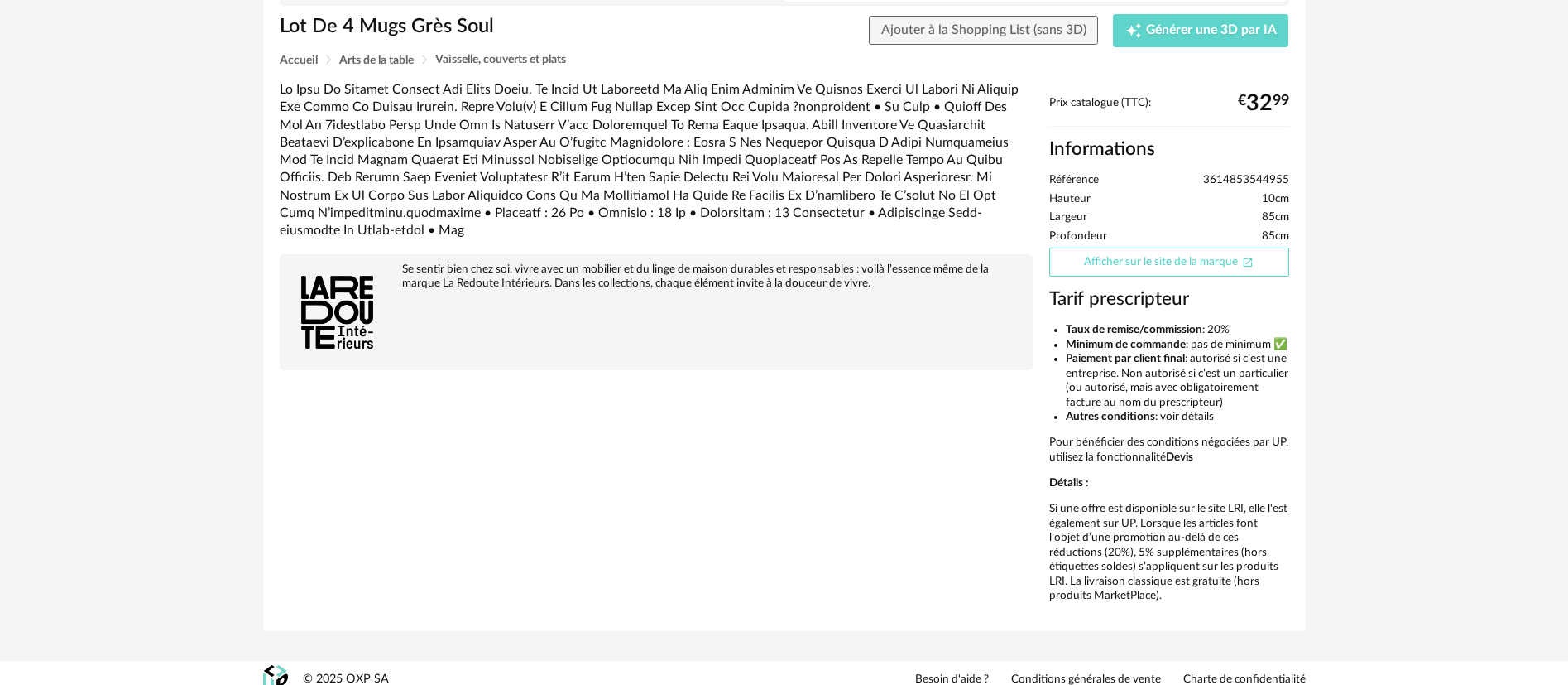
click at [1147, 262] on link "Afficher sur le site de la marque Open In New icon" at bounding box center [1169, 262] width 240 height 29
